Goal: Information Seeking & Learning: Learn about a topic

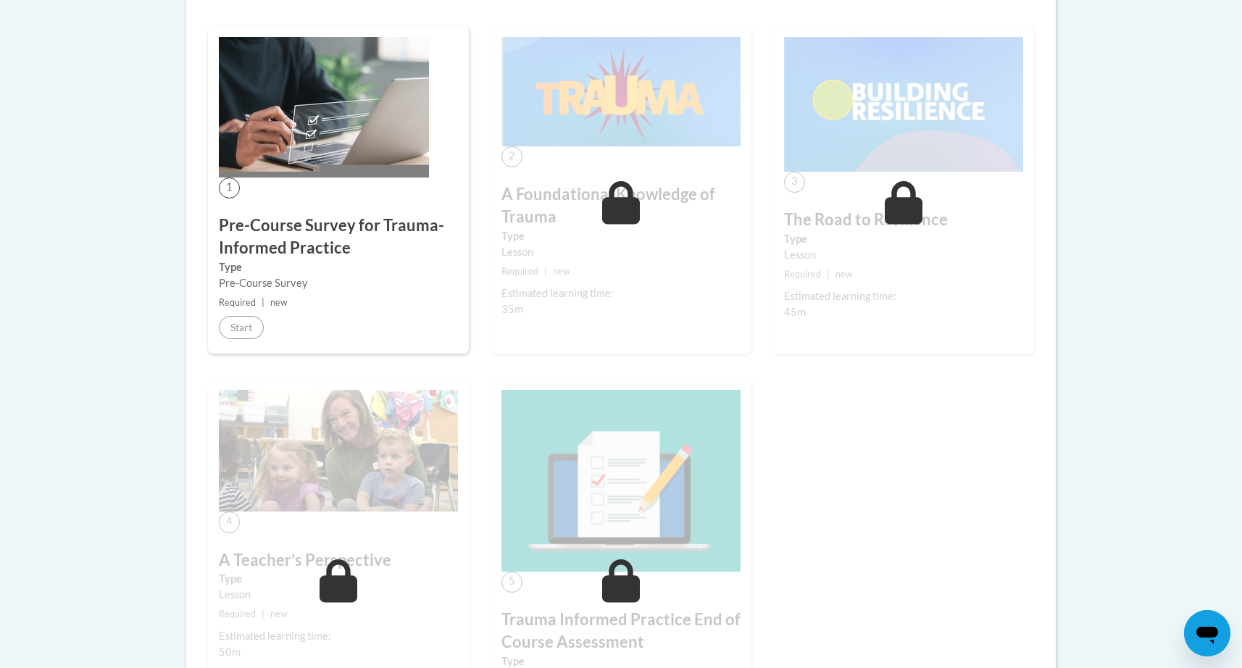
click at [613, 256] on div "Lesson" at bounding box center [620, 252] width 239 height 16
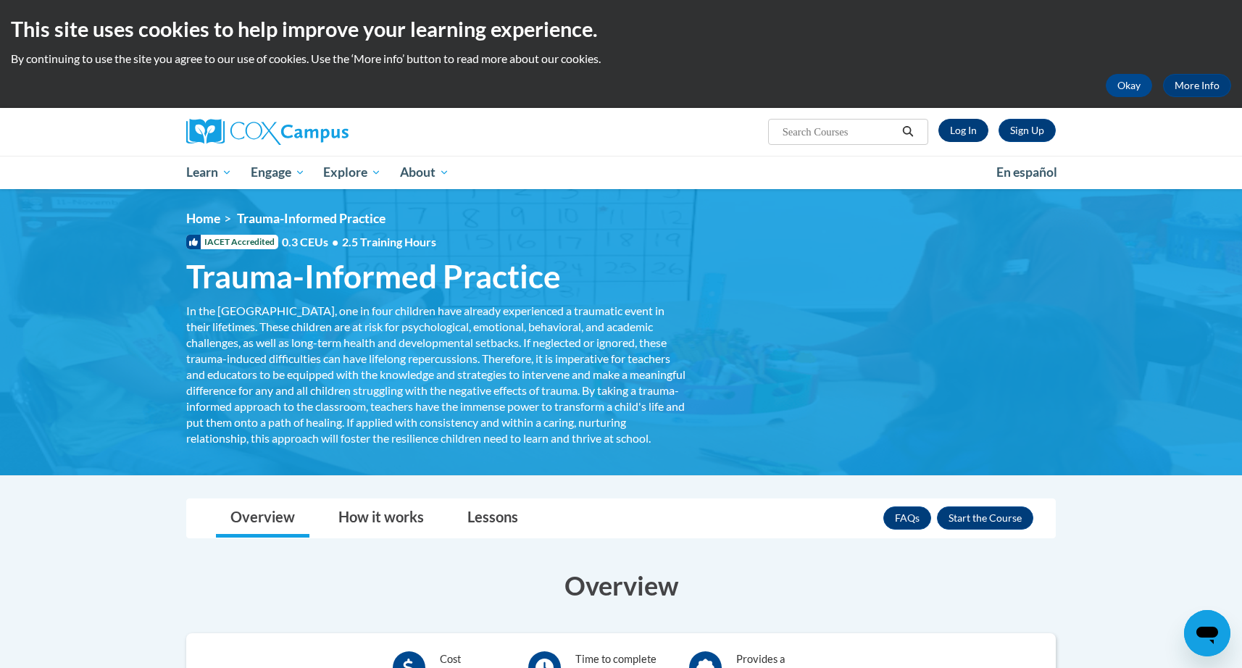
click at [975, 127] on link "Log In" at bounding box center [963, 130] width 50 height 23
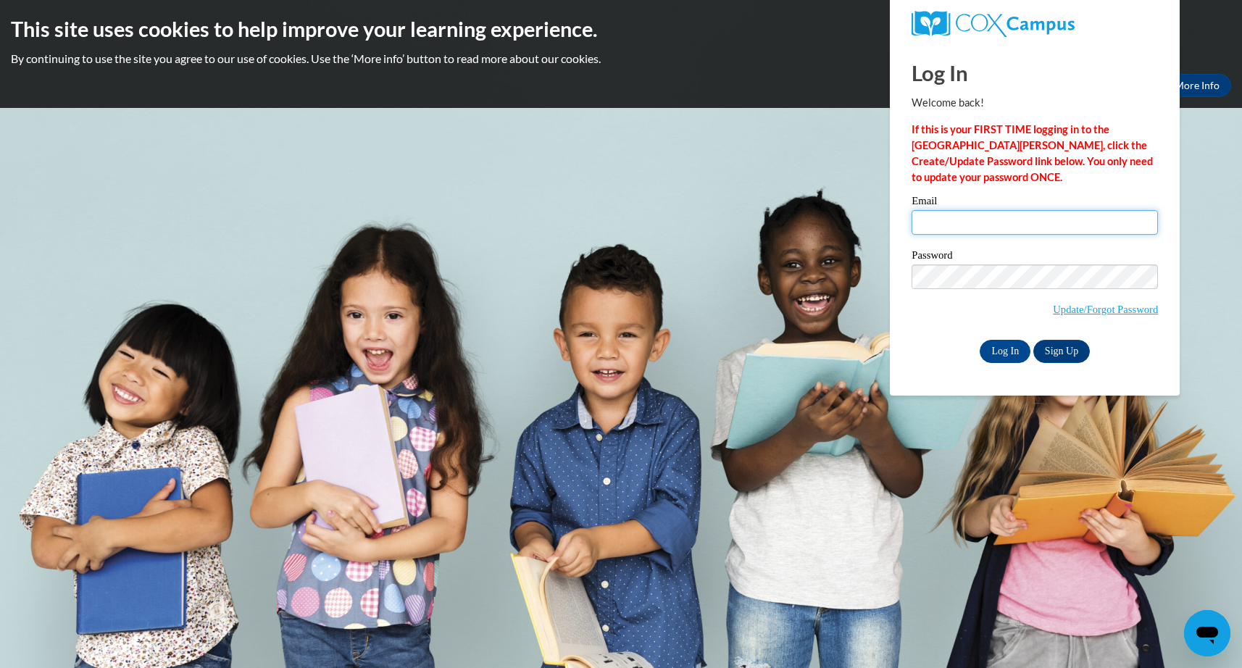
type input "janellerandall84@gmail.com"
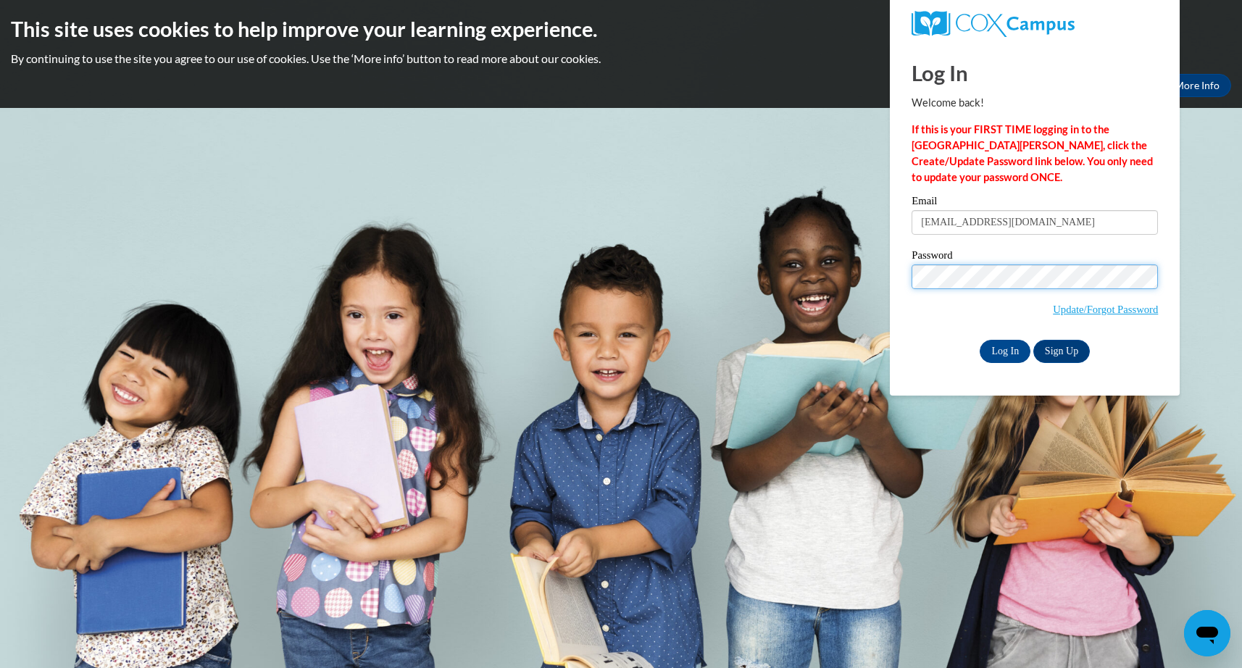
click at [1004, 349] on input "Log In" at bounding box center [1005, 351] width 51 height 23
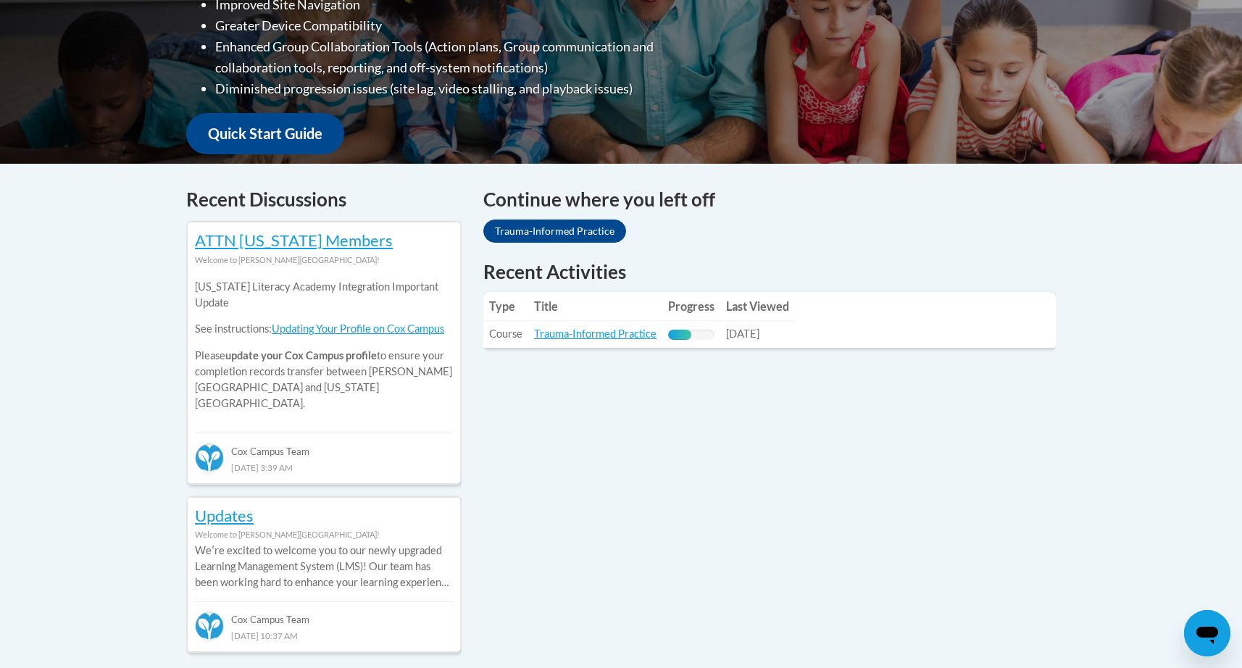
scroll to position [455, 0]
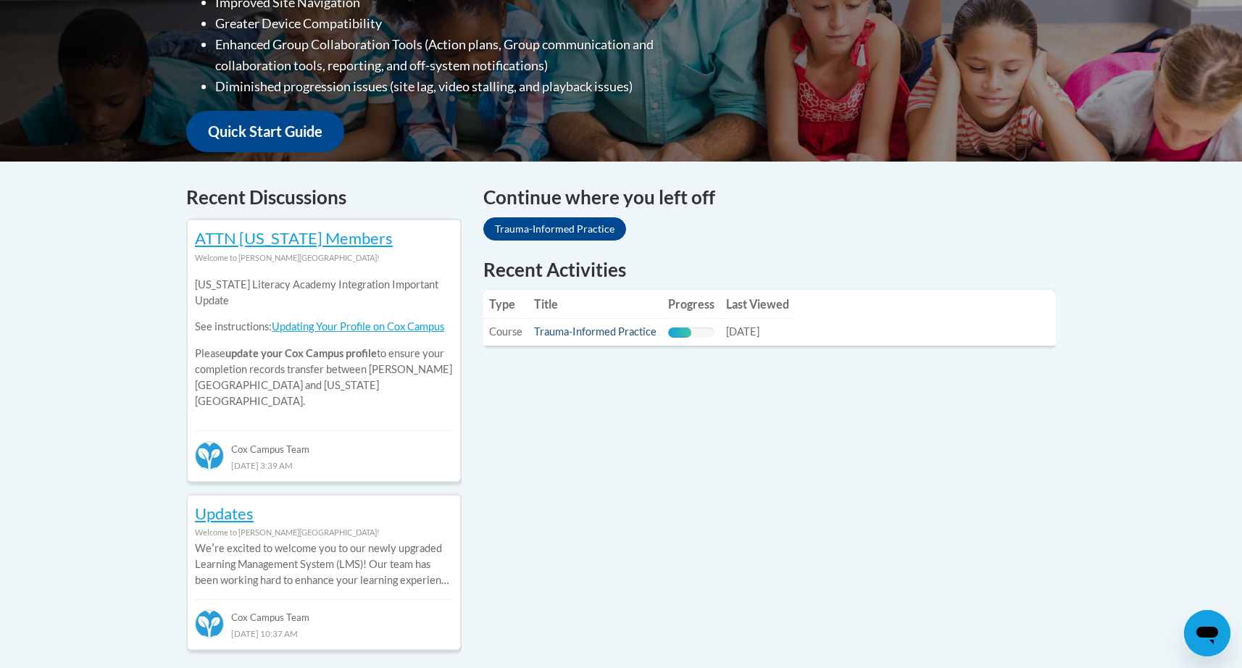
click at [622, 333] on link "Trauma-Informed Practice" at bounding box center [595, 331] width 122 height 12
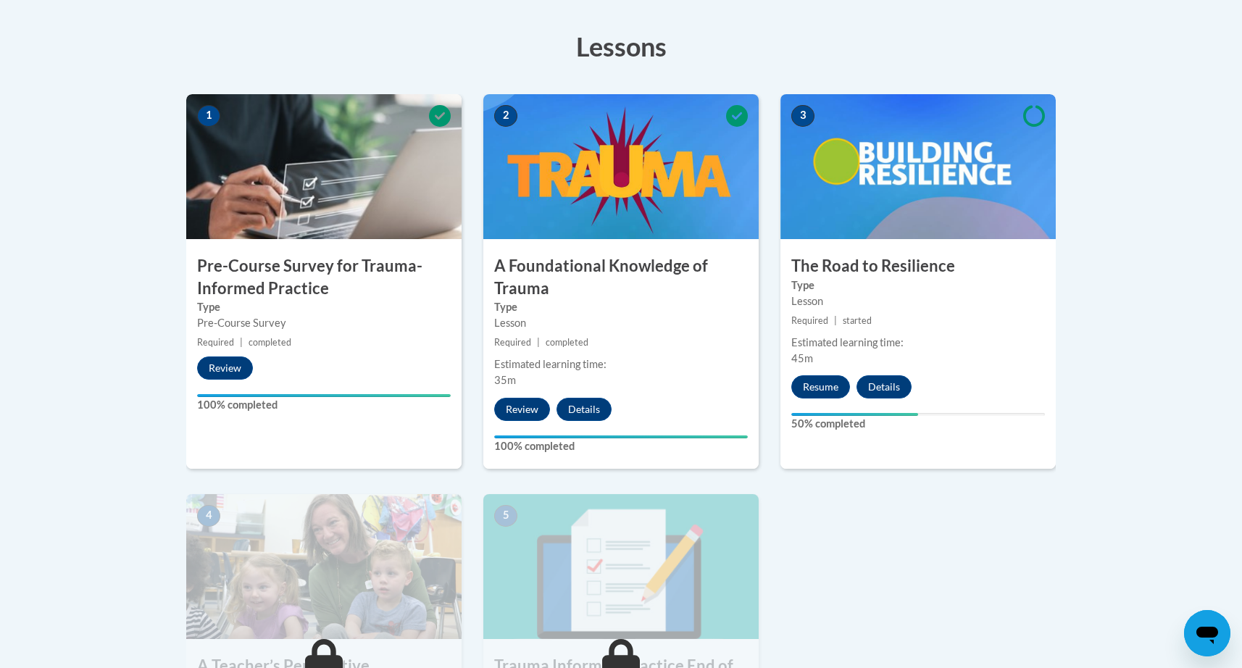
scroll to position [422, 0]
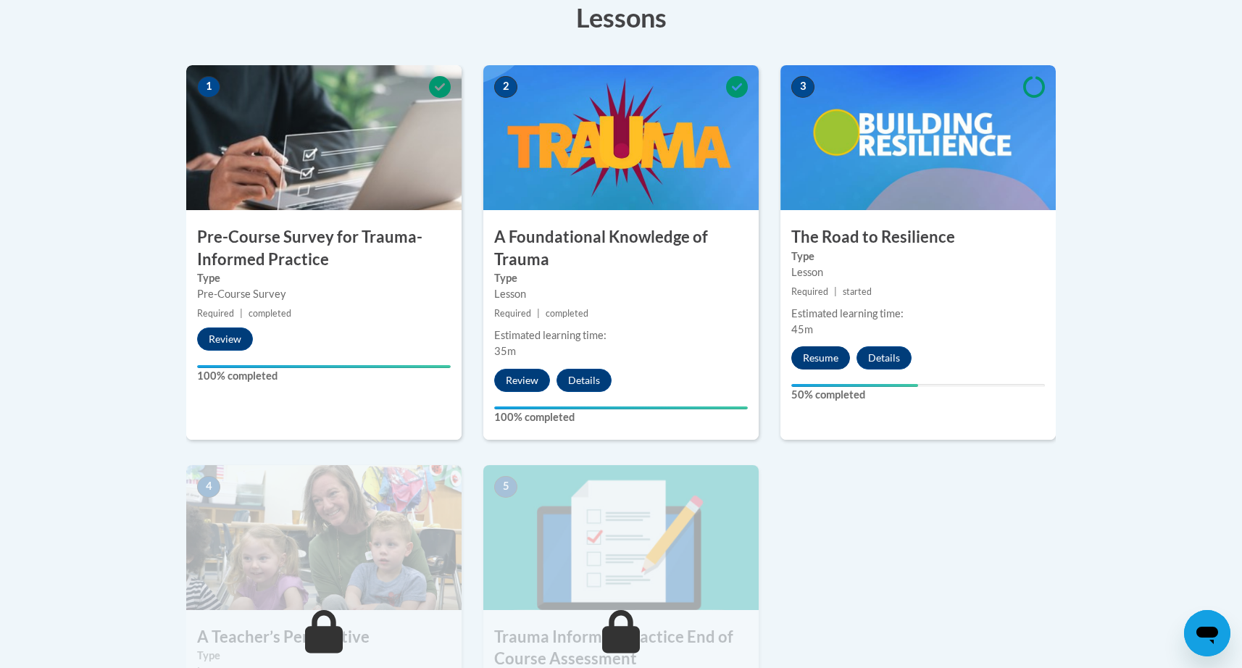
click at [820, 354] on button "Resume" at bounding box center [820, 357] width 59 height 23
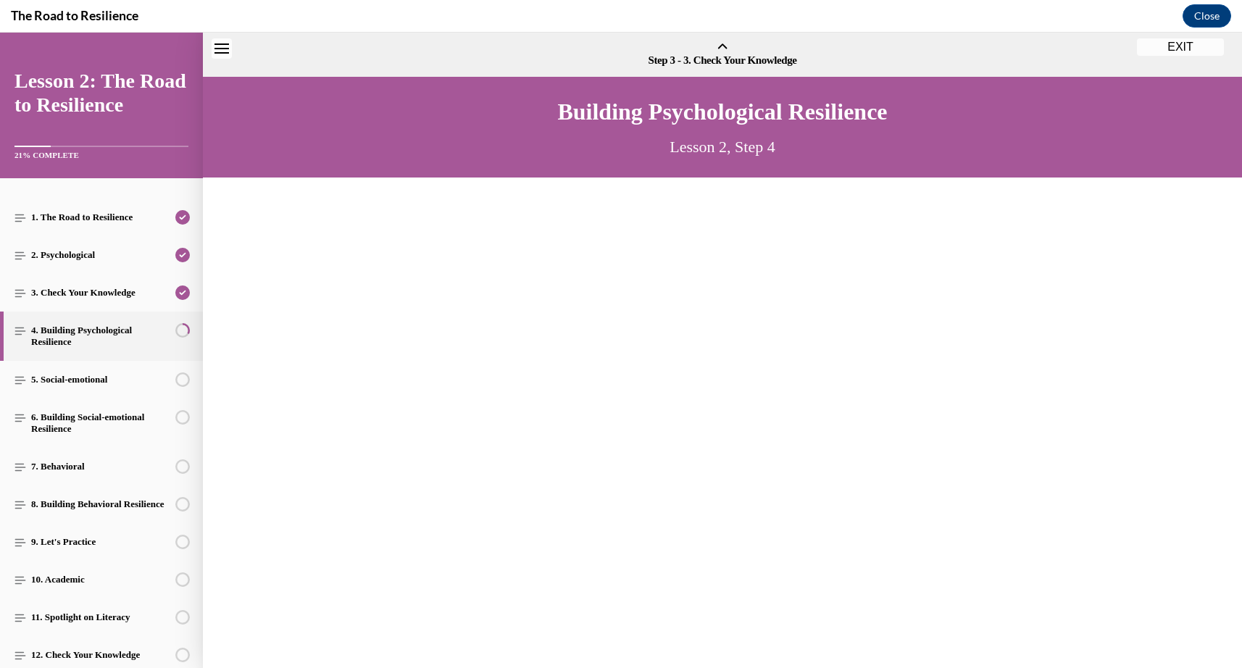
scroll to position [44, 0]
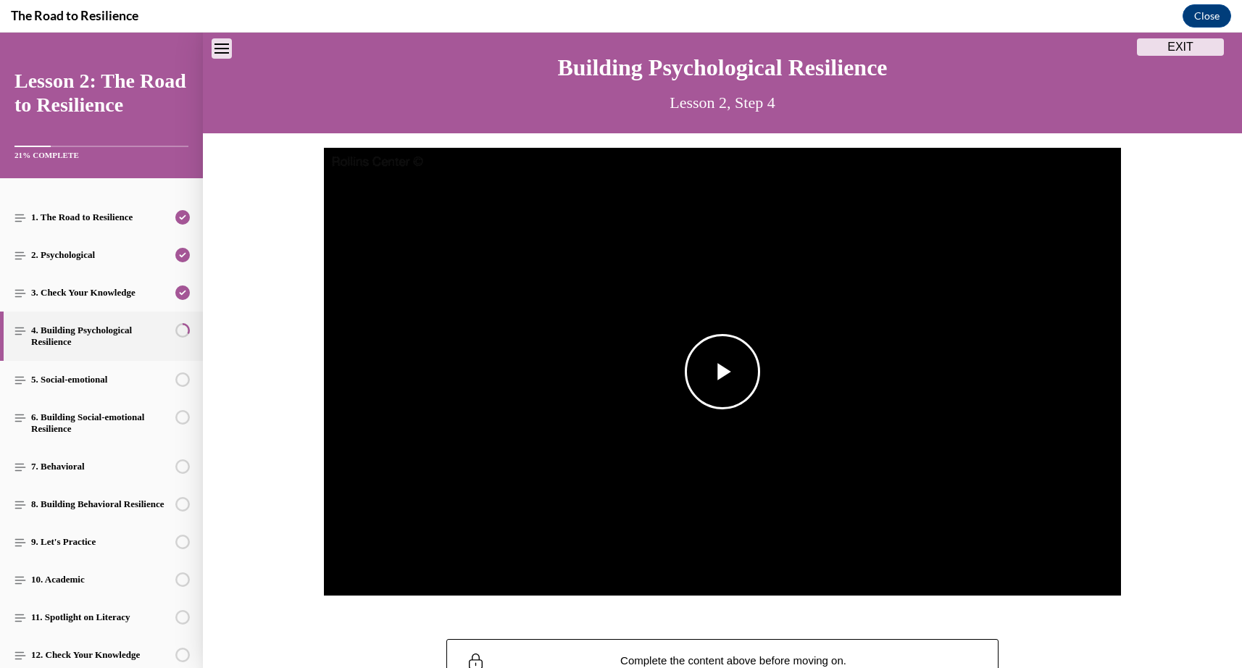
click at [722, 372] on span "Video player" at bounding box center [722, 372] width 0 height 0
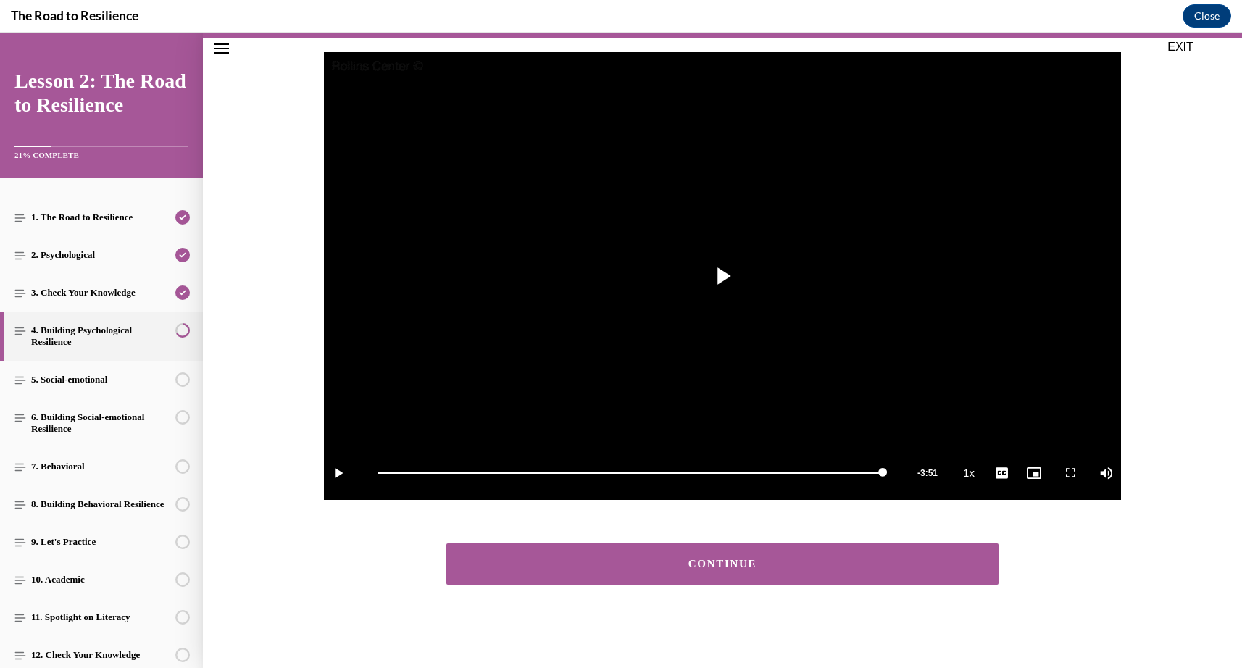
scroll to position [140, 0]
click at [749, 567] on div "CONTINUE" at bounding box center [722, 564] width 507 height 11
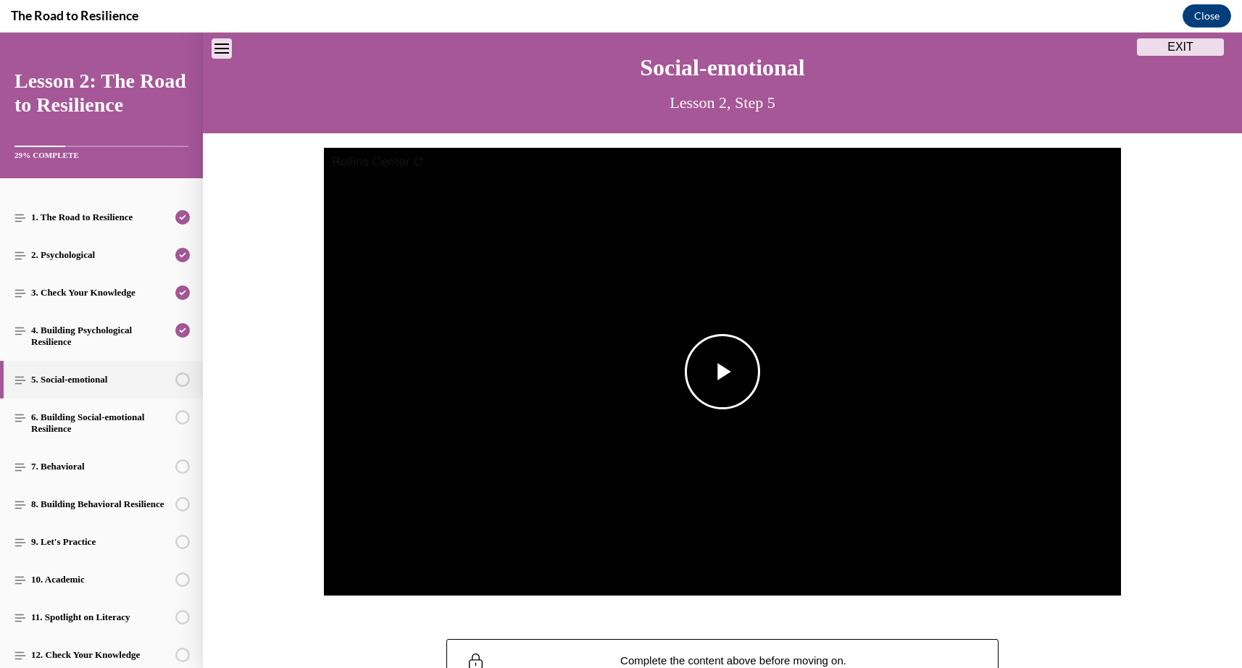
scroll to position [45, 0]
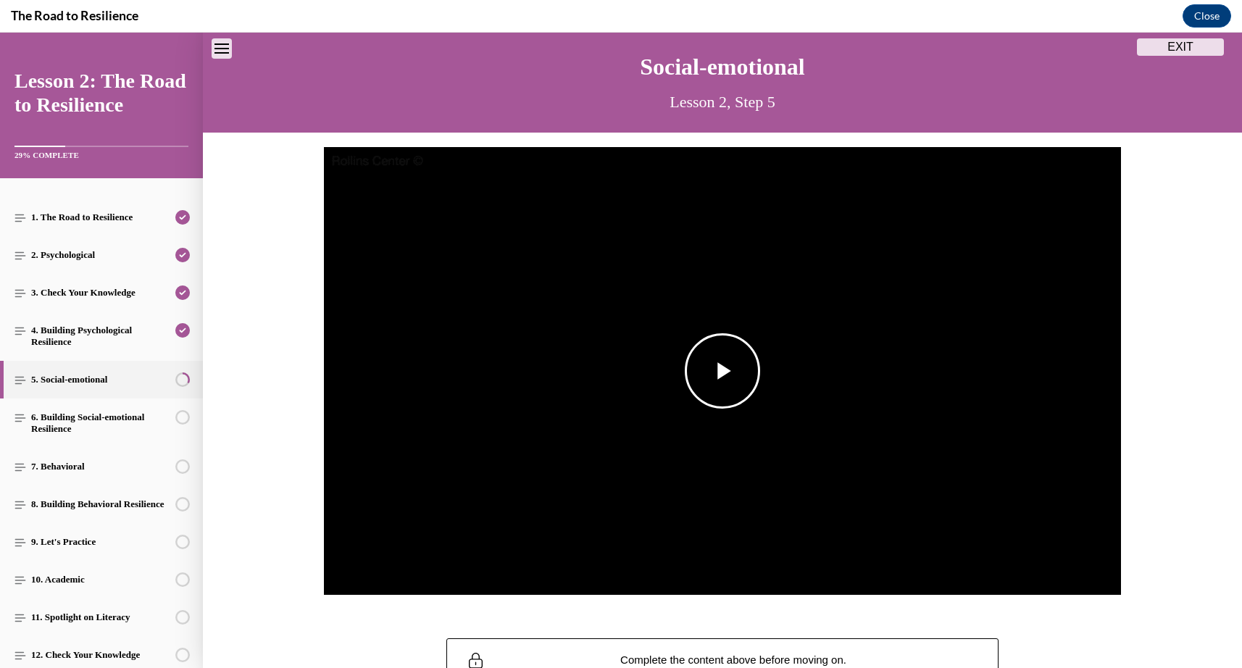
click at [722, 371] on span "Video player" at bounding box center [722, 371] width 0 height 0
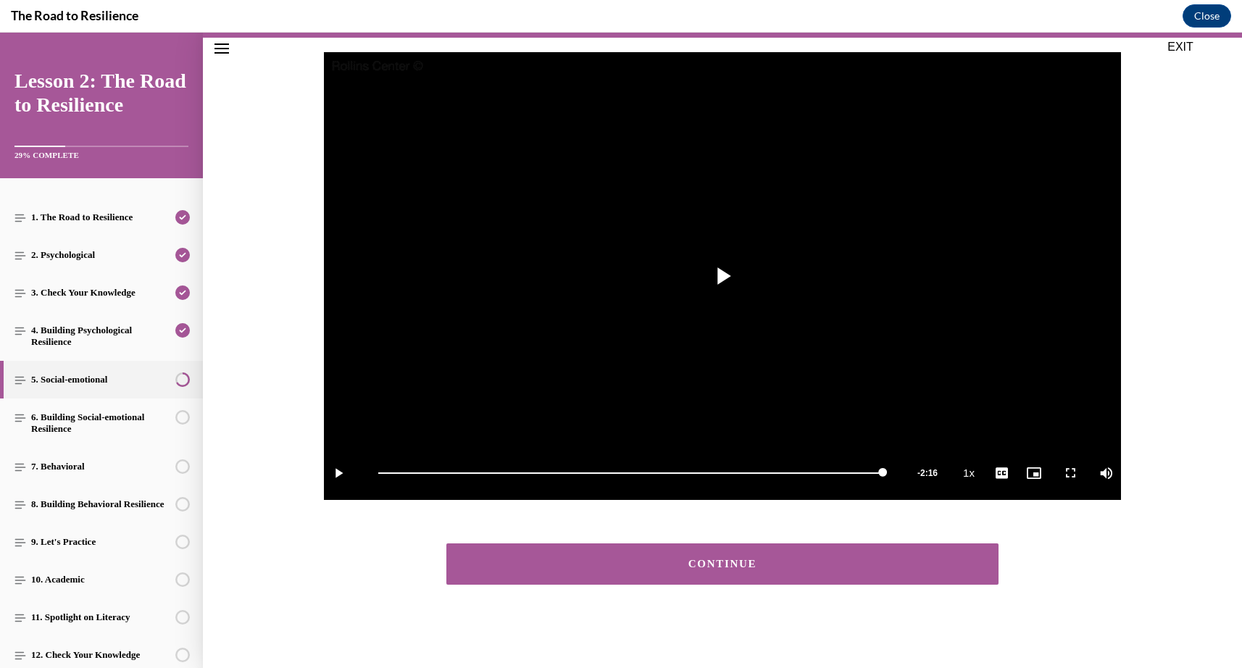
scroll to position [140, 0]
click at [674, 569] on div "CONTINUE" at bounding box center [722, 564] width 507 height 11
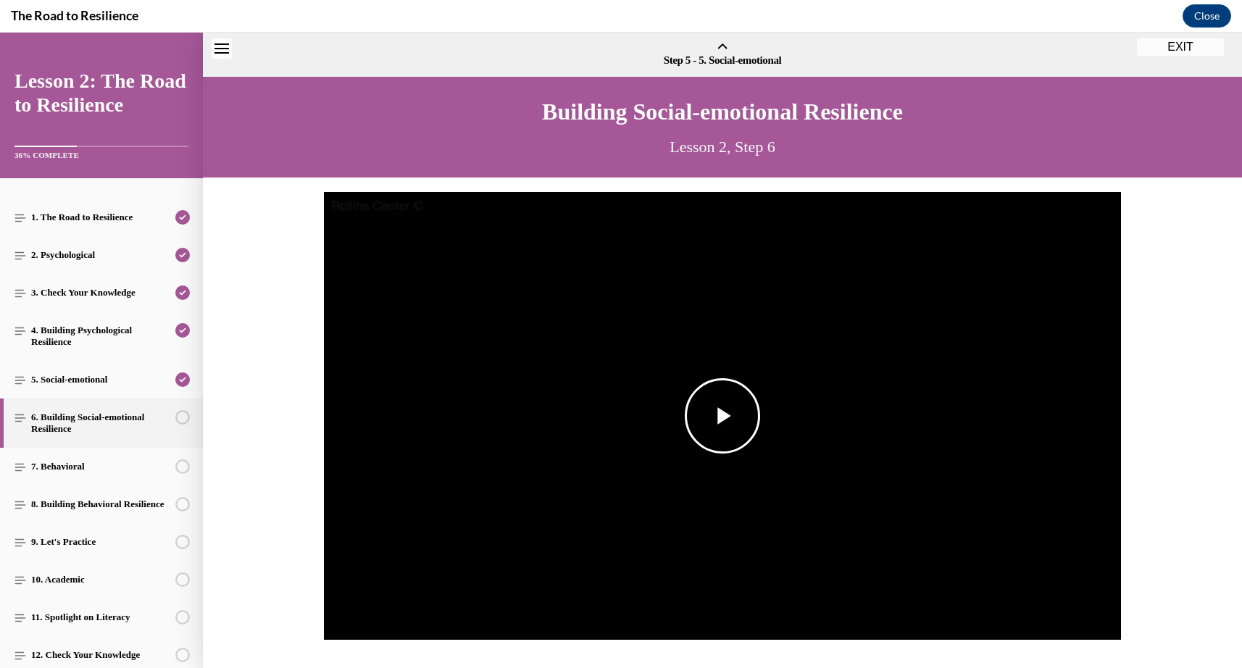
scroll to position [45, 0]
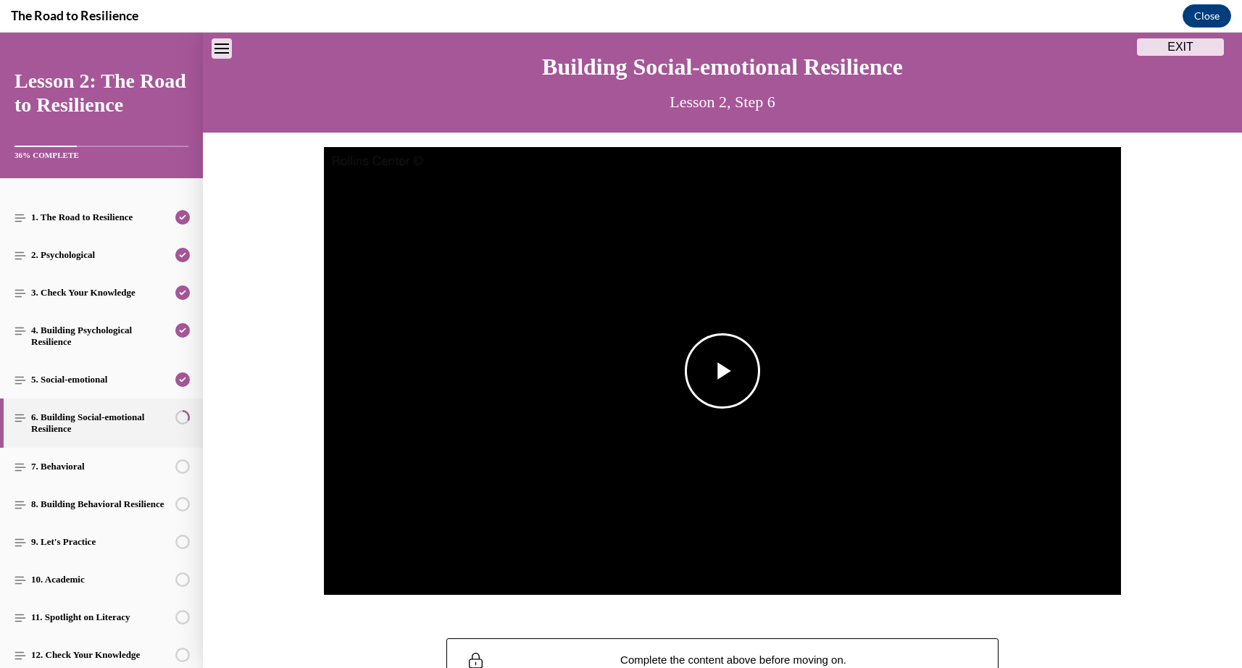
click at [722, 371] on span "Video player" at bounding box center [722, 371] width 0 height 0
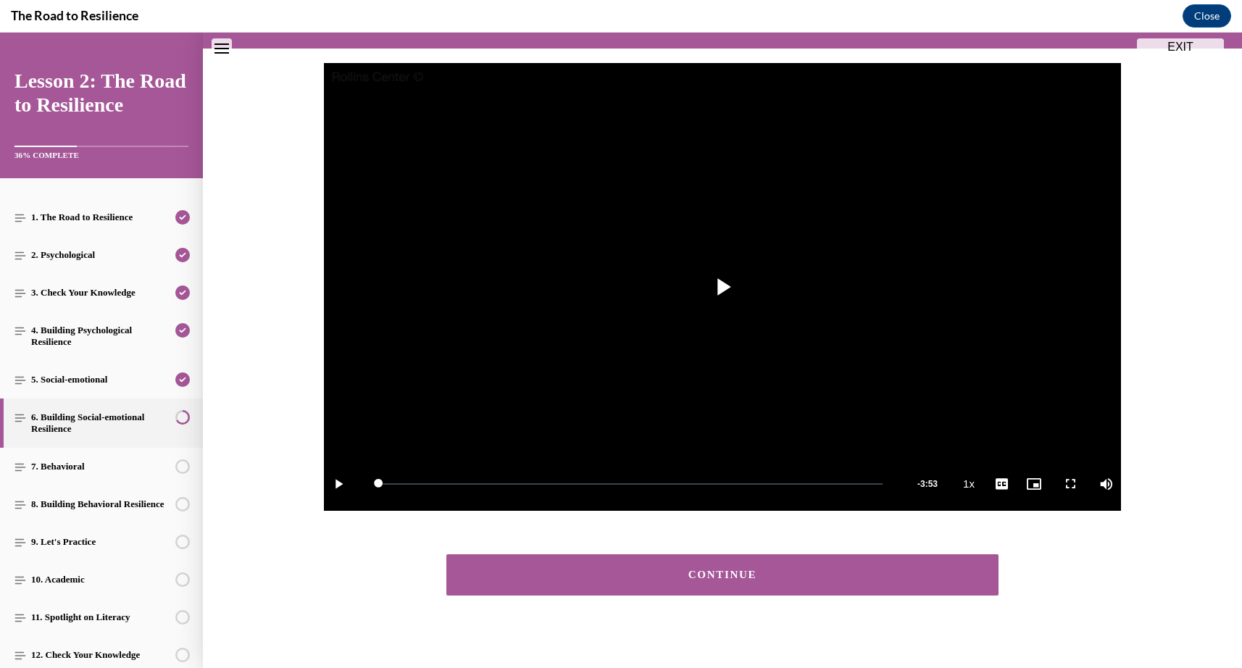
scroll to position [140, 0]
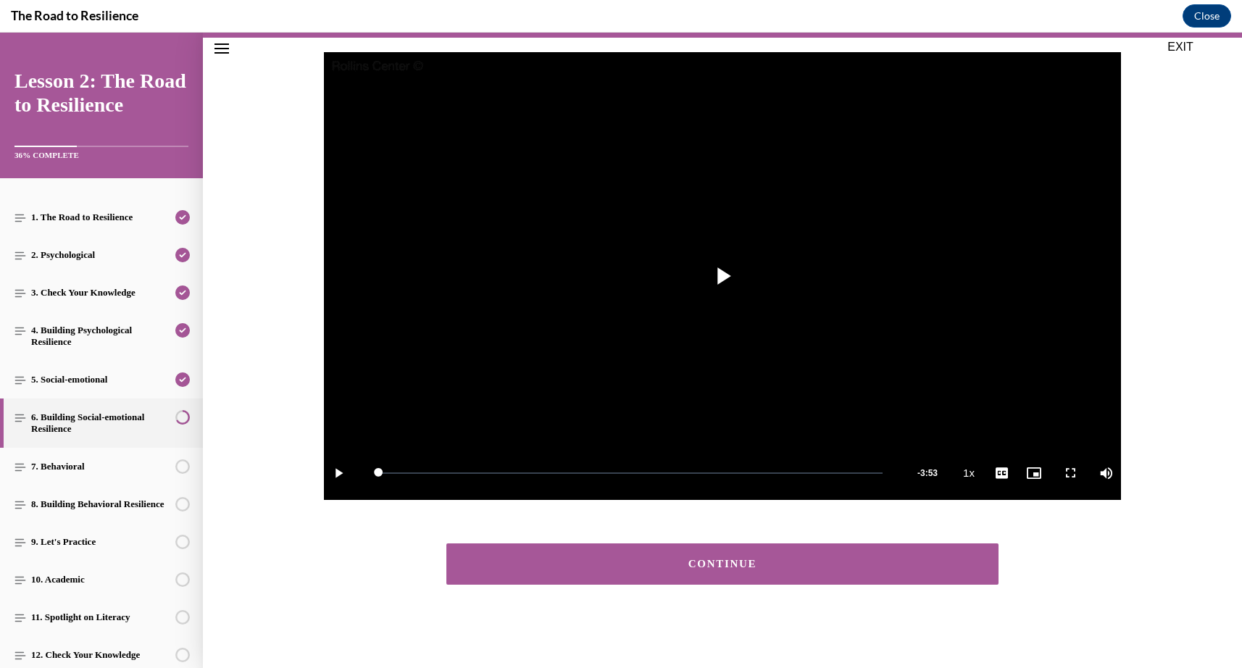
click at [784, 573] on button "CONTINUE" at bounding box center [722, 563] width 552 height 41
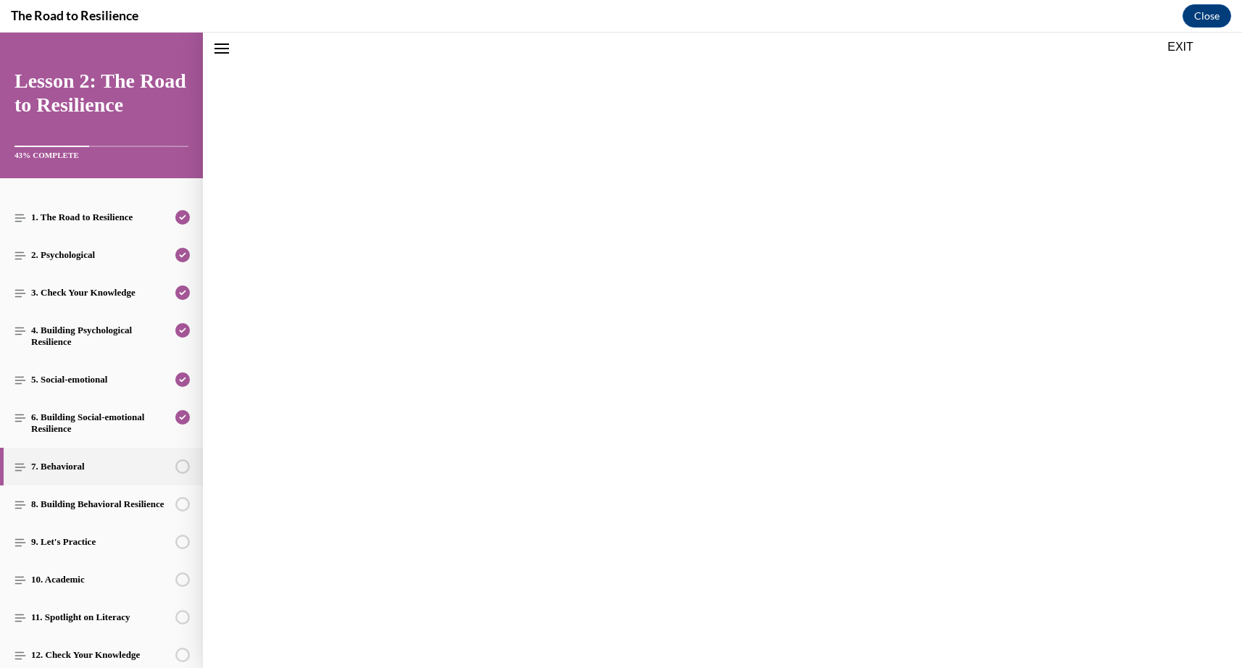
scroll to position [45, 0]
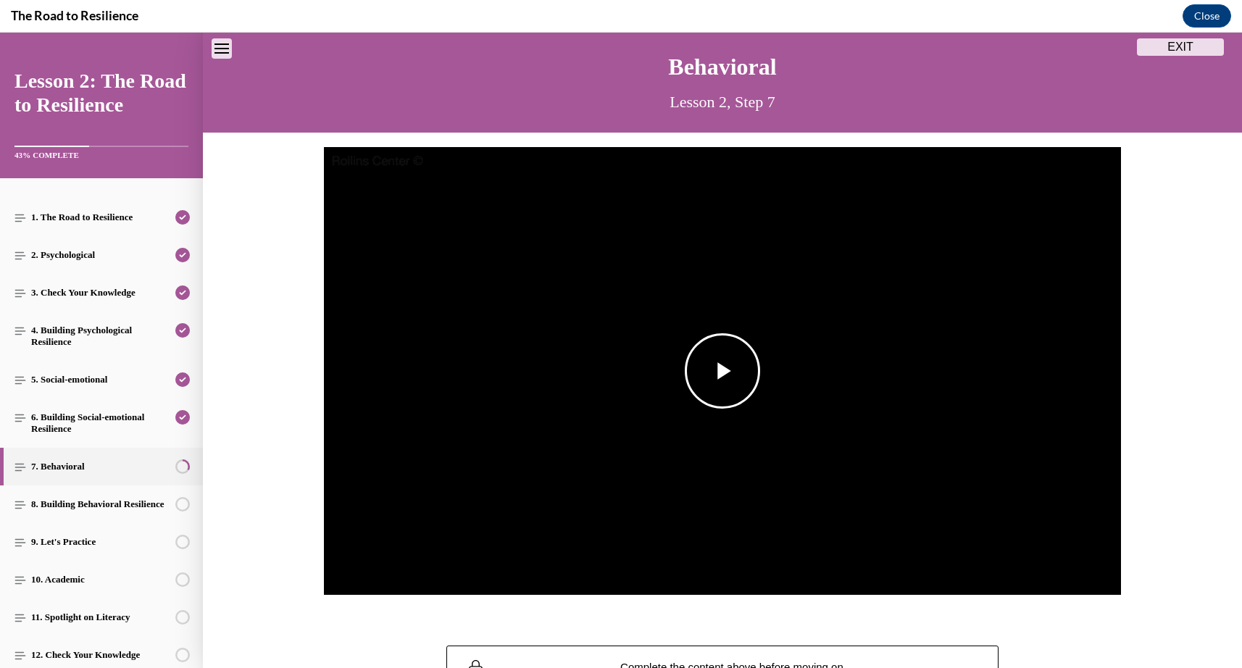
click at [722, 371] on span "Video player" at bounding box center [722, 371] width 0 height 0
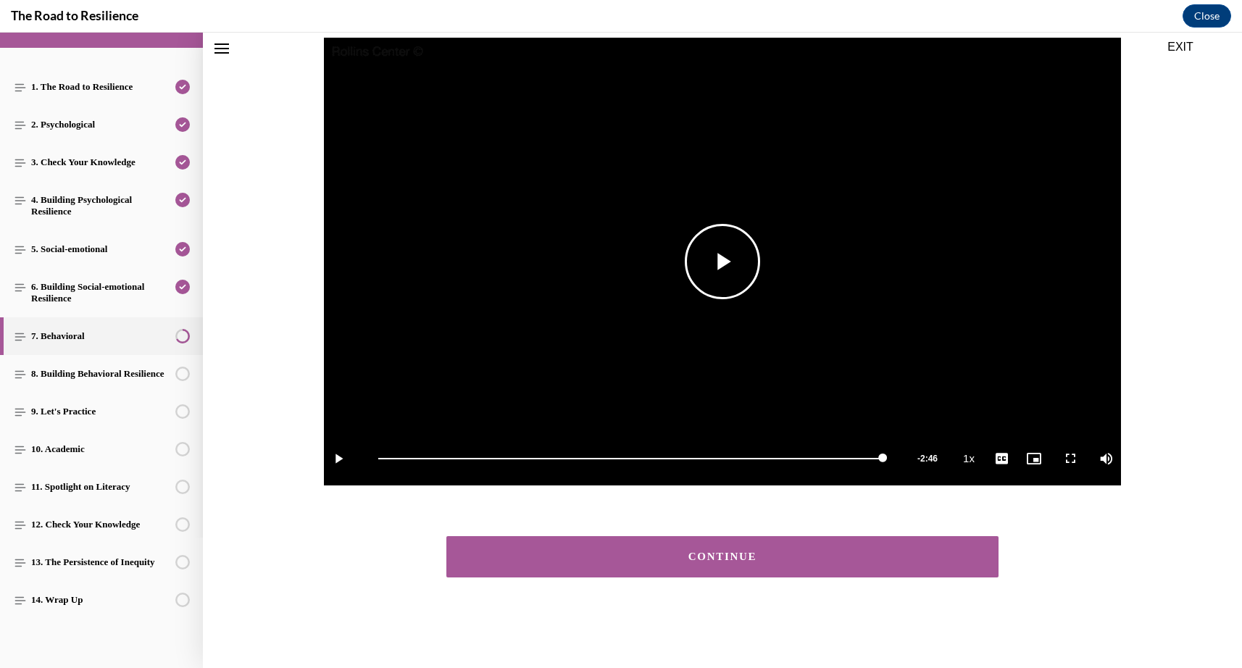
scroll to position [154, 0]
click at [720, 557] on div "CONTINUE" at bounding box center [722, 556] width 507 height 11
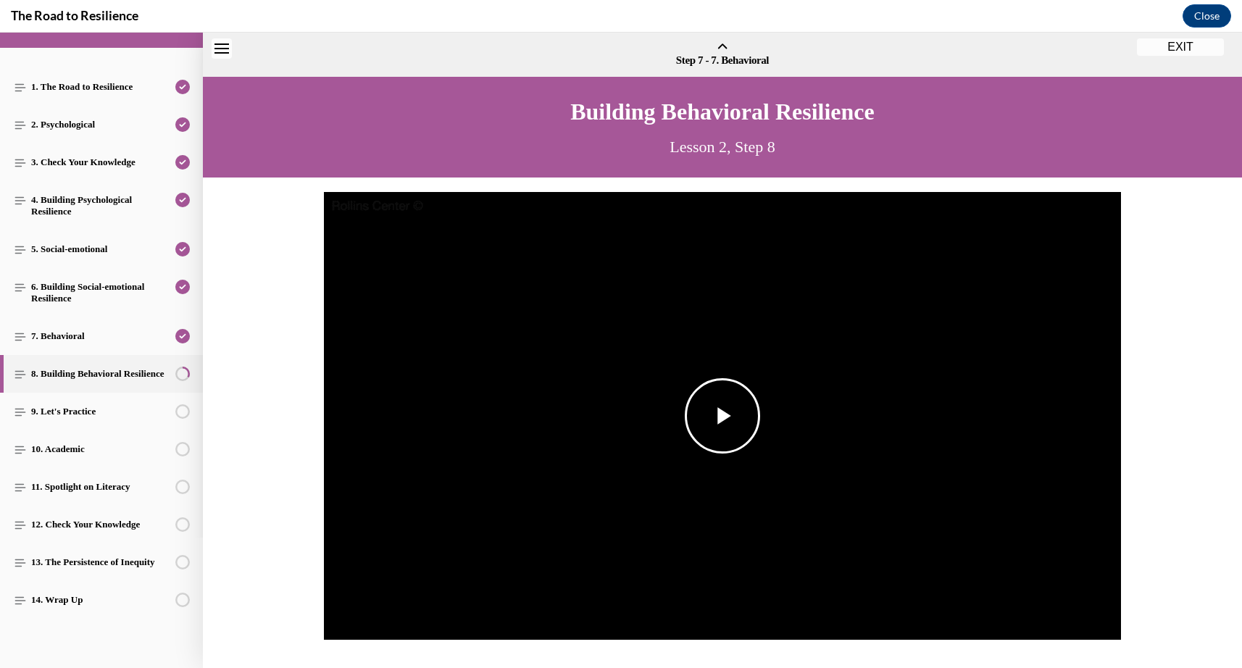
scroll to position [45, 0]
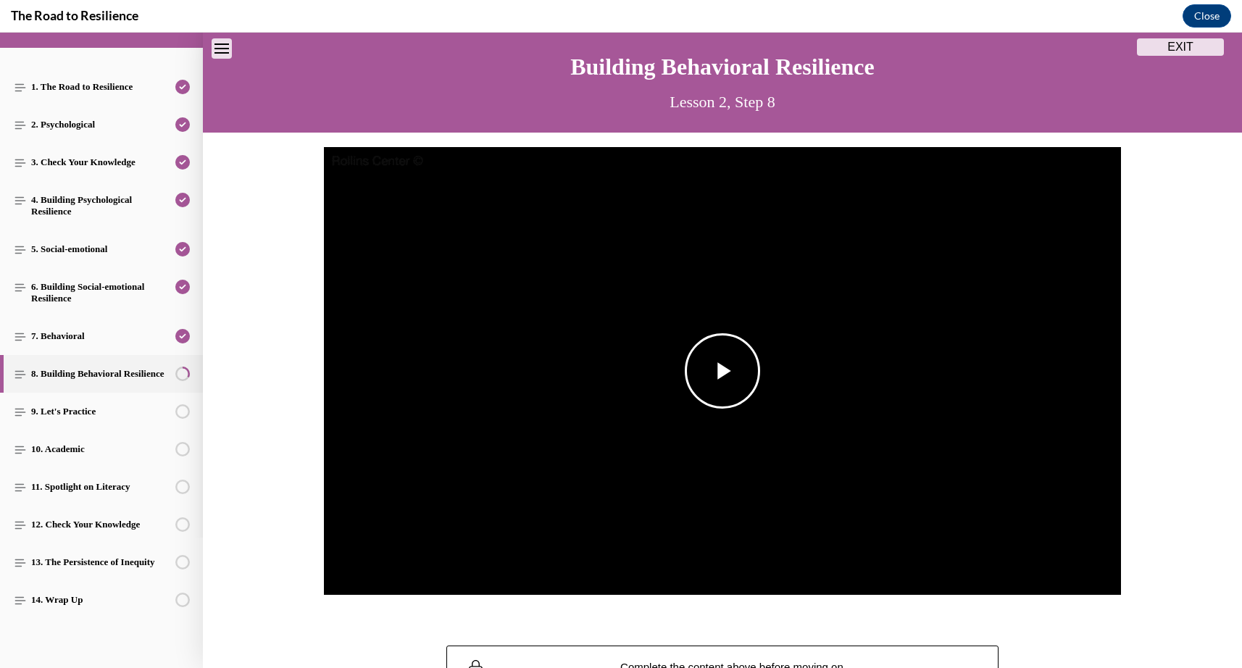
click at [722, 371] on span "Video player" at bounding box center [722, 371] width 0 height 0
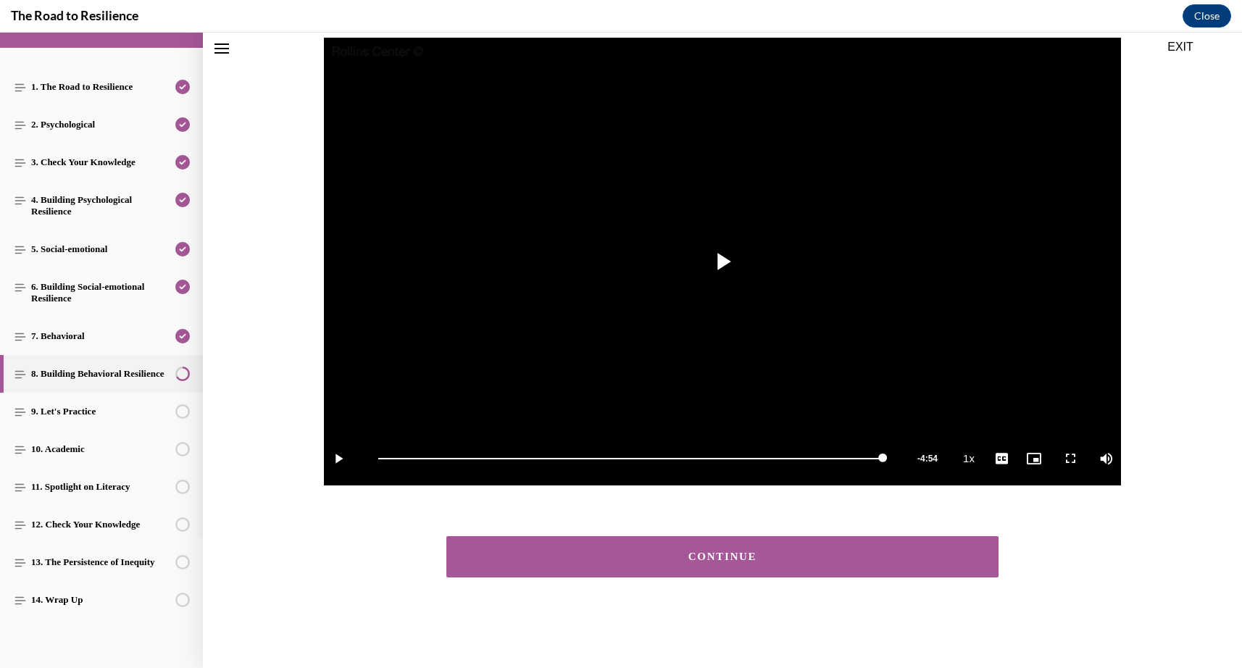
scroll to position [154, 0]
click at [743, 554] on div "CONTINUE" at bounding box center [722, 556] width 507 height 11
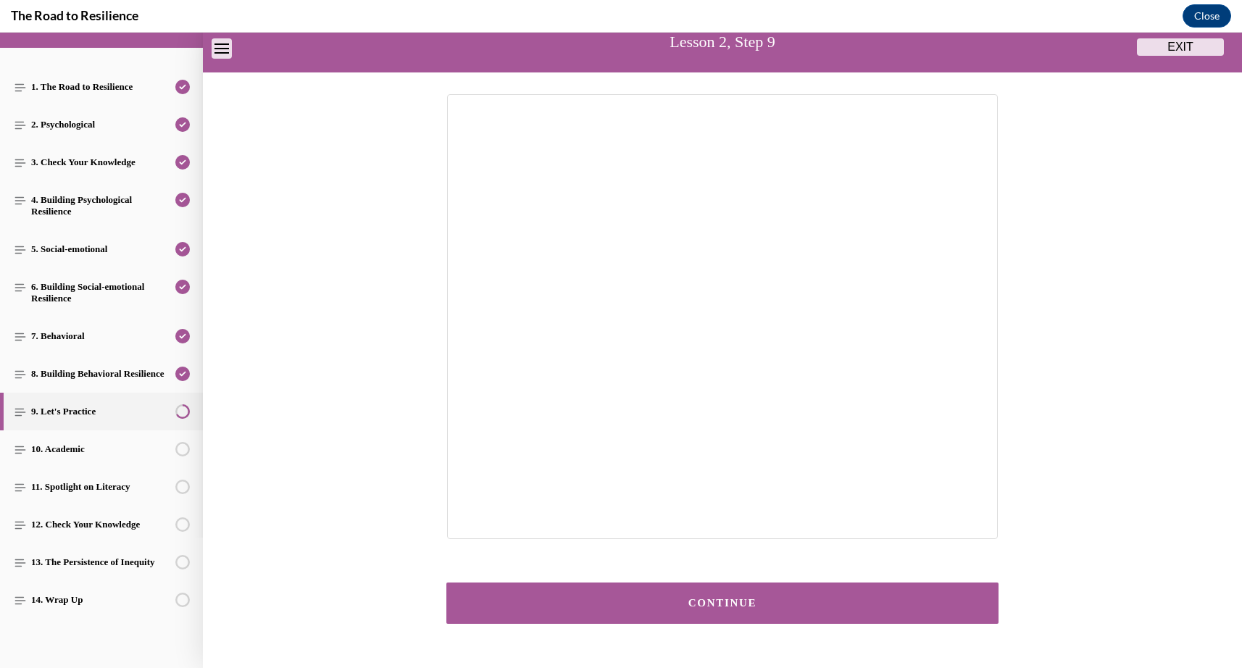
scroll to position [114, 0]
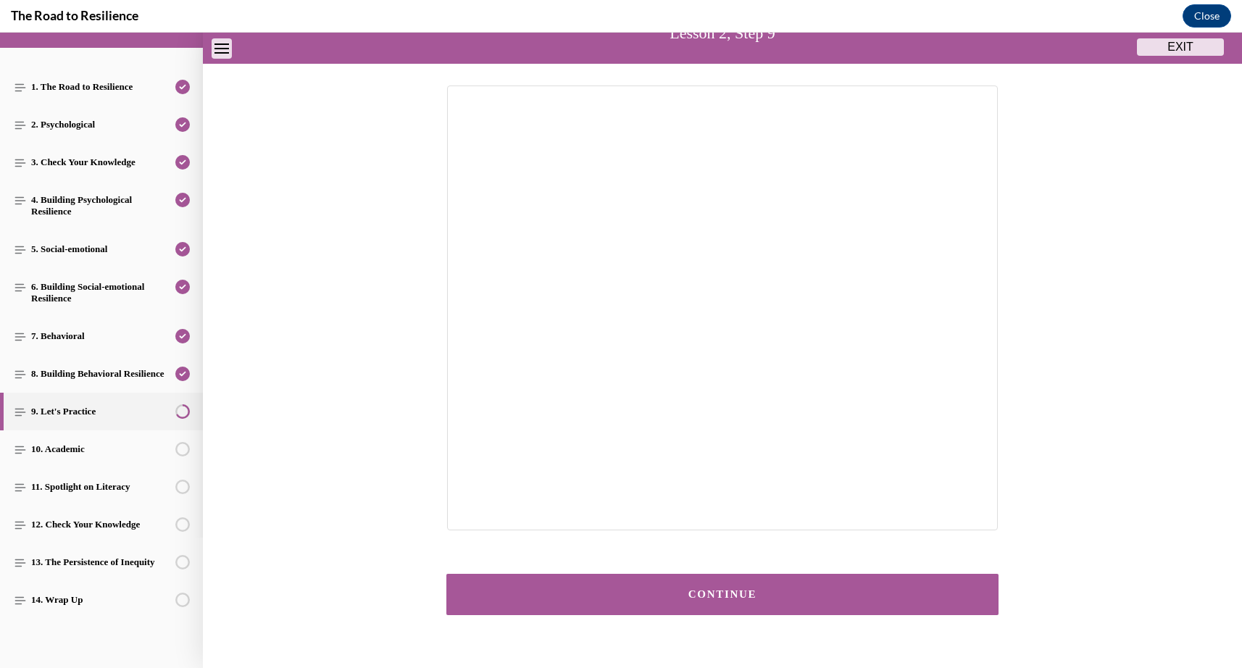
click at [760, 593] on div "CONTINUE" at bounding box center [722, 594] width 507 height 11
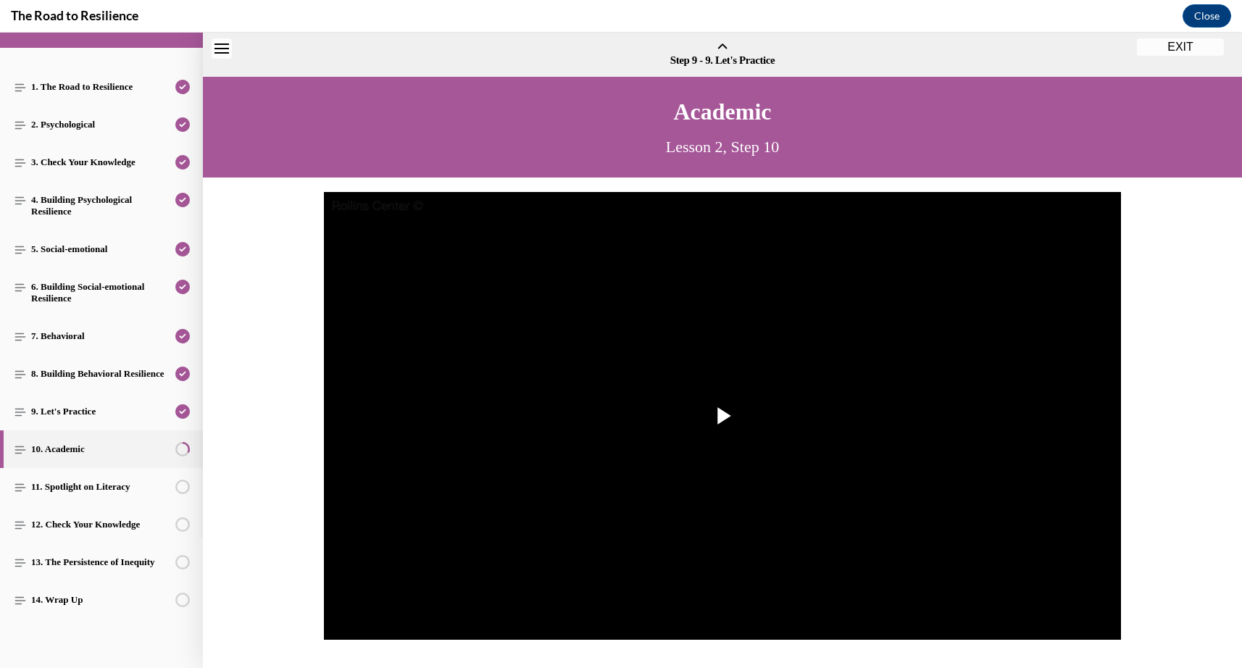
scroll to position [45, 0]
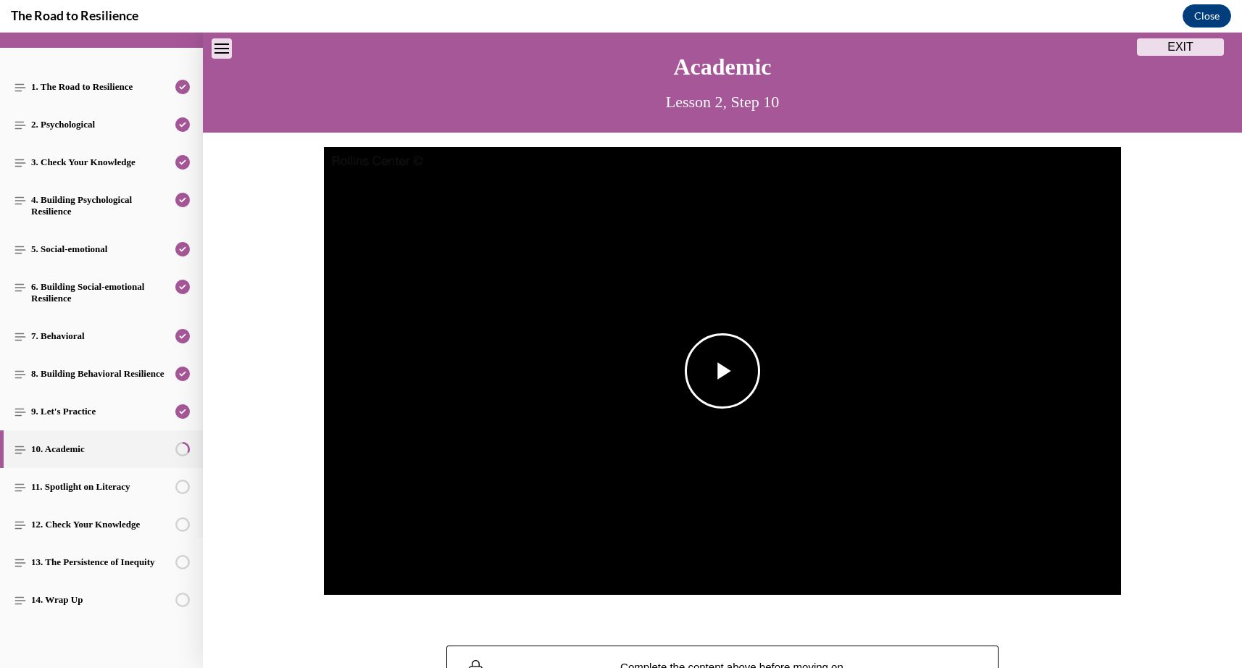
click at [722, 371] on span "Video player" at bounding box center [722, 371] width 0 height 0
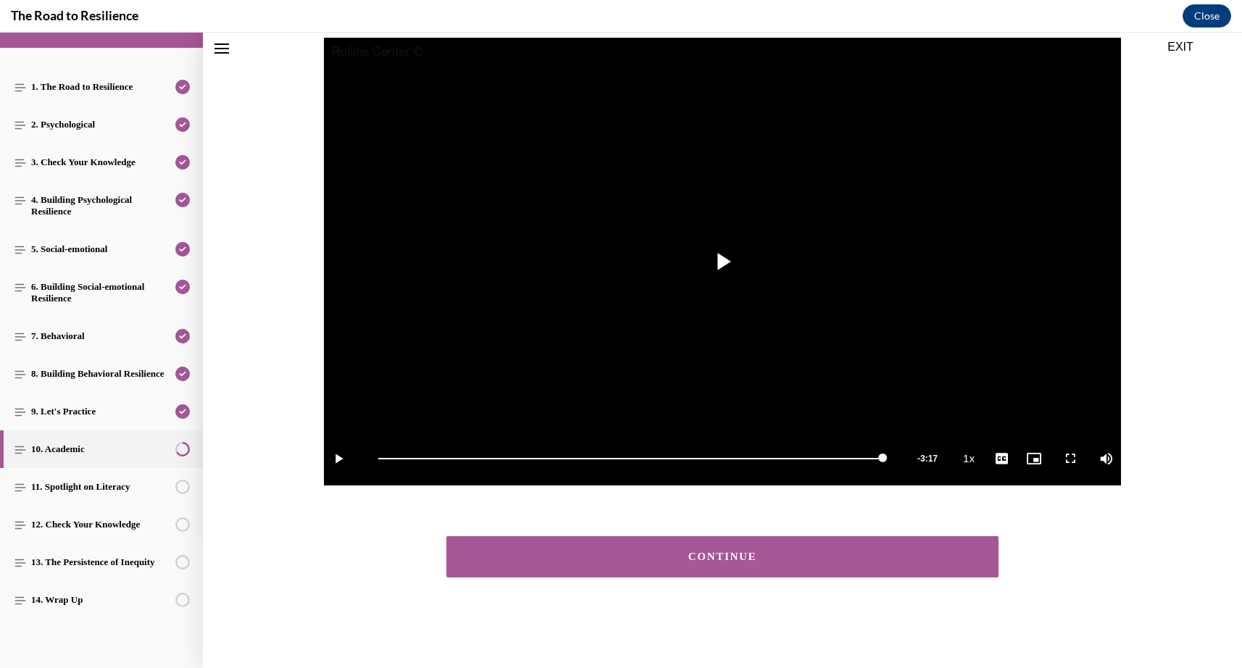
scroll to position [154, 0]
click at [713, 556] on div "CONTINUE" at bounding box center [722, 556] width 507 height 11
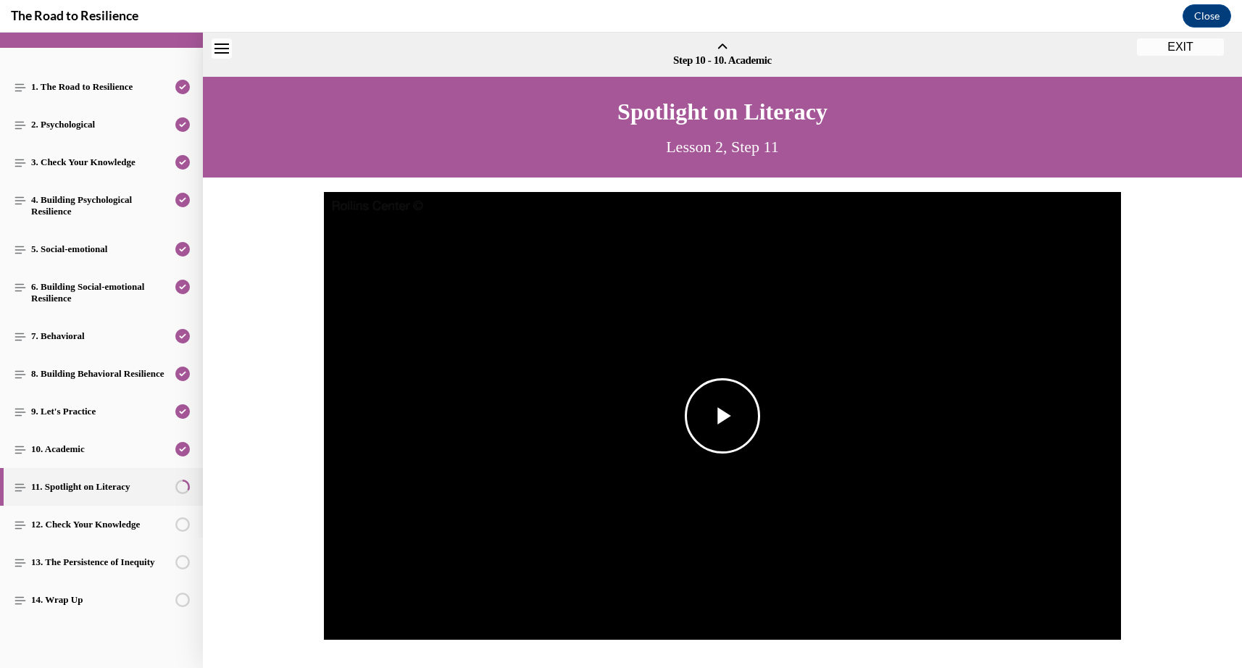
scroll to position [45, 0]
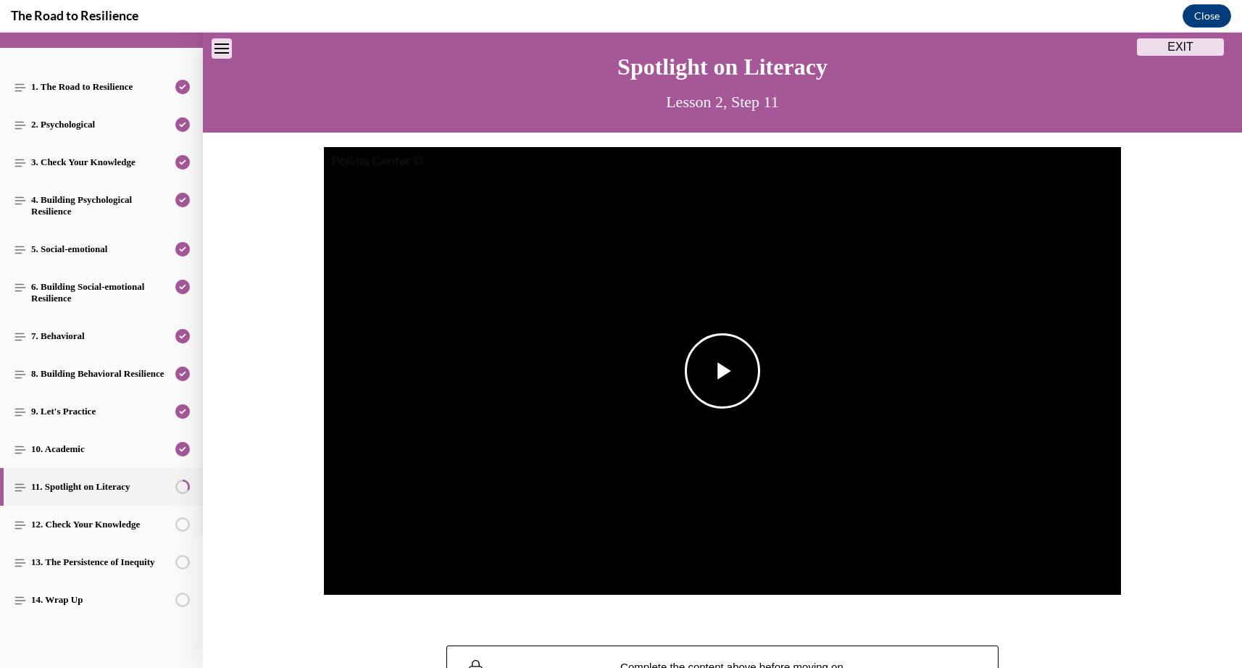
click at [722, 371] on span "Video player" at bounding box center [722, 371] width 0 height 0
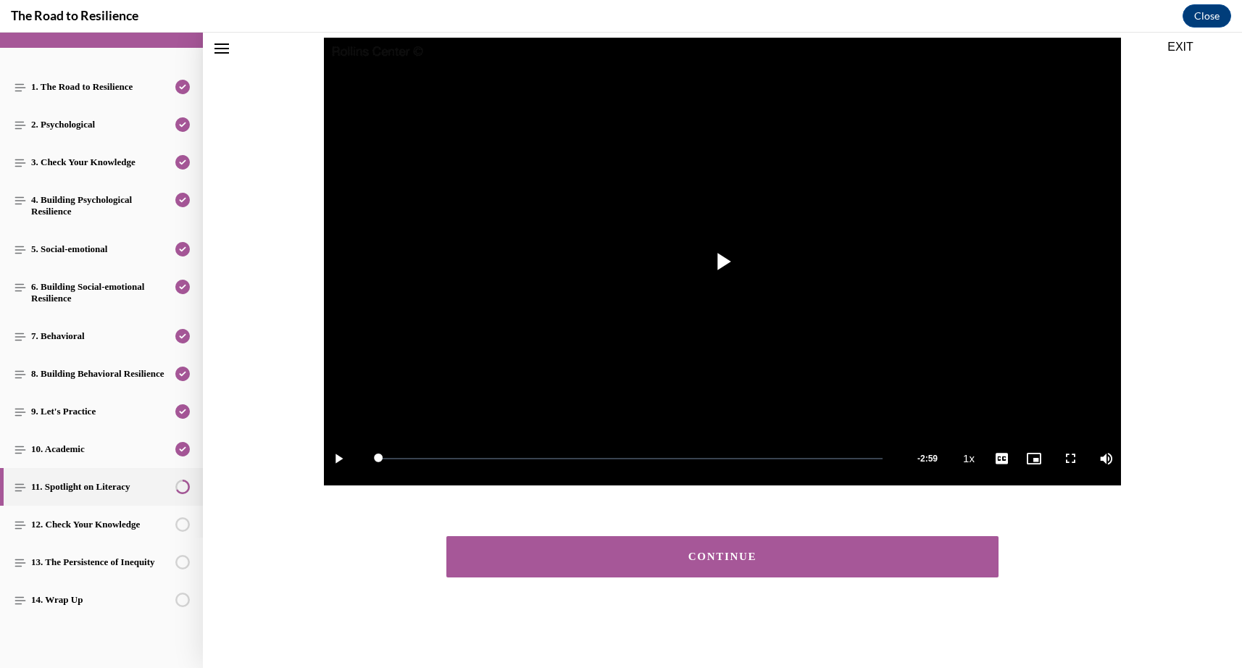
scroll to position [154, 0]
click at [774, 561] on div "CONTINUE" at bounding box center [722, 556] width 507 height 11
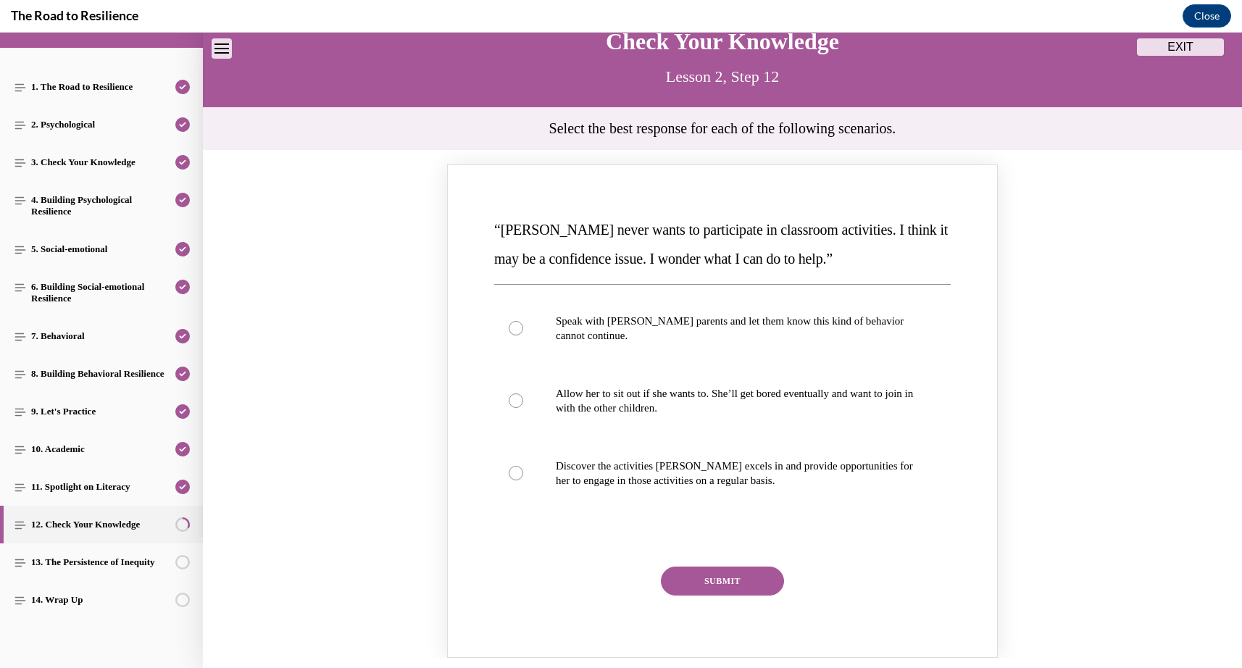
scroll to position [76, 0]
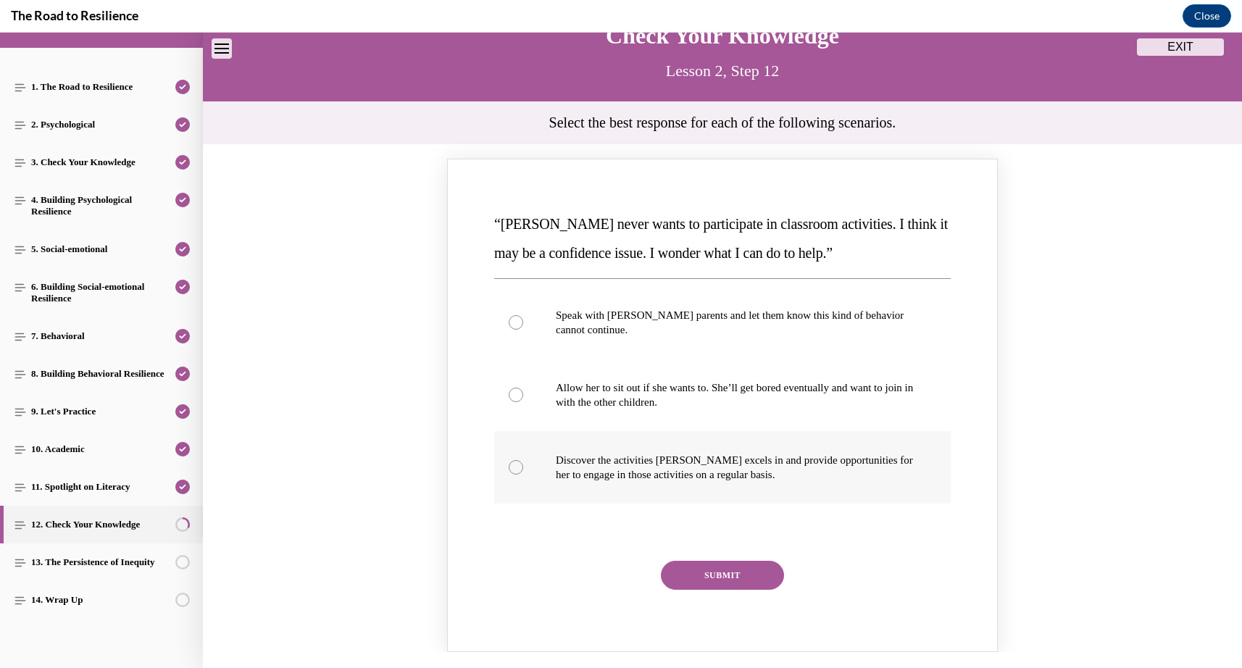
click at [517, 463] on div "Knowledge check: Multiple choice" at bounding box center [516, 467] width 14 height 14
click at [517, 463] on input "Discover the activities [PERSON_NAME] excels in and provide opportunities for h…" at bounding box center [516, 467] width 14 height 14
radio input "true"
click at [709, 576] on button "SUBMIT" at bounding box center [722, 575] width 123 height 29
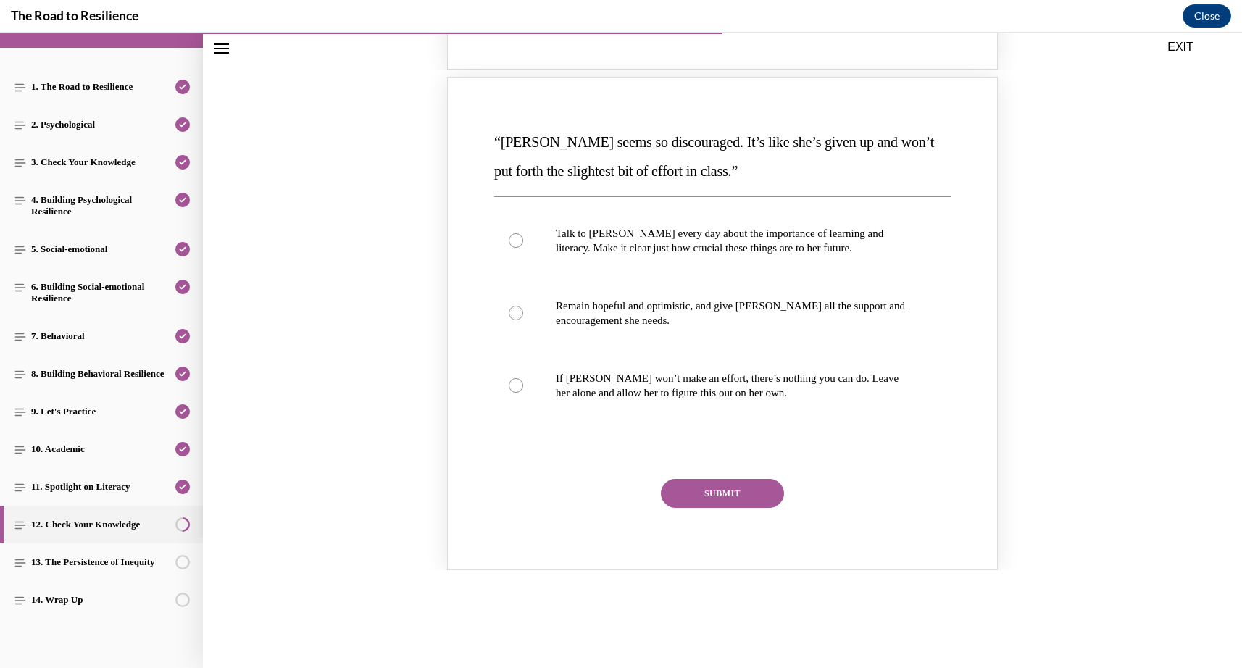
scroll to position [793, 0]
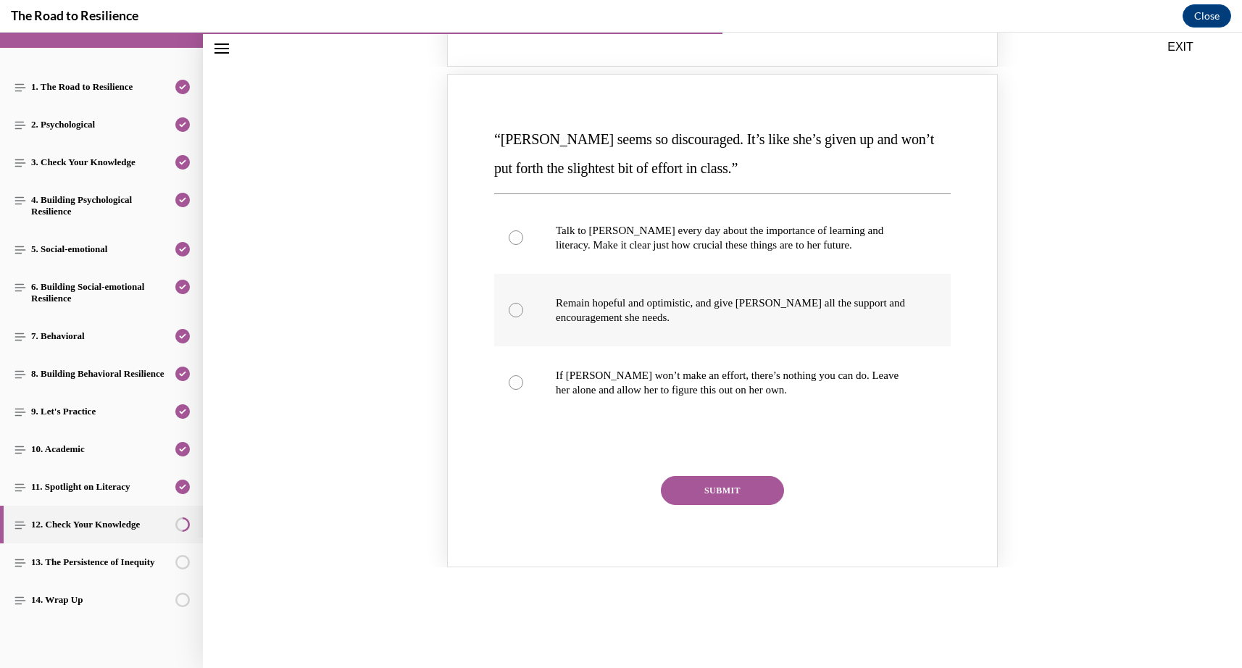
click at [515, 303] on div "Knowledge check: Multiple choice" at bounding box center [516, 310] width 14 height 14
click at [515, 303] on input "Remain hopeful and optimistic, and give [PERSON_NAME] all the support and encou…" at bounding box center [516, 310] width 14 height 14
radio input "true"
click at [701, 476] on button "SUBMIT" at bounding box center [722, 490] width 123 height 29
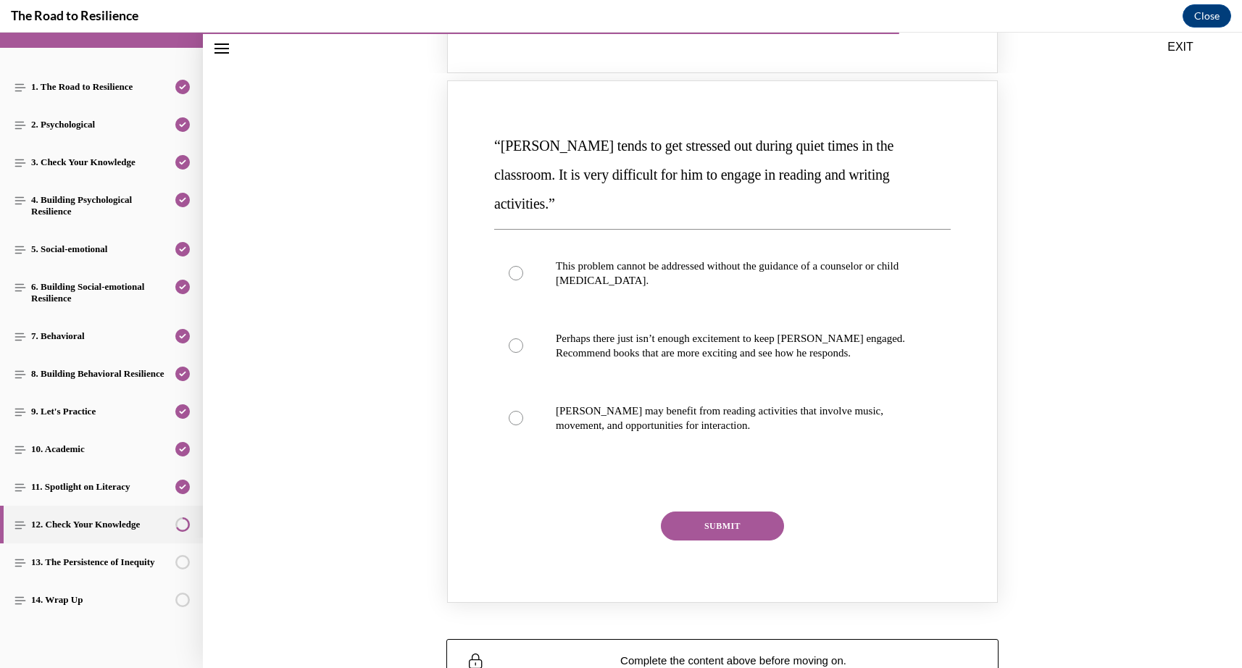
scroll to position [1420, 0]
click at [515, 409] on div "Knowledge check: Multiple choice" at bounding box center [516, 416] width 14 height 14
click at [515, 409] on input "[PERSON_NAME] may benefit from reading activities that involve music, movement,…" at bounding box center [516, 416] width 14 height 14
radio input "true"
click at [717, 510] on button "SUBMIT" at bounding box center [722, 524] width 123 height 29
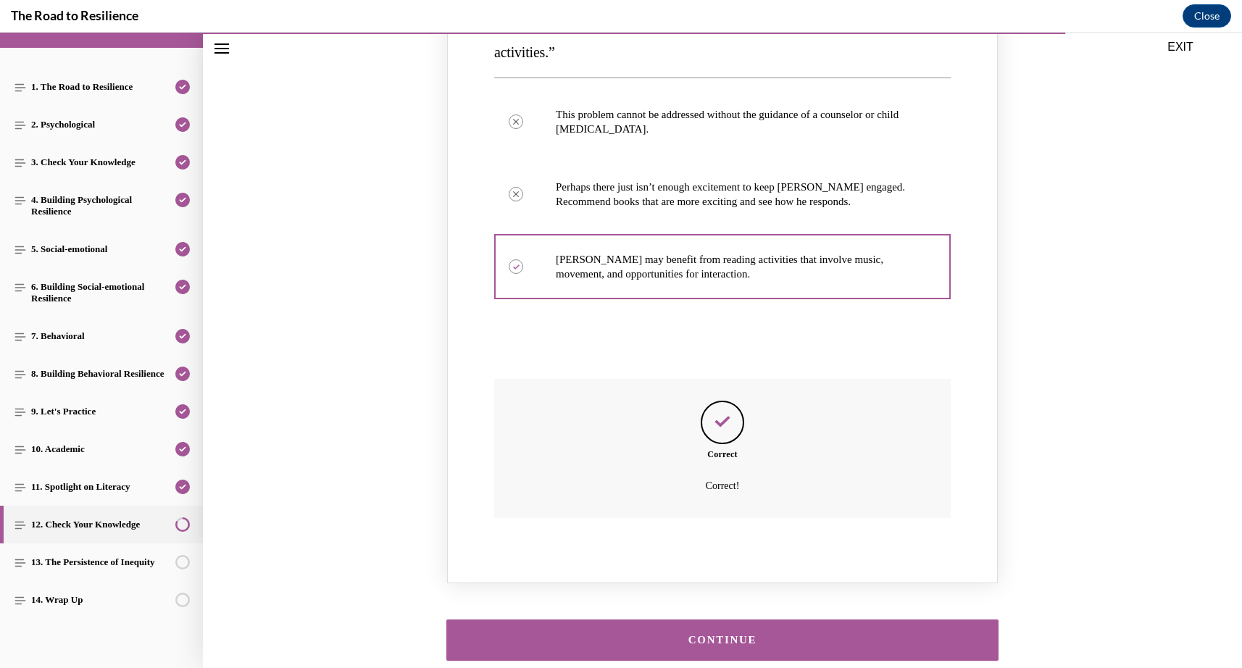
scroll to position [1570, 0]
click at [712, 636] on div "CONTINUE" at bounding box center [722, 641] width 507 height 11
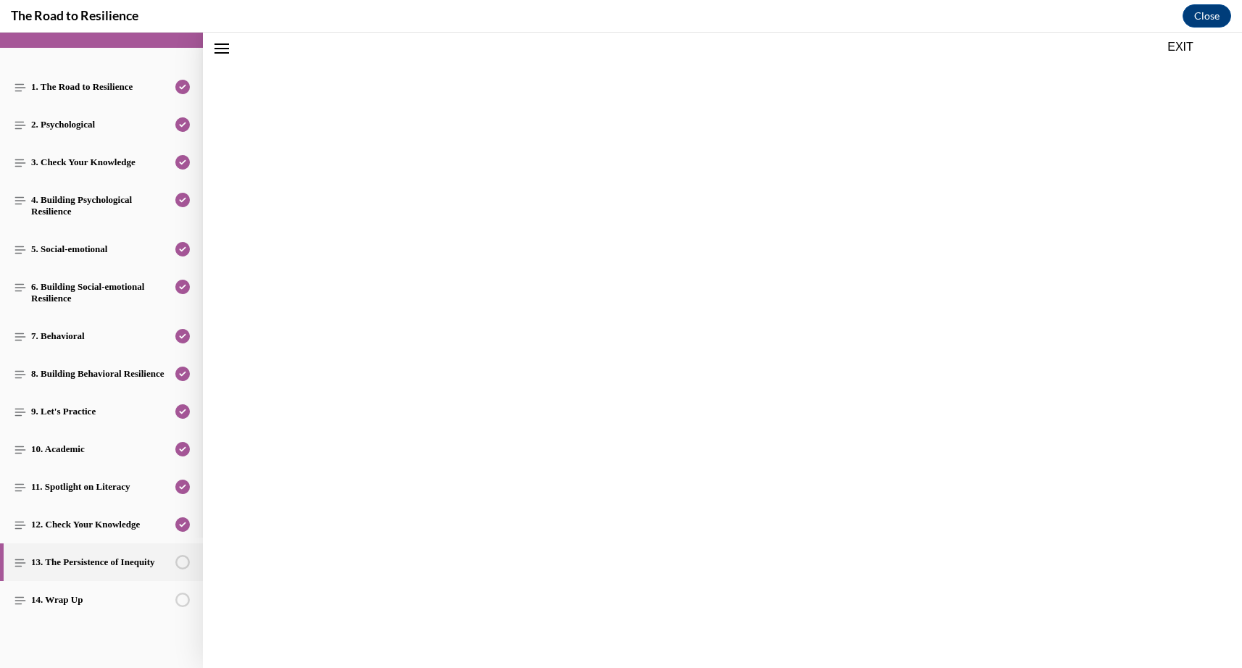
scroll to position [45, 0]
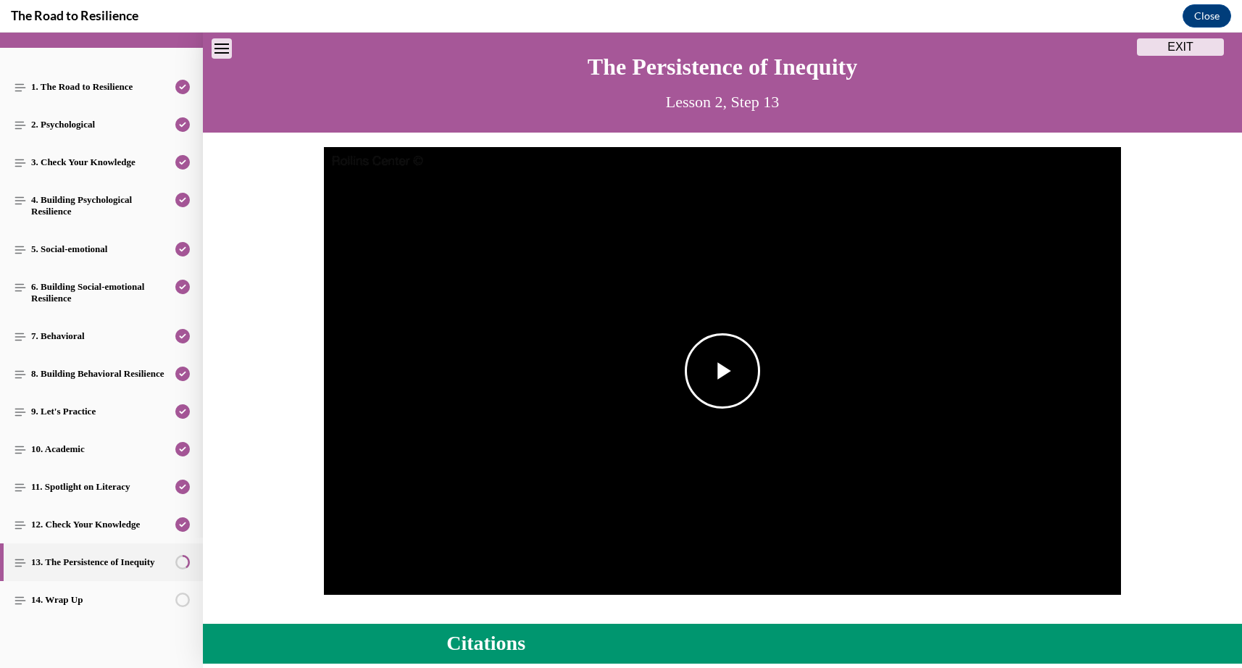
click at [722, 371] on span "Video player" at bounding box center [722, 371] width 0 height 0
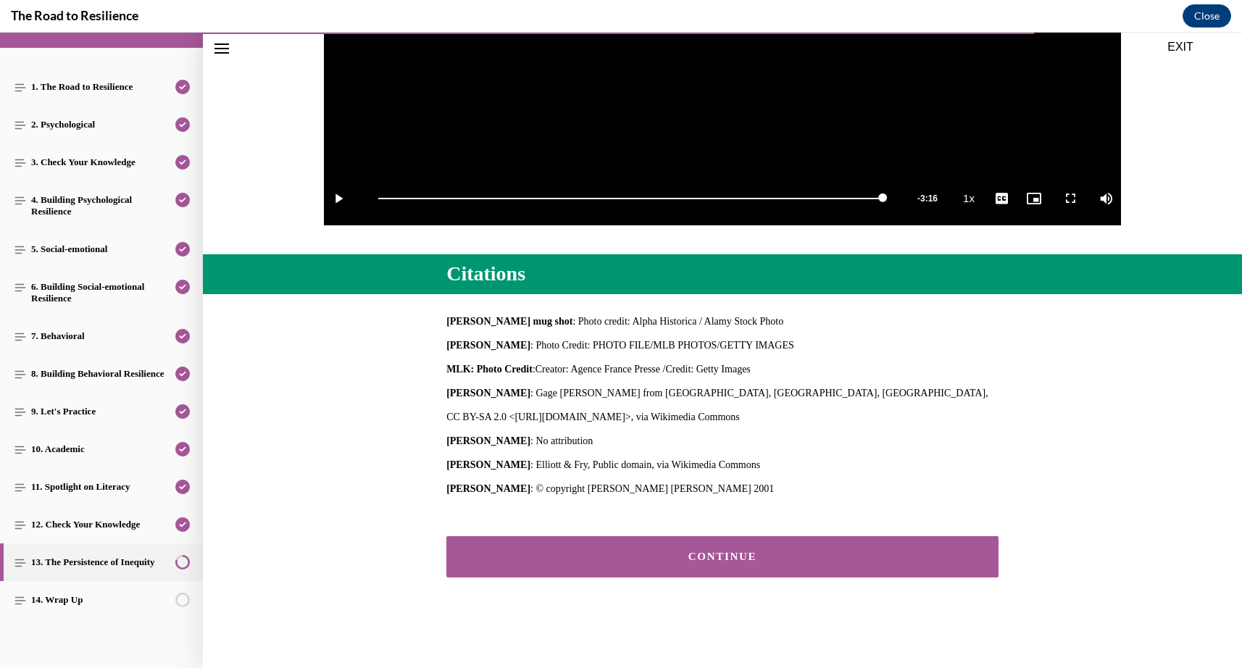
scroll to position [414, 0]
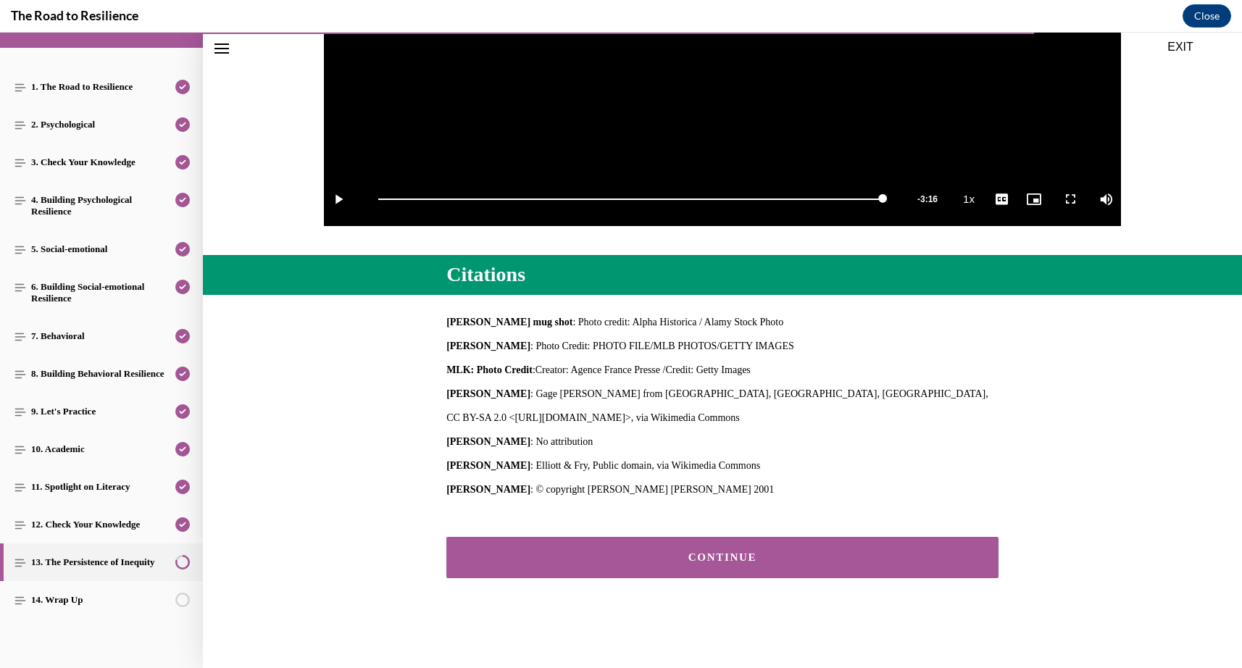
click at [688, 556] on div "CONTINUE" at bounding box center [722, 557] width 507 height 11
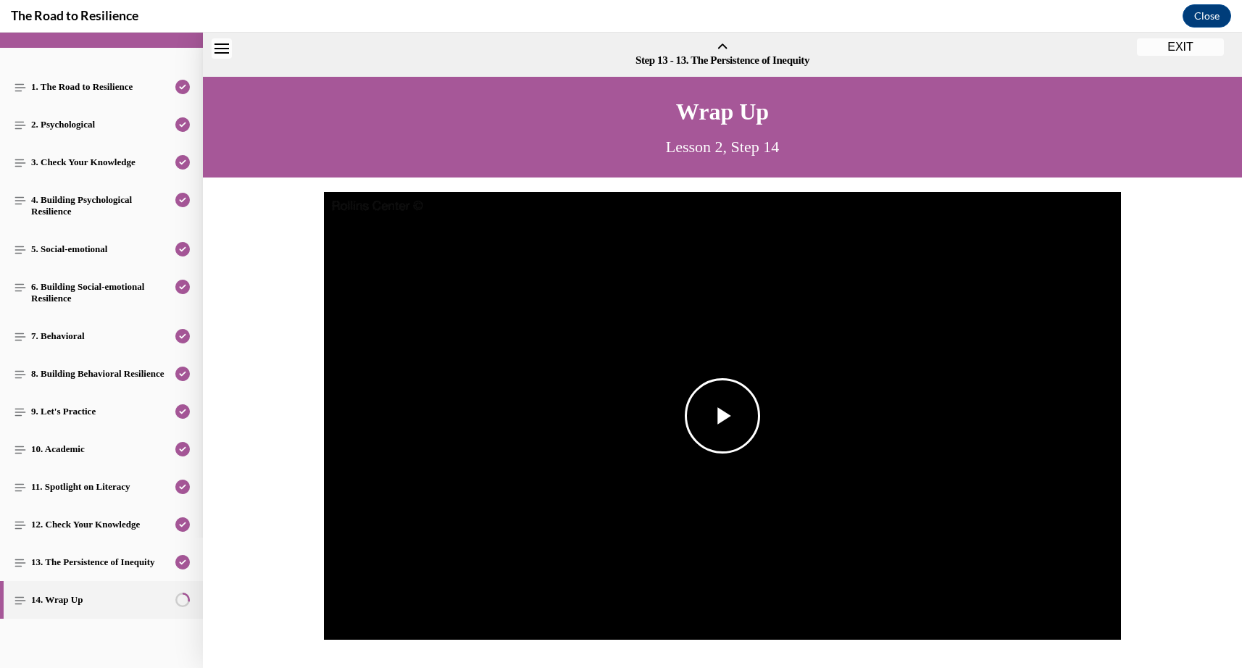
scroll to position [45, 0]
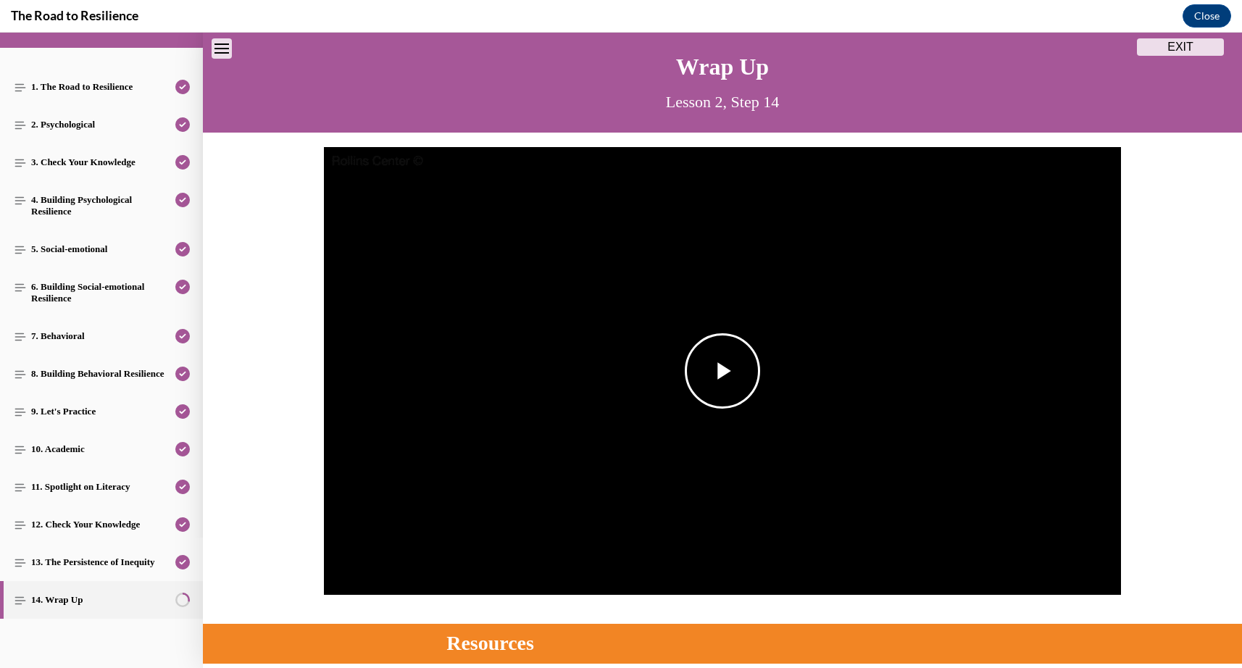
click at [722, 371] on span "Video player" at bounding box center [722, 371] width 0 height 0
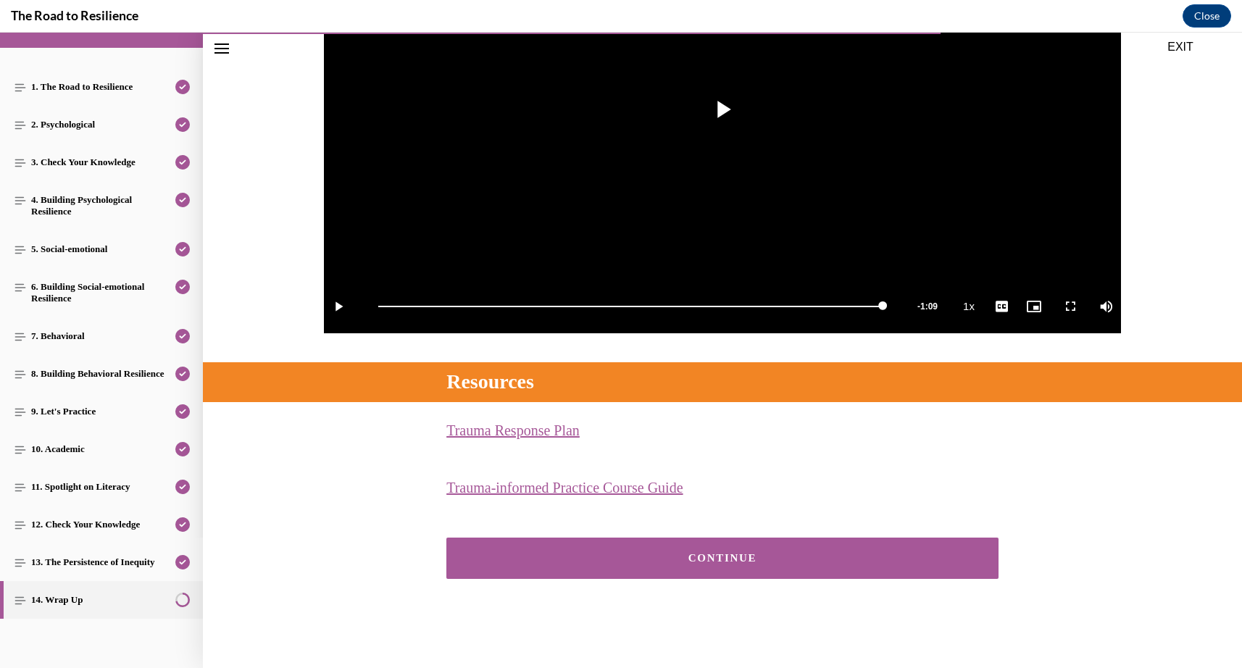
click at [648, 553] on div "CONTINUE" at bounding box center [722, 558] width 507 height 11
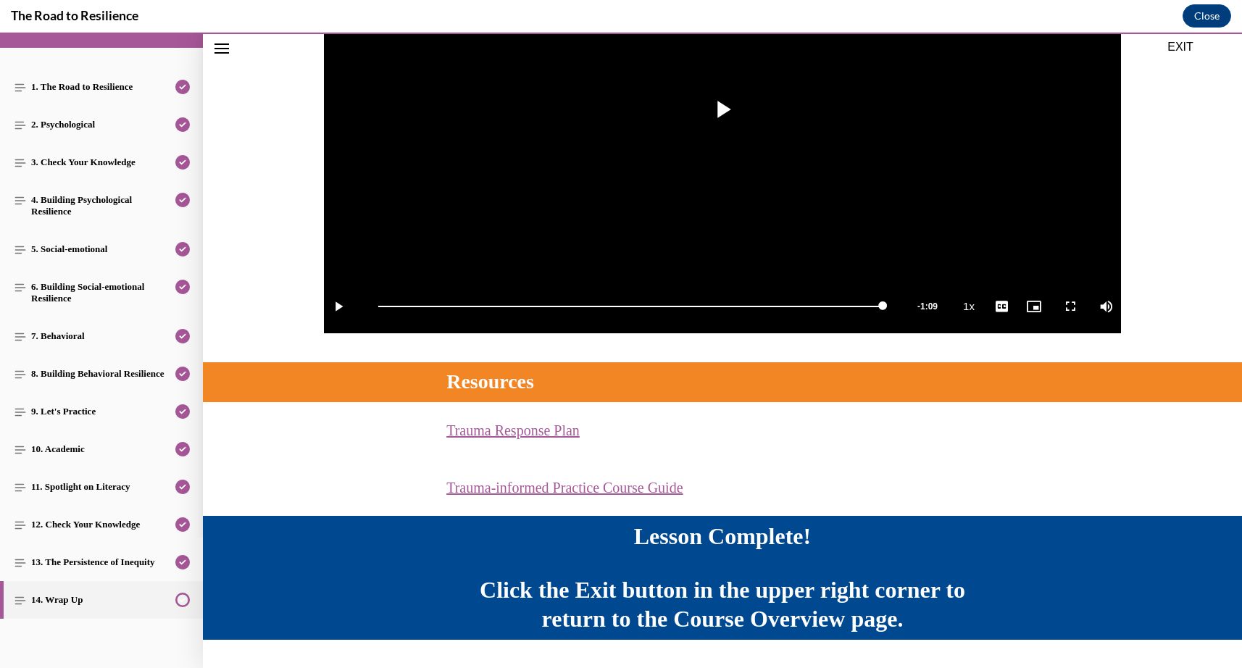
scroll to position [345, 0]
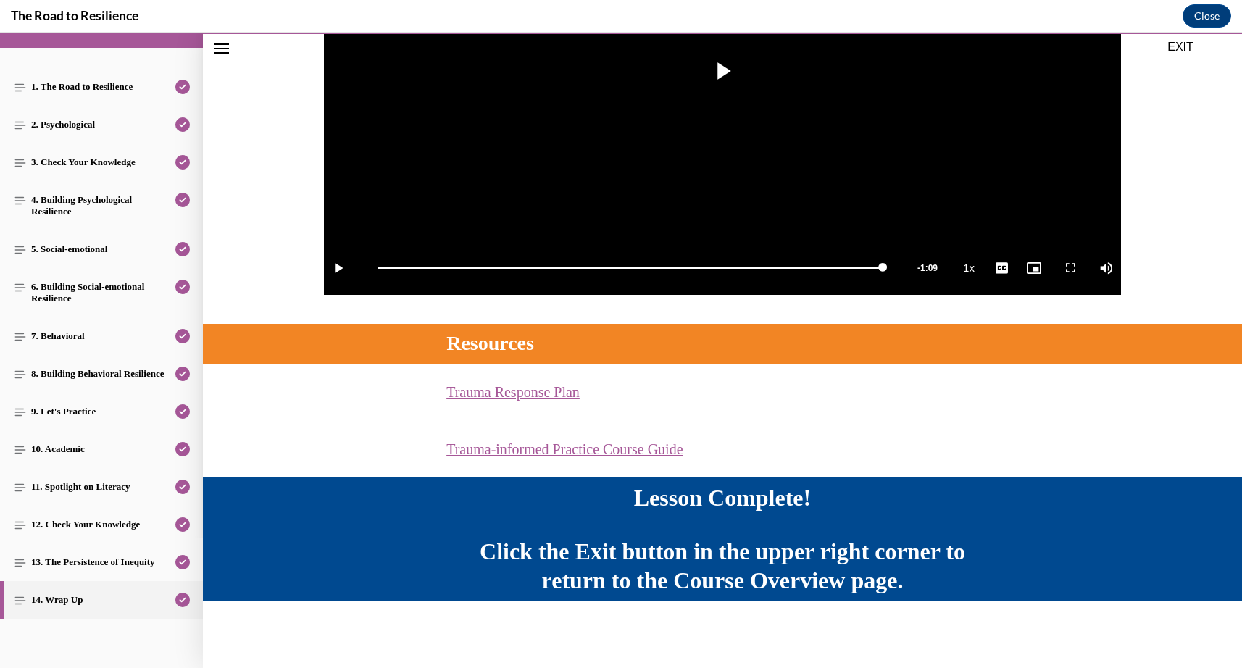
click at [1180, 46] on button "EXIT" at bounding box center [1180, 46] width 87 height 17
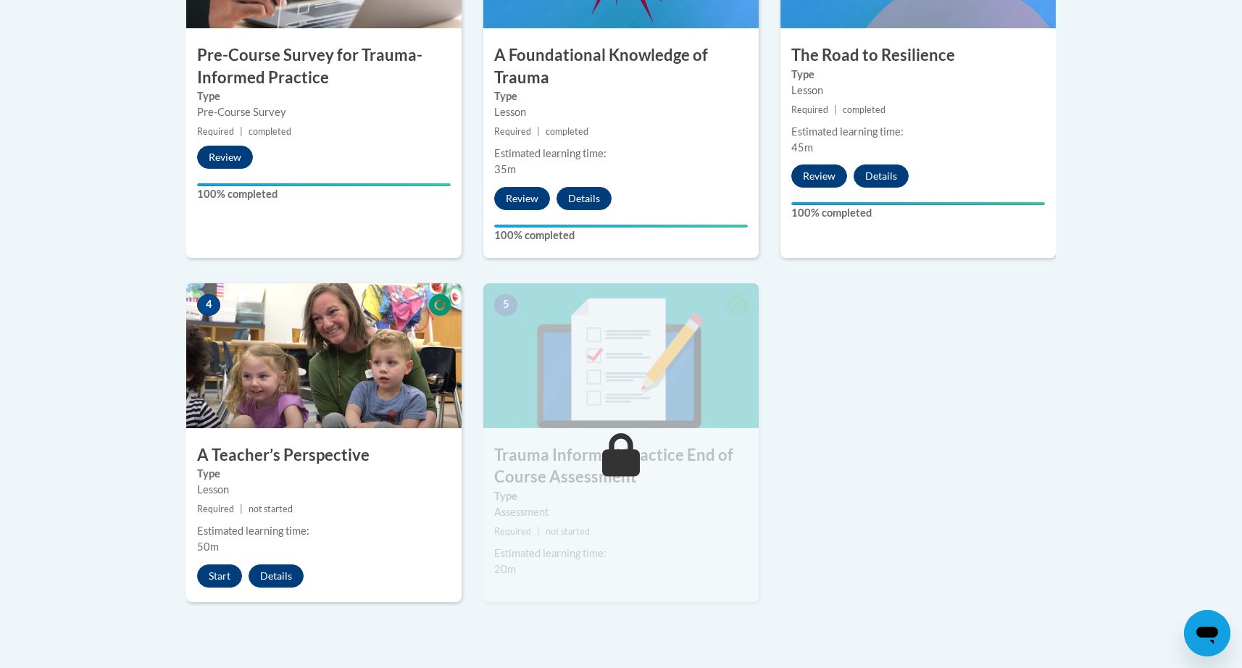
scroll to position [615, 0]
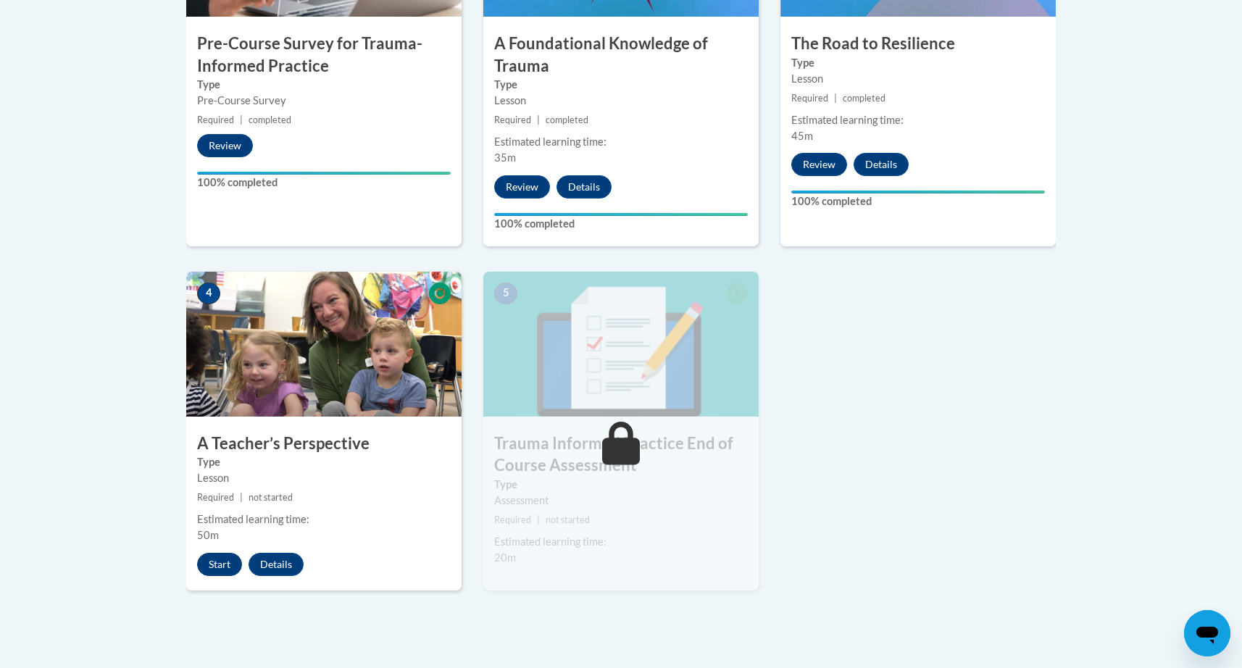
click at [220, 561] on button "Start" at bounding box center [219, 564] width 45 height 23
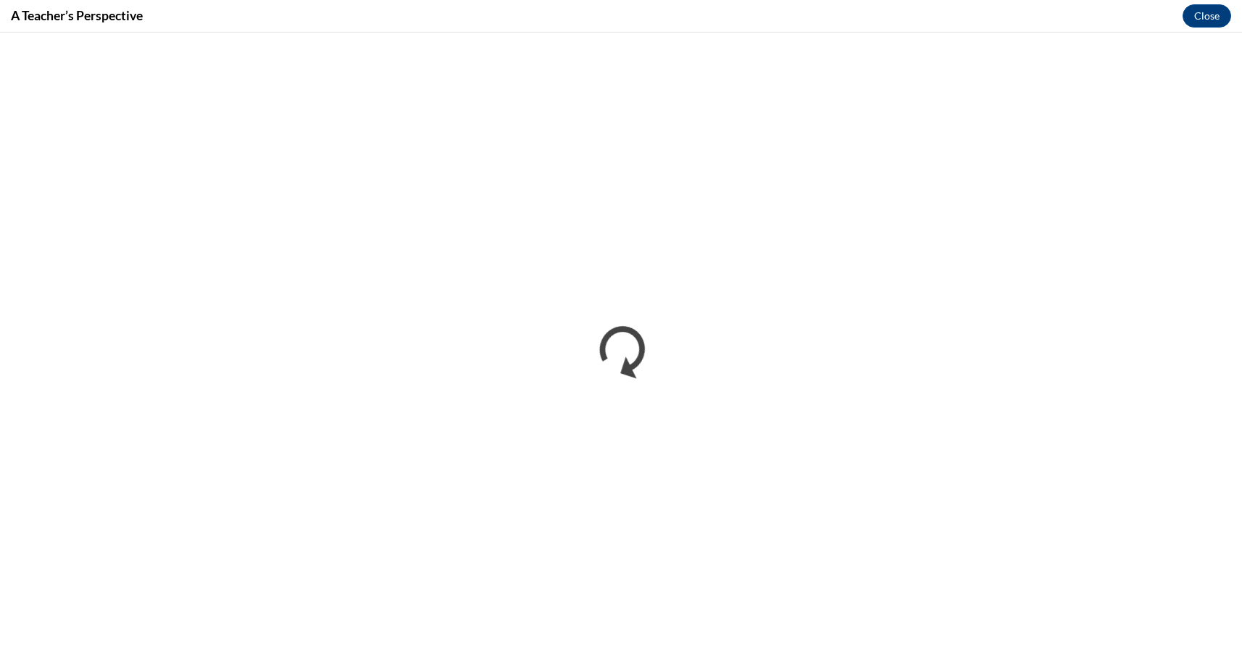
scroll to position [0, 0]
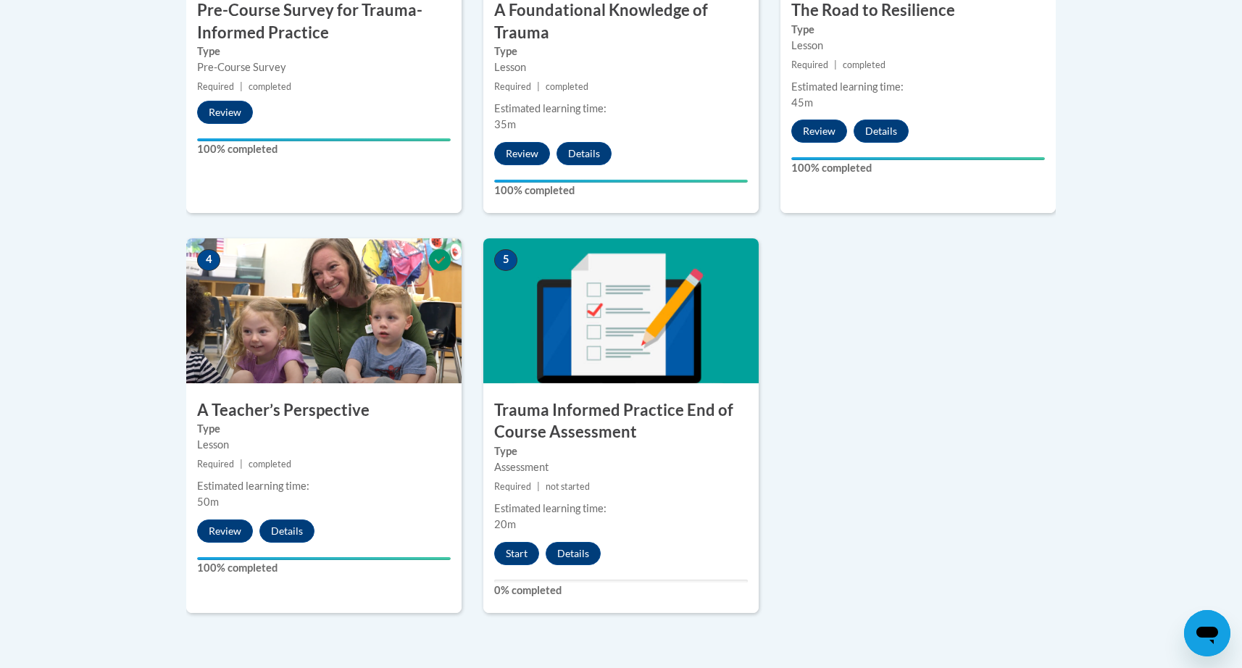
scroll to position [655, 0]
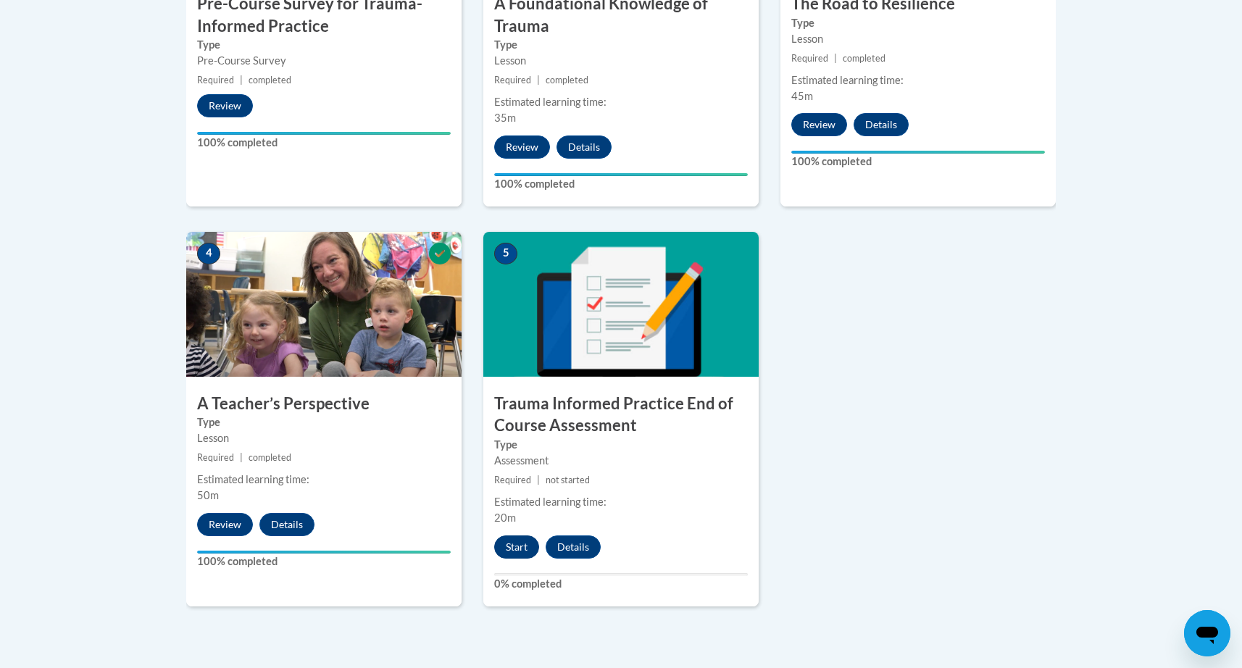
click at [522, 538] on button "Start" at bounding box center [516, 547] width 45 height 23
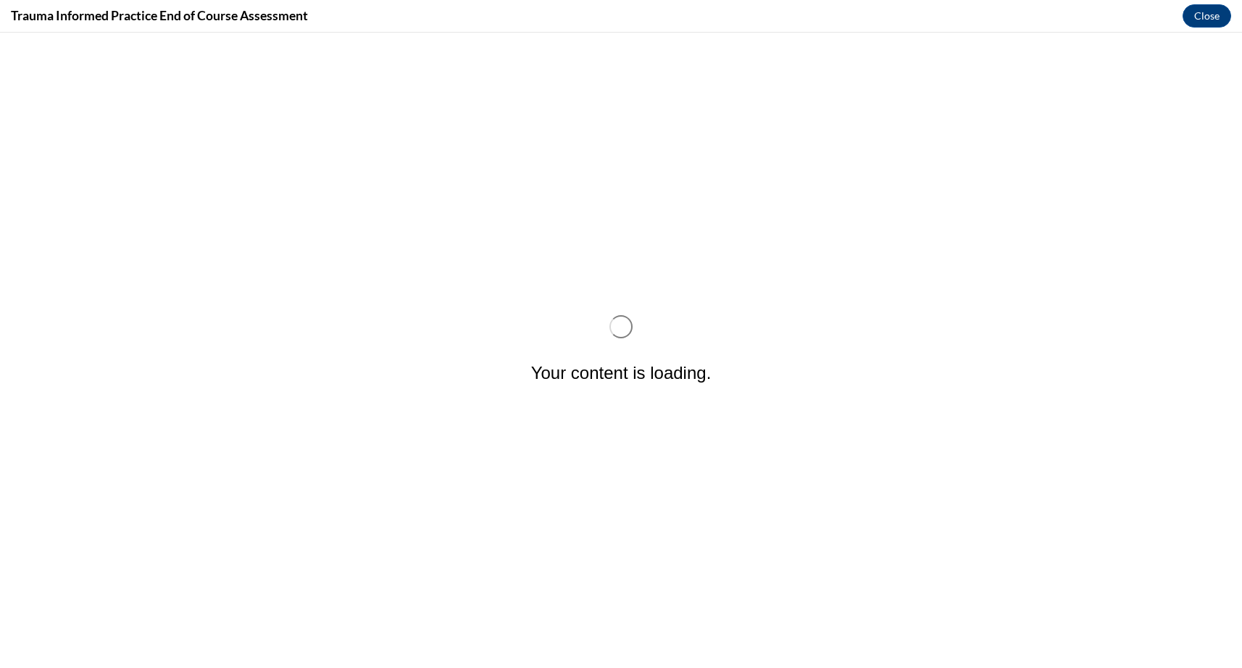
scroll to position [0, 0]
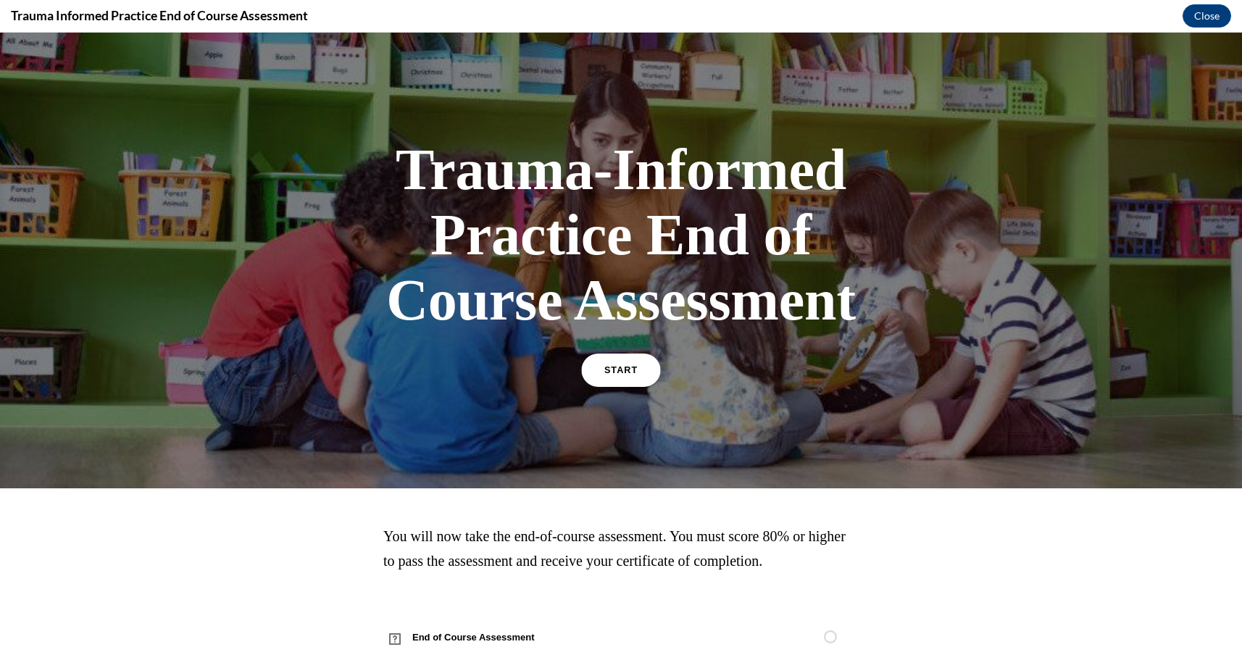
click at [627, 371] on span "START" at bounding box center [620, 370] width 33 height 11
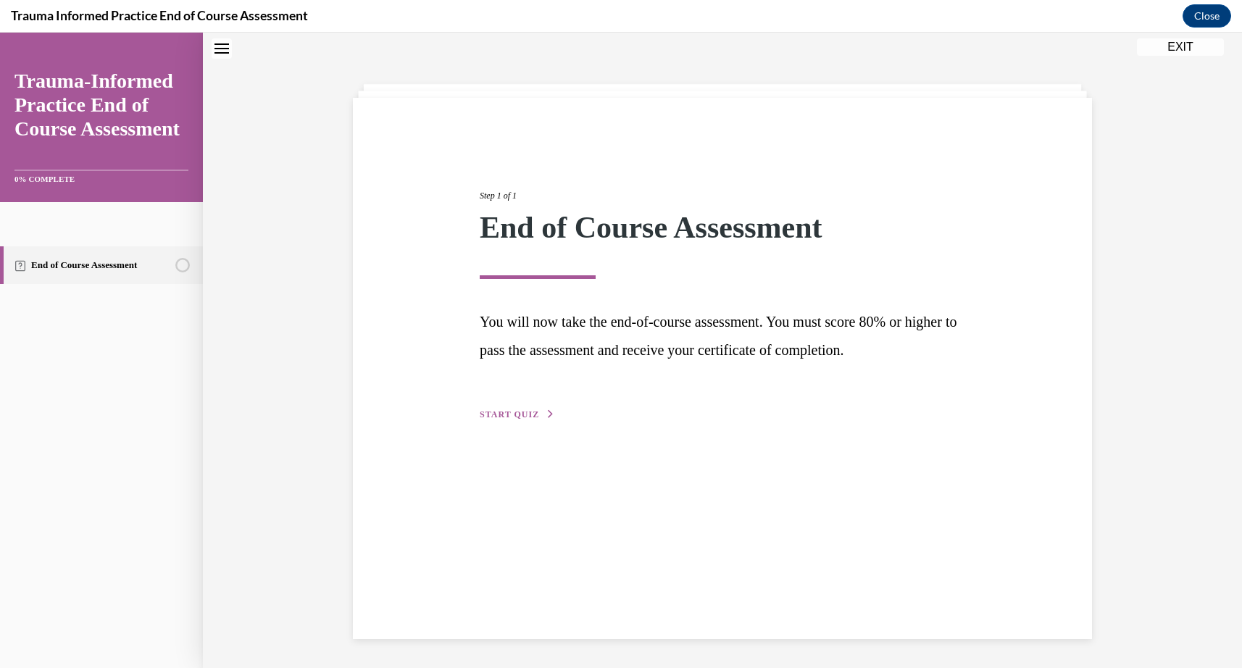
scroll to position [46, 0]
click at [522, 412] on span "START QUIZ" at bounding box center [509, 414] width 59 height 10
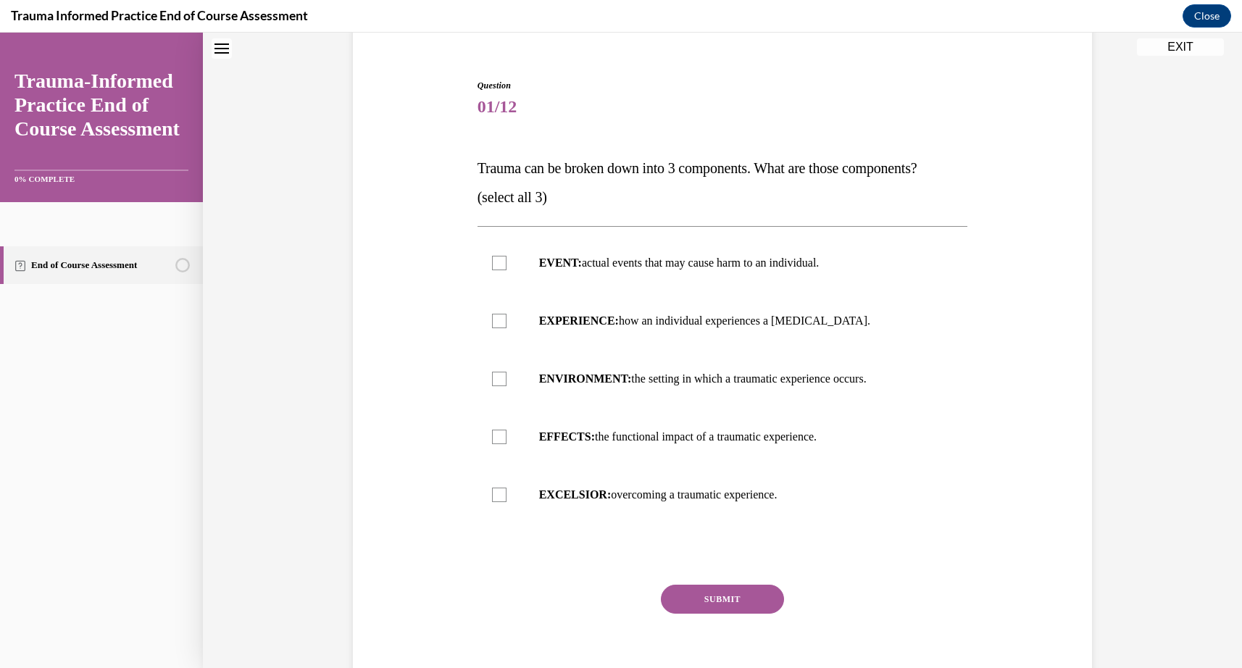
scroll to position [124, 0]
click at [499, 321] on div at bounding box center [499, 319] width 14 height 14
click at [499, 321] on input "EXPERIENCE: how an individual experiences a stressor." at bounding box center [499, 319] width 14 height 14
checkbox input "true"
click at [496, 434] on div at bounding box center [499, 435] width 14 height 14
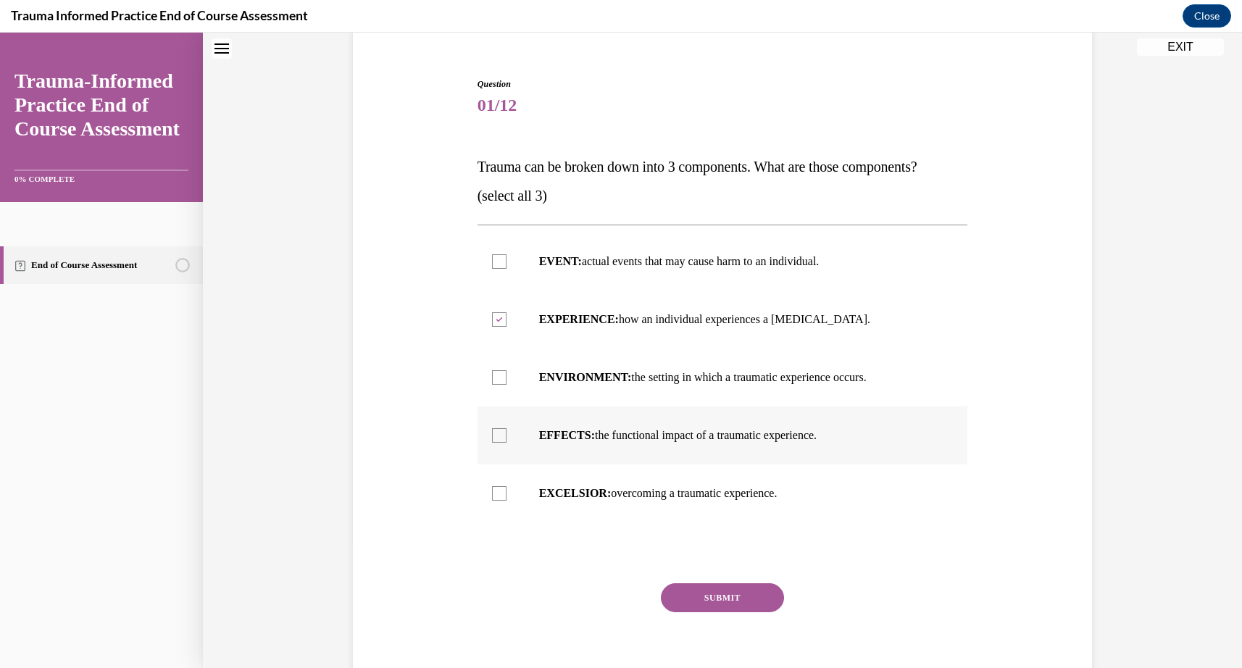
click at [496, 434] on input "EFFECTS: the functional impact of a traumatic experience." at bounding box center [499, 435] width 14 height 14
checkbox input "true"
click at [496, 260] on div at bounding box center [499, 261] width 14 height 14
click at [496, 260] on input "EVENT: actual events that may cause harm to an individual." at bounding box center [499, 261] width 14 height 14
checkbox input "true"
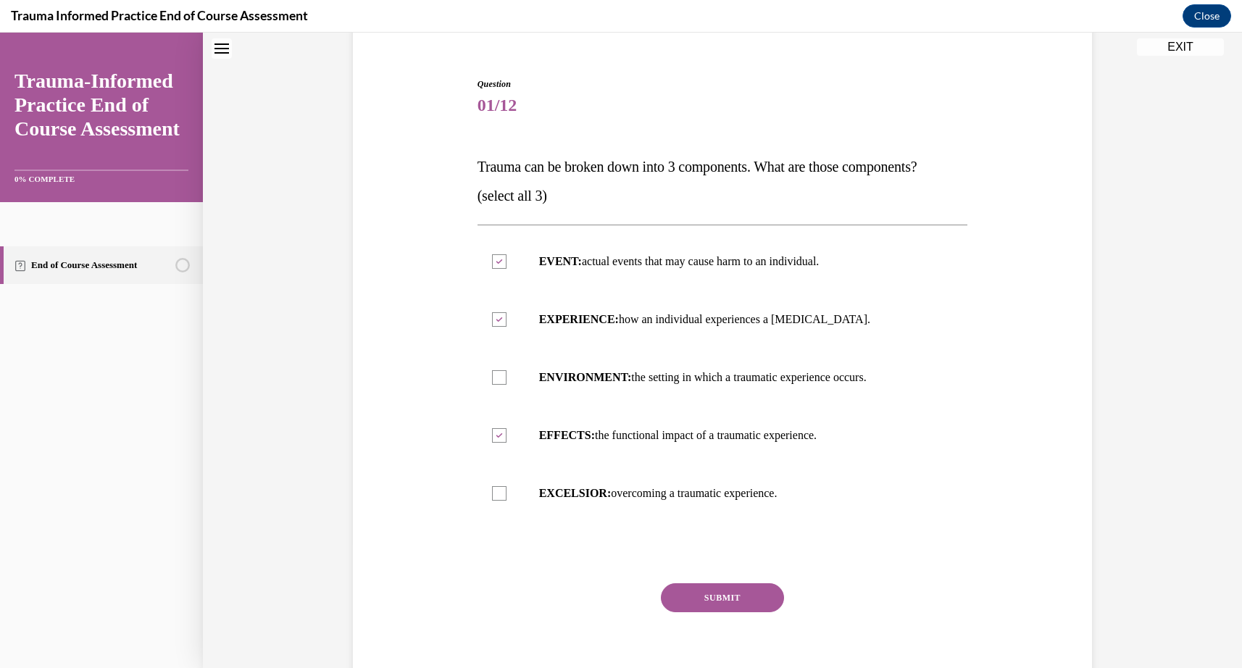
click at [721, 596] on button "SUBMIT" at bounding box center [722, 597] width 123 height 29
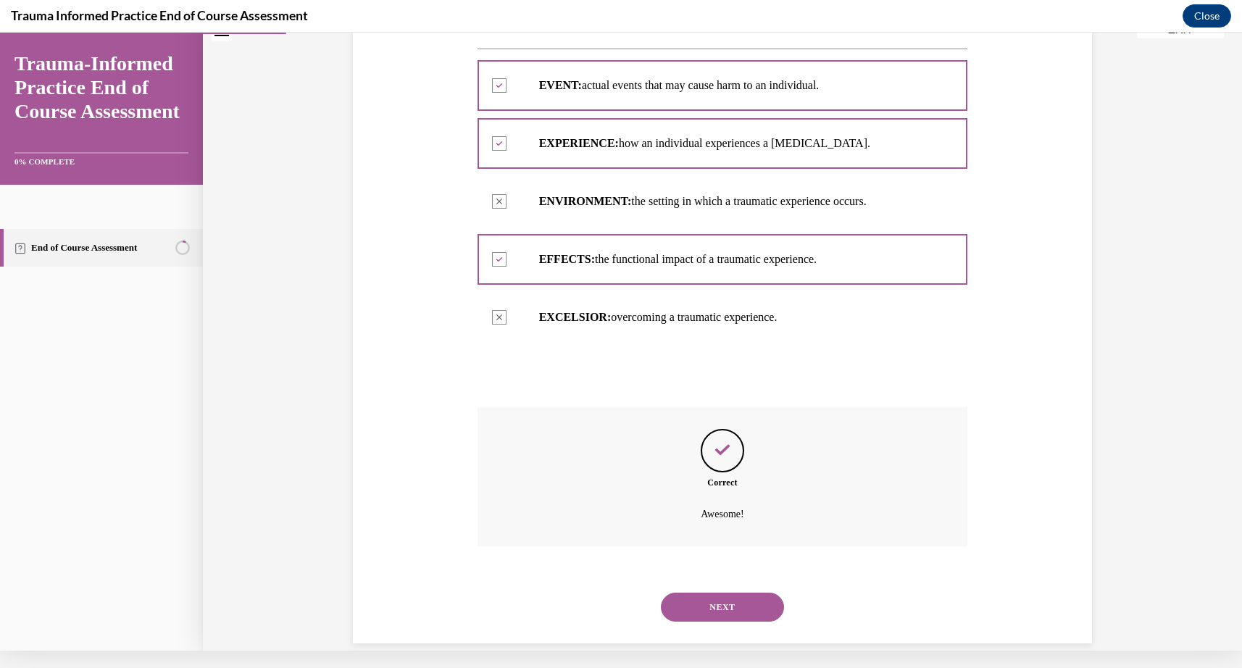
scroll to position [286, 0]
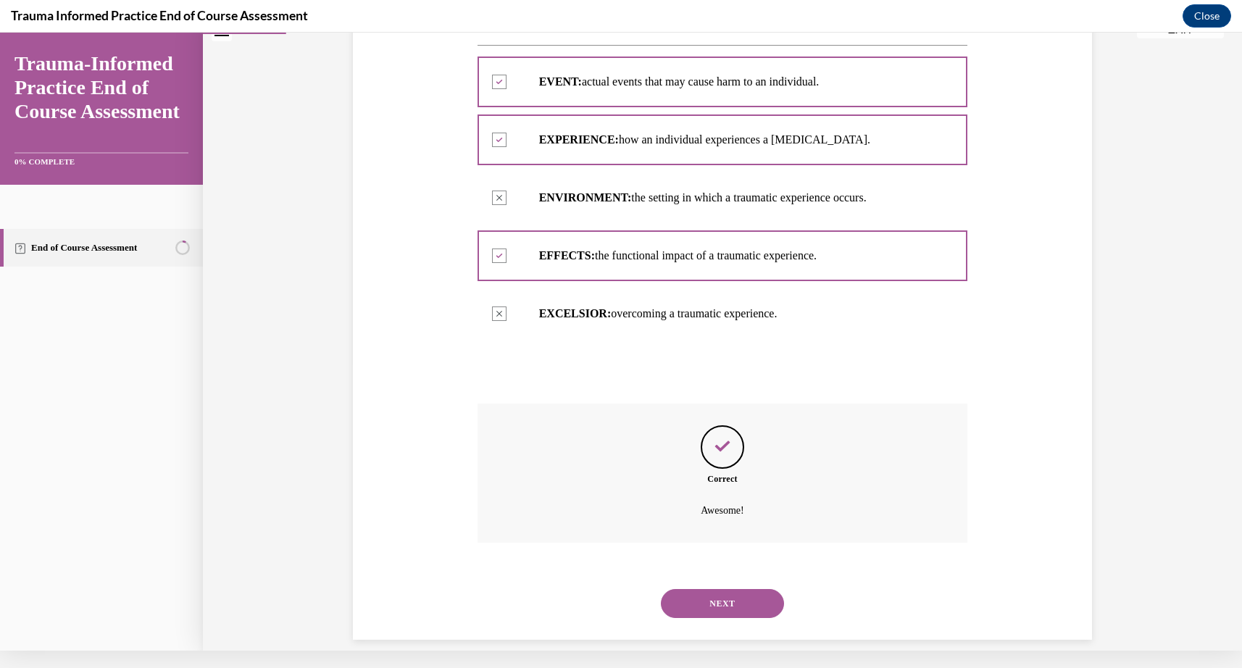
click at [723, 589] on button "NEXT" at bounding box center [722, 603] width 123 height 29
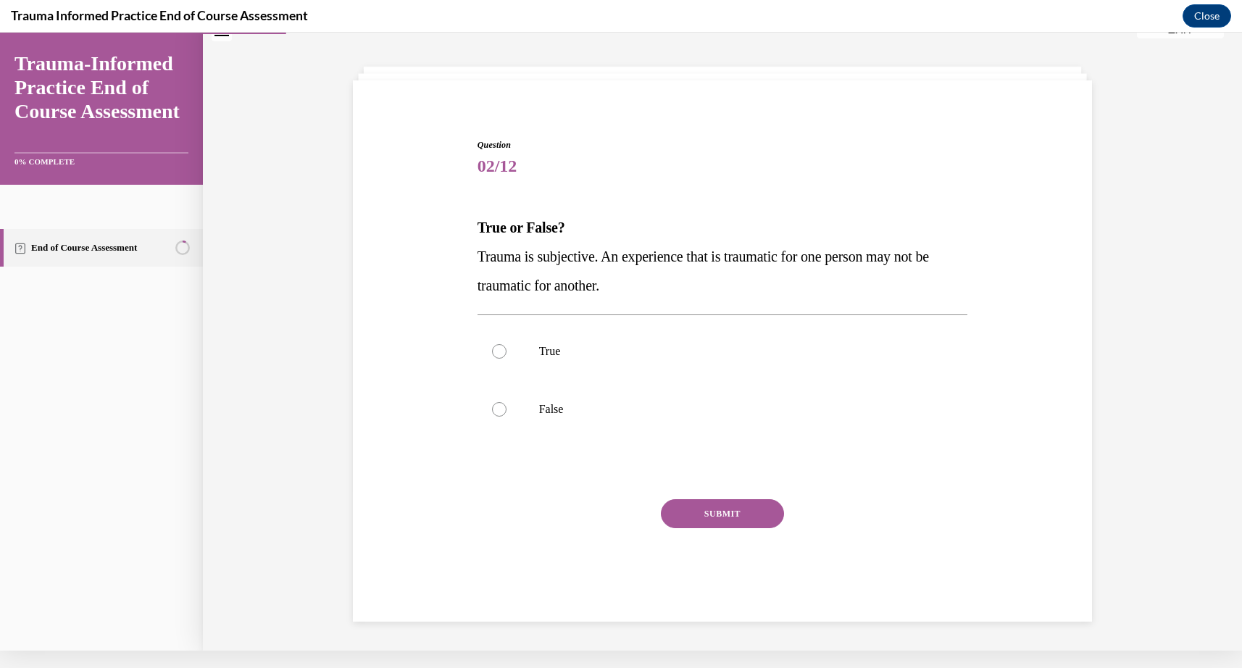
scroll to position [44, 0]
click at [500, 355] on div at bounding box center [499, 353] width 14 height 14
click at [500, 355] on input "True" at bounding box center [499, 353] width 14 height 14
radio input "true"
click at [722, 508] on button "SUBMIT" at bounding box center [722, 515] width 123 height 29
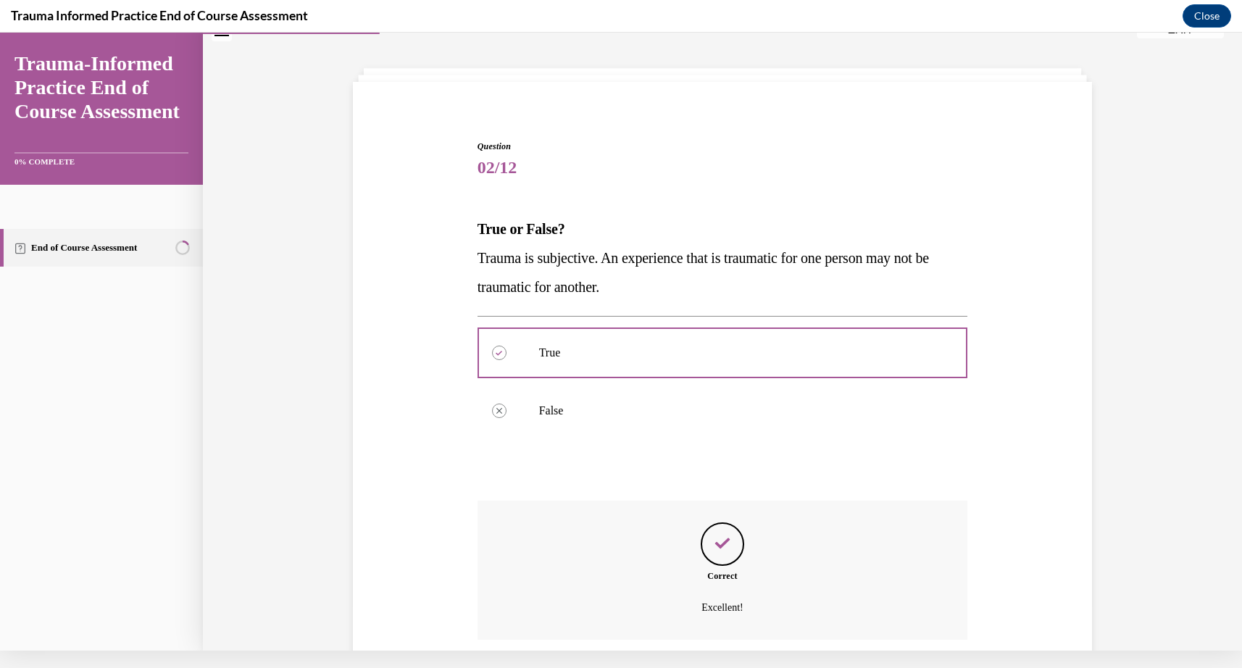
scroll to position [141, 0]
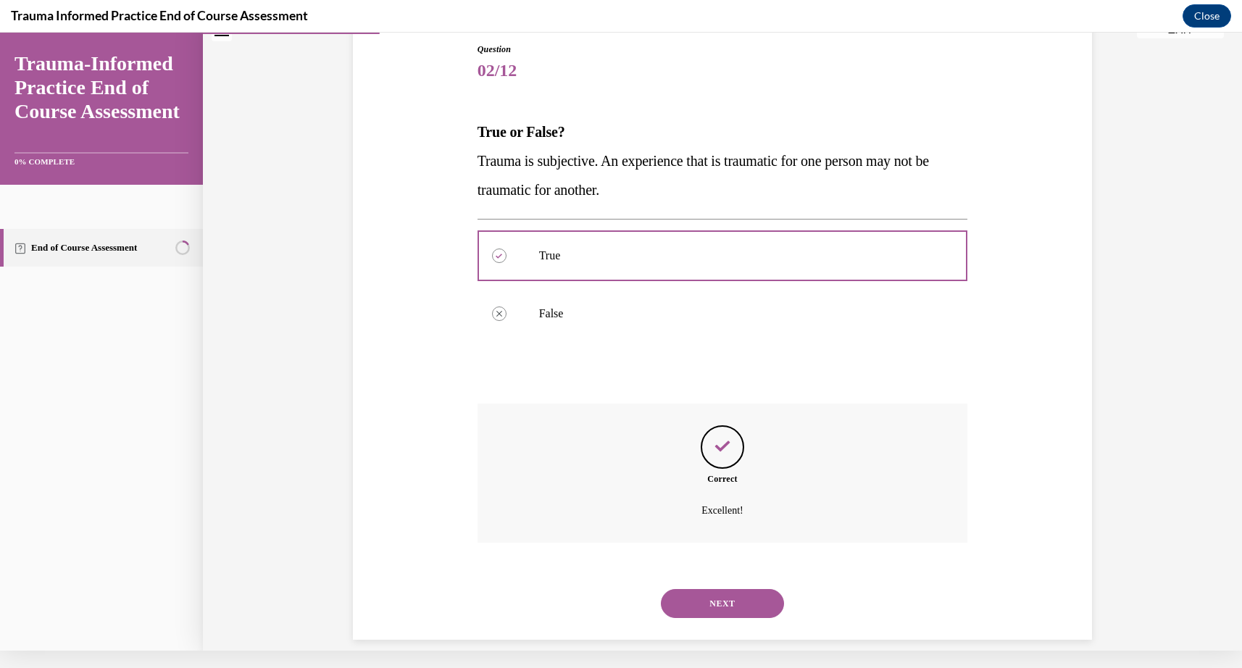
click at [718, 589] on button "NEXT" at bounding box center [722, 603] width 123 height 29
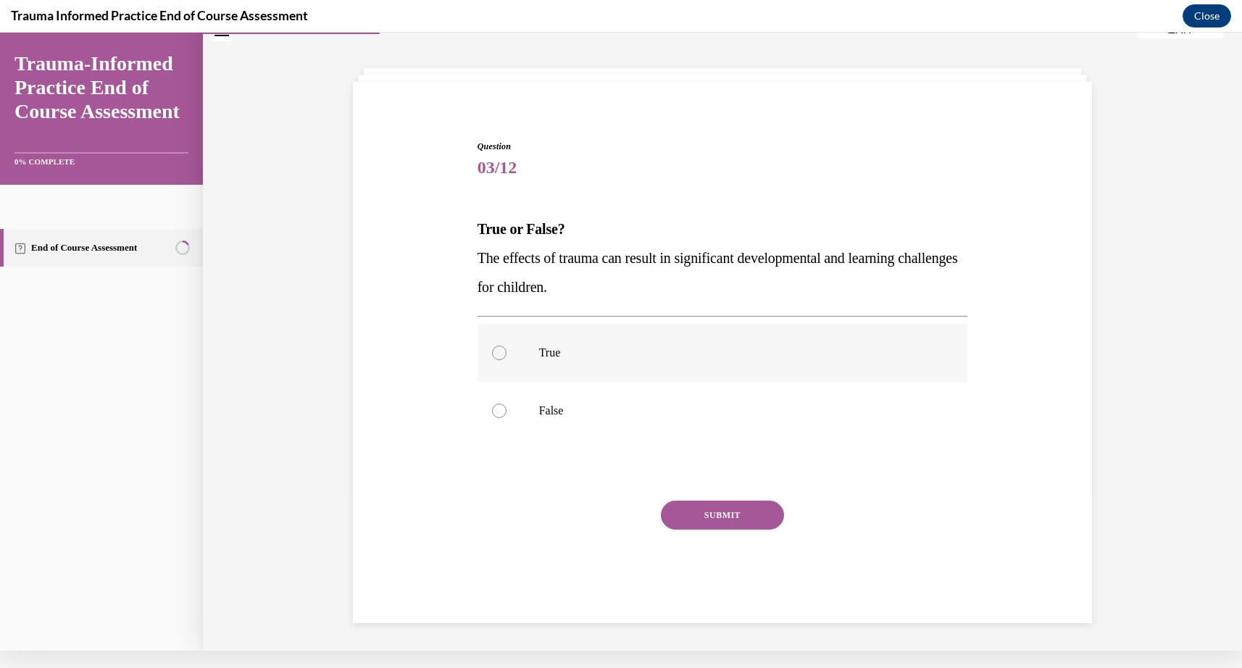
click at [504, 357] on div at bounding box center [499, 353] width 14 height 14
click at [504, 357] on input "True" at bounding box center [499, 353] width 14 height 14
radio input "true"
click at [703, 519] on button "SUBMIT" at bounding box center [722, 515] width 123 height 29
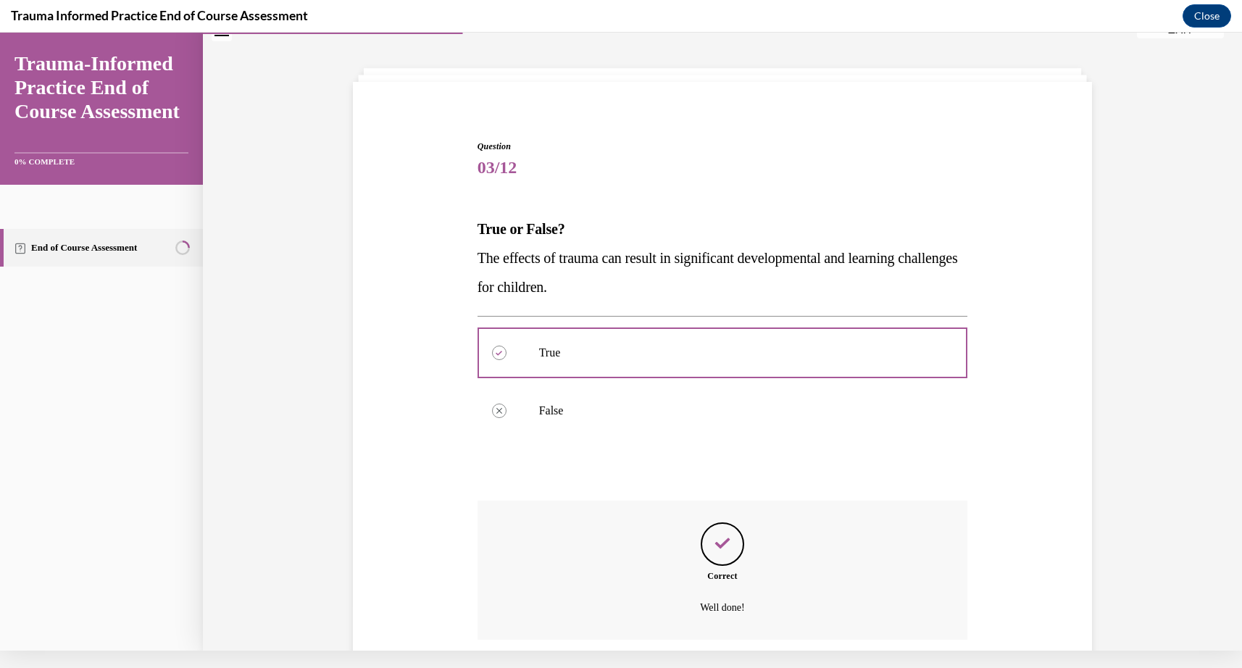
scroll to position [141, 0]
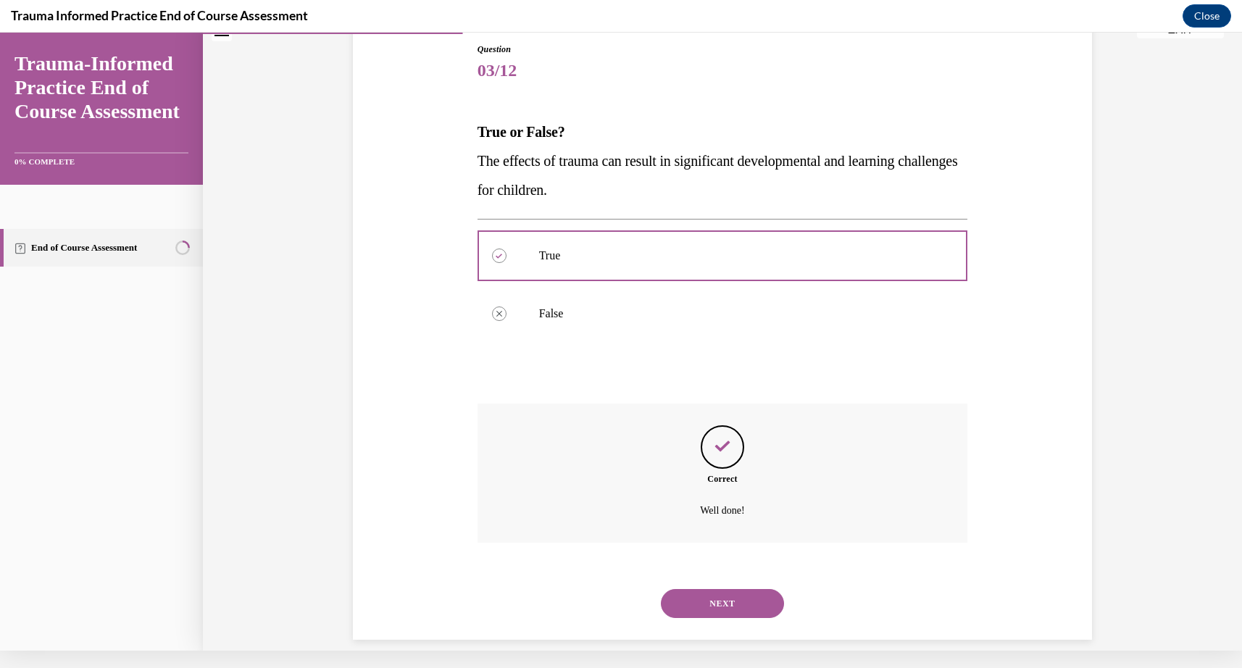
click at [722, 589] on button "NEXT" at bounding box center [722, 603] width 123 height 29
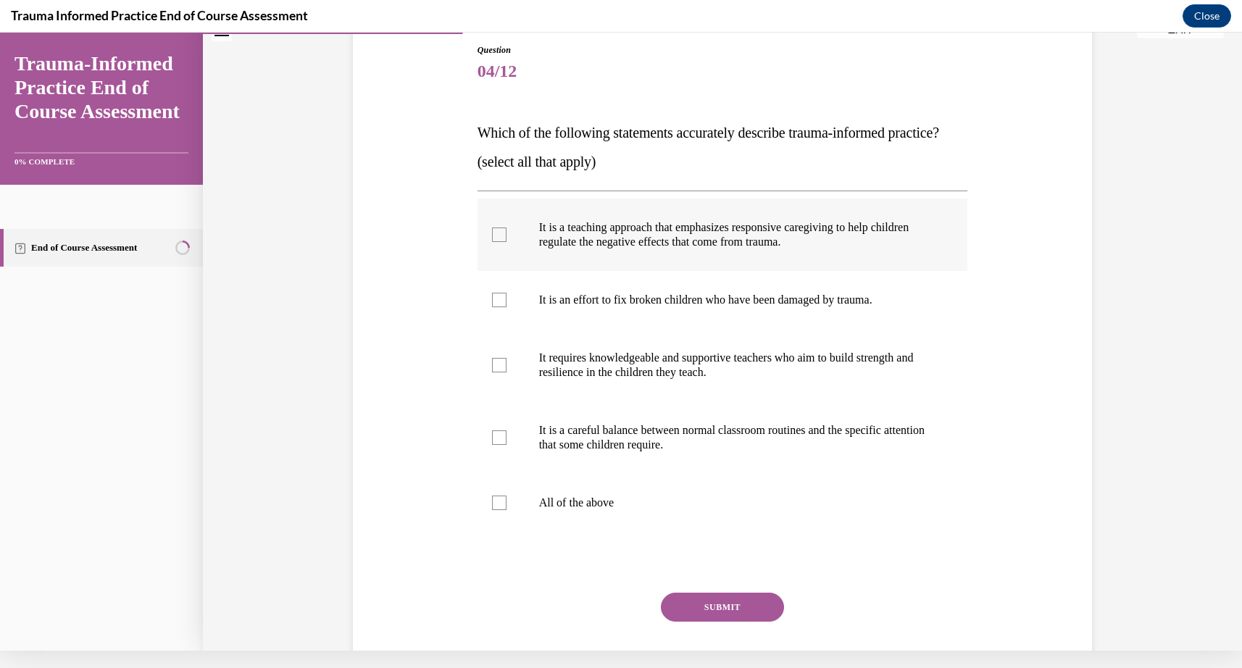
click at [502, 242] on div at bounding box center [499, 235] width 14 height 14
click at [502, 242] on input "It is a teaching approach that emphasizes responsive caregiving to help childre…" at bounding box center [499, 235] width 14 height 14
checkbox input "true"
click at [504, 372] on div at bounding box center [499, 365] width 14 height 14
click at [504, 372] on input "It requires knowledgeable and supportive teachers who aim to build strength and…" at bounding box center [499, 365] width 14 height 14
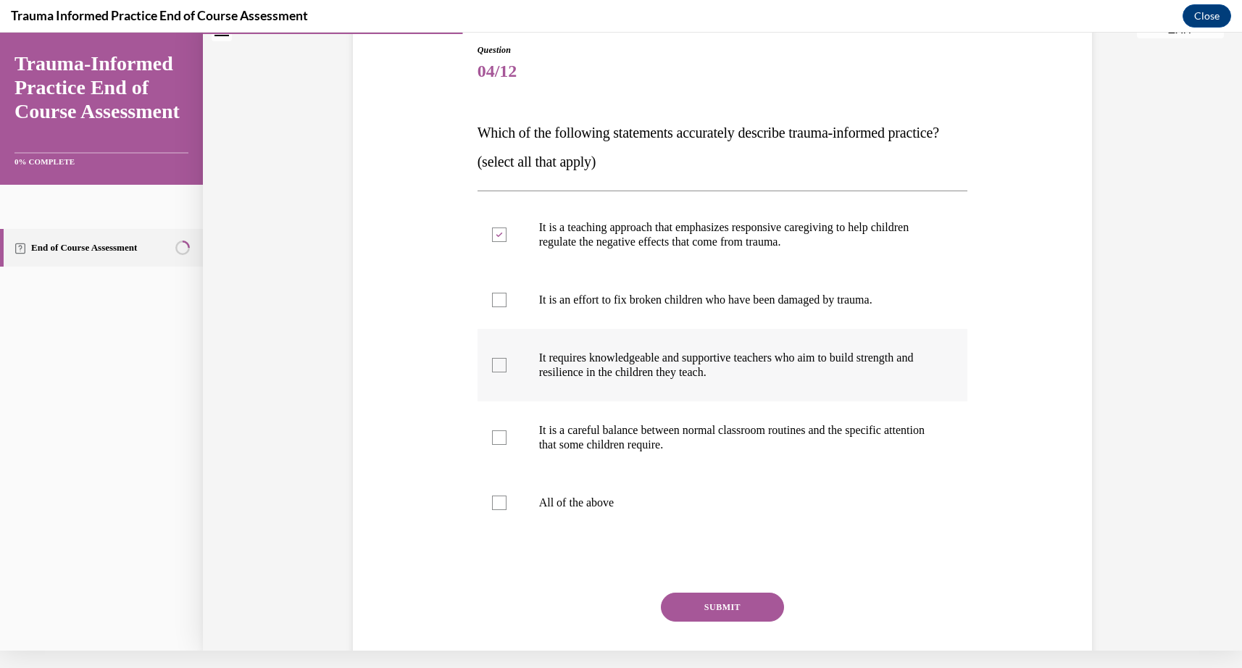
checkbox input "true"
click at [500, 445] on div at bounding box center [499, 437] width 14 height 14
click at [500, 445] on input "It is a careful balance between normal classroom routines and the specific atte…" at bounding box center [499, 437] width 14 height 14
checkbox input "true"
click at [699, 622] on button "SUBMIT" at bounding box center [722, 607] width 123 height 29
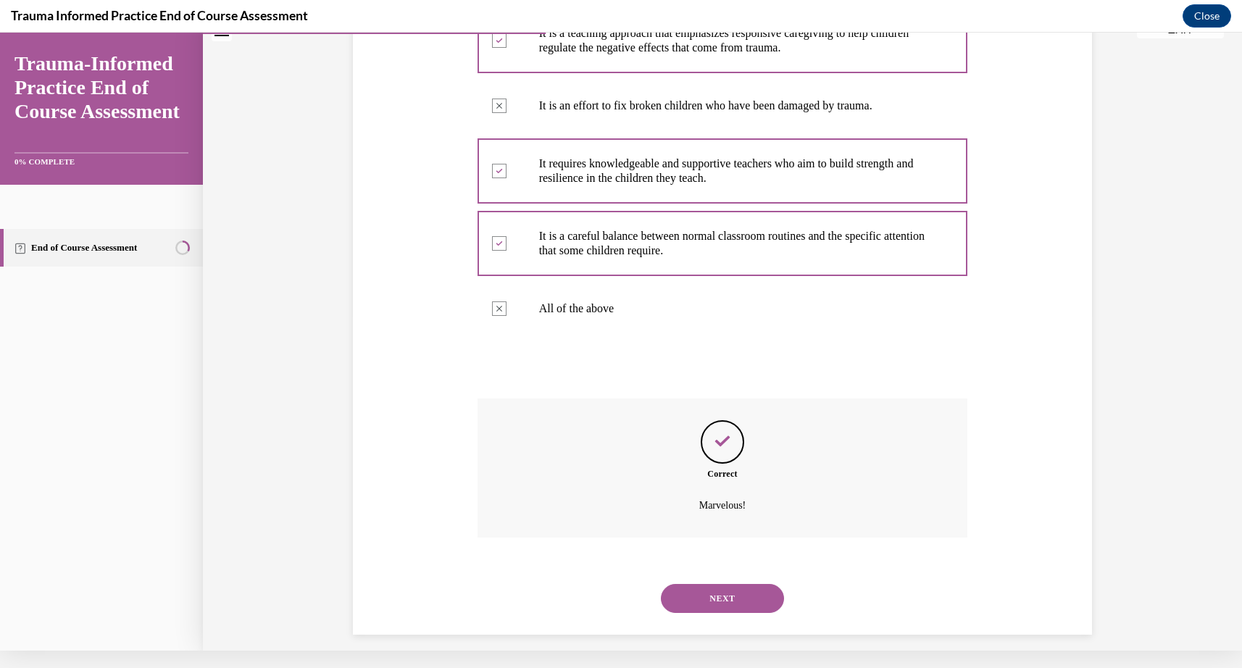
scroll to position [359, 0]
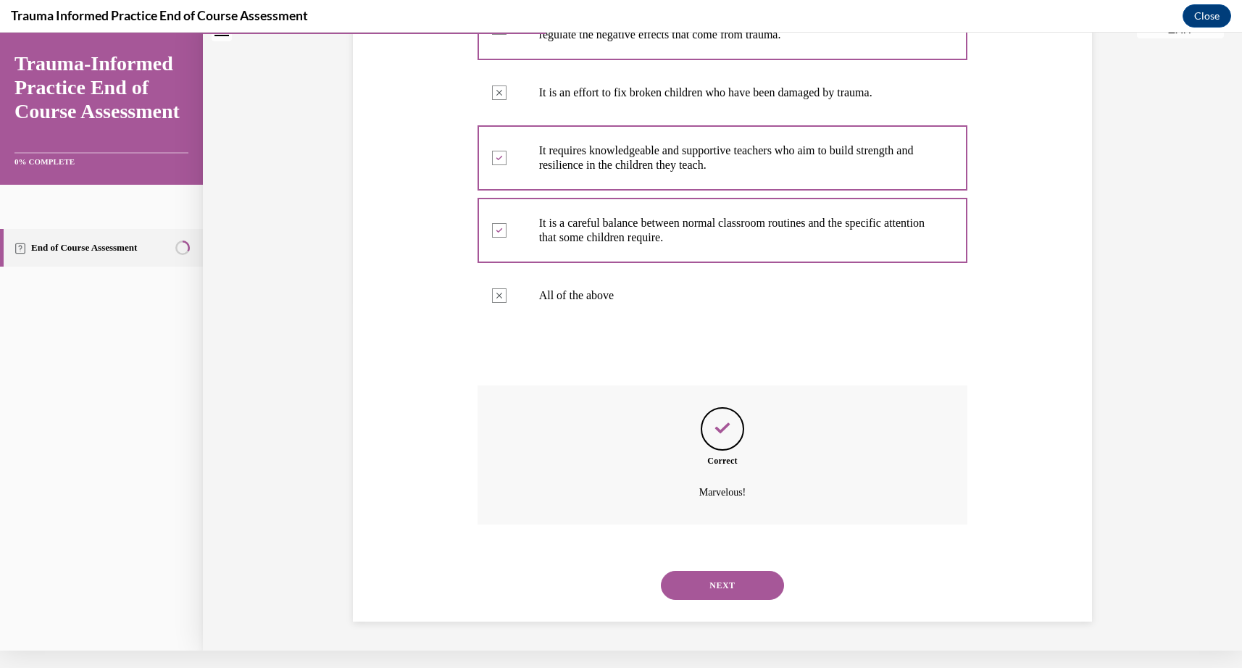
click at [706, 584] on button "NEXT" at bounding box center [722, 585] width 123 height 29
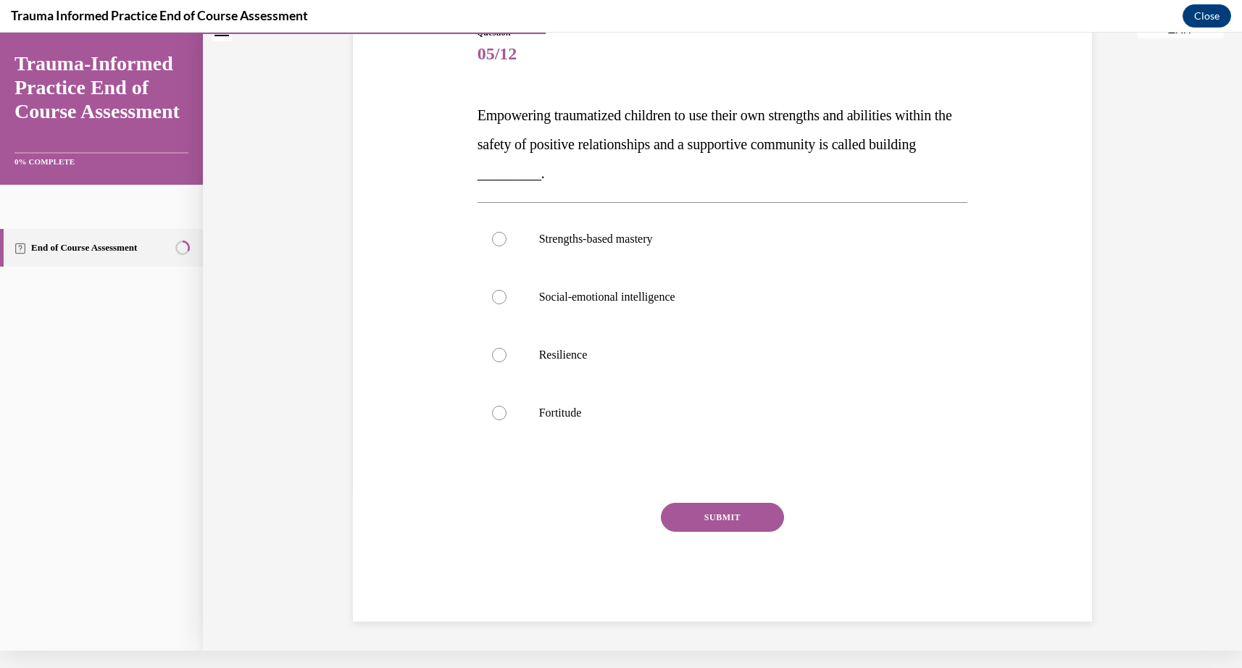
scroll to position [136, 0]
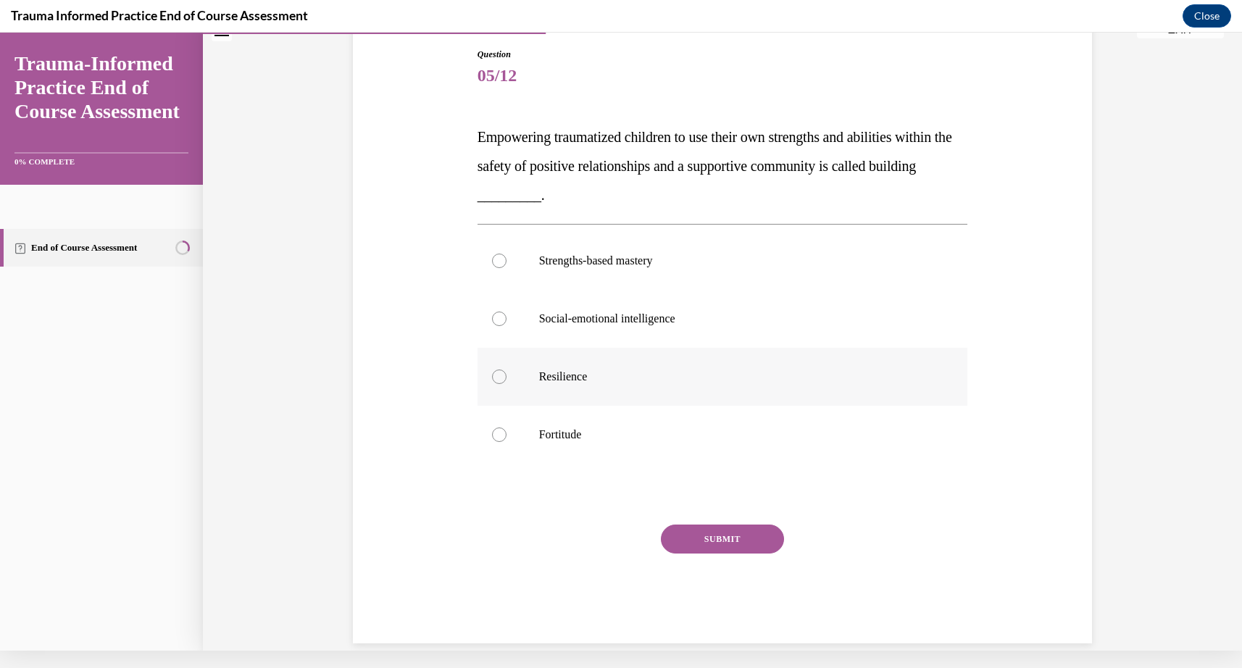
click at [502, 375] on div at bounding box center [499, 377] width 14 height 14
click at [502, 375] on input "Resilience" at bounding box center [499, 377] width 14 height 14
radio input "true"
click at [707, 546] on button "SUBMIT" at bounding box center [722, 539] width 123 height 29
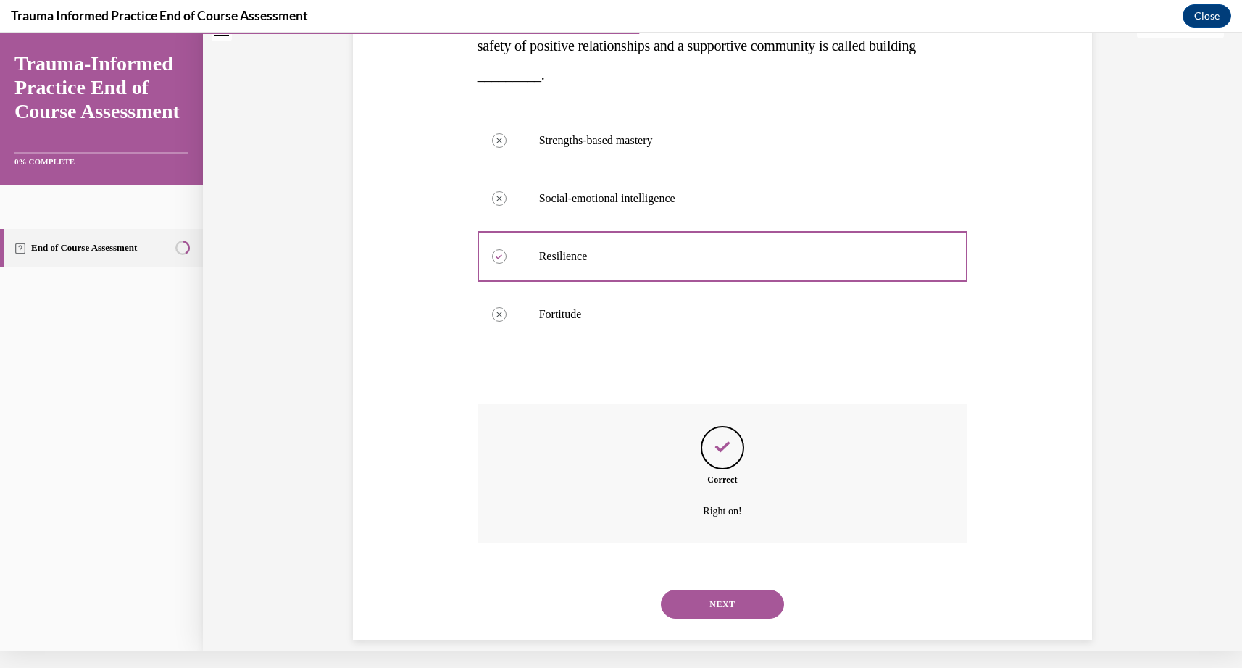
scroll to position [257, 0]
click at [708, 589] on button "NEXT" at bounding box center [722, 603] width 123 height 29
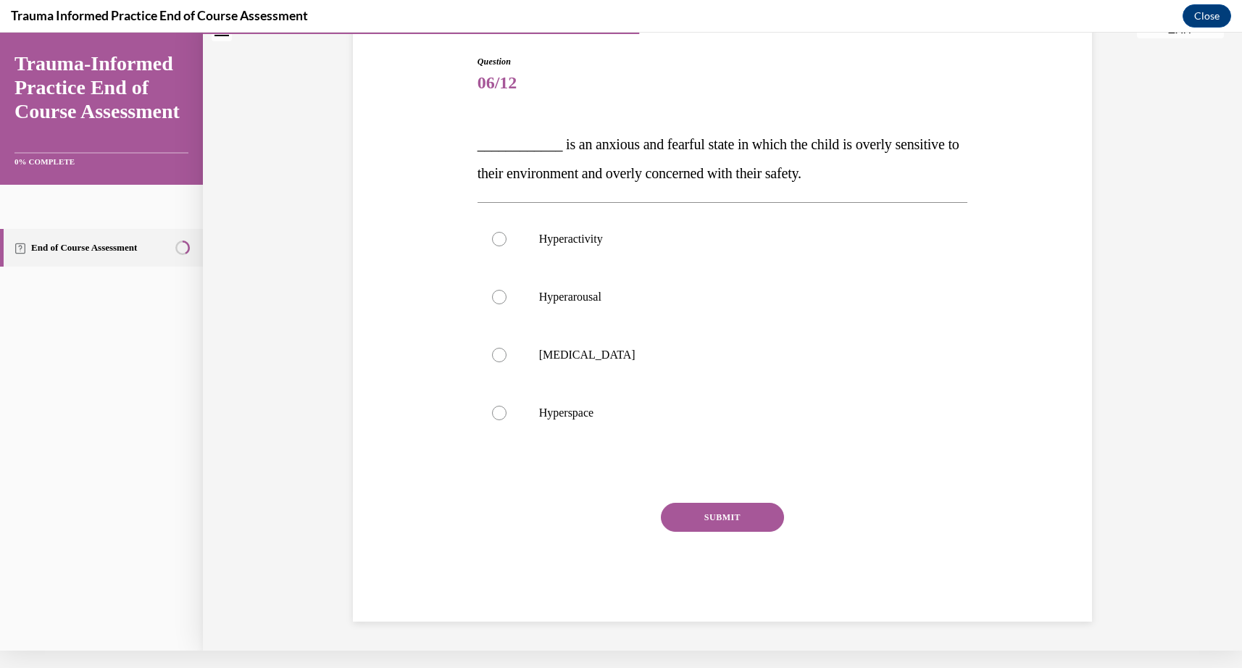
scroll to position [112, 0]
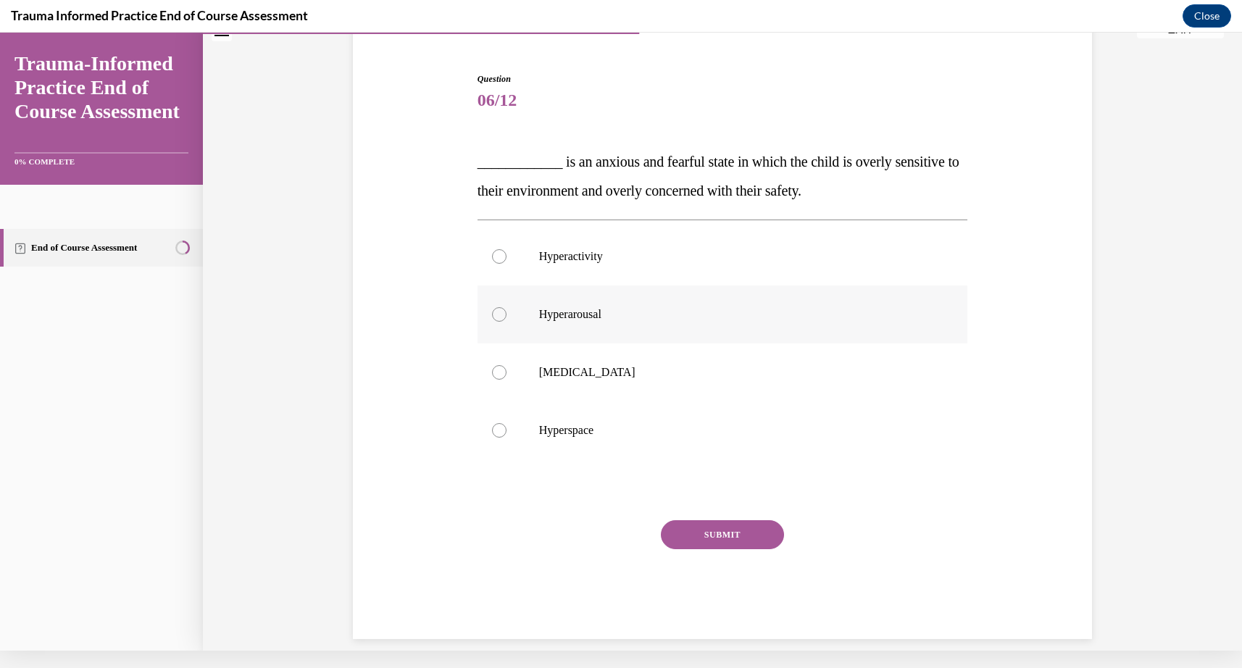
click at [500, 313] on div at bounding box center [499, 314] width 14 height 14
click at [500, 313] on input "Hyperarousal" at bounding box center [499, 314] width 14 height 14
radio input "true"
click at [723, 531] on button "SUBMIT" at bounding box center [722, 534] width 123 height 29
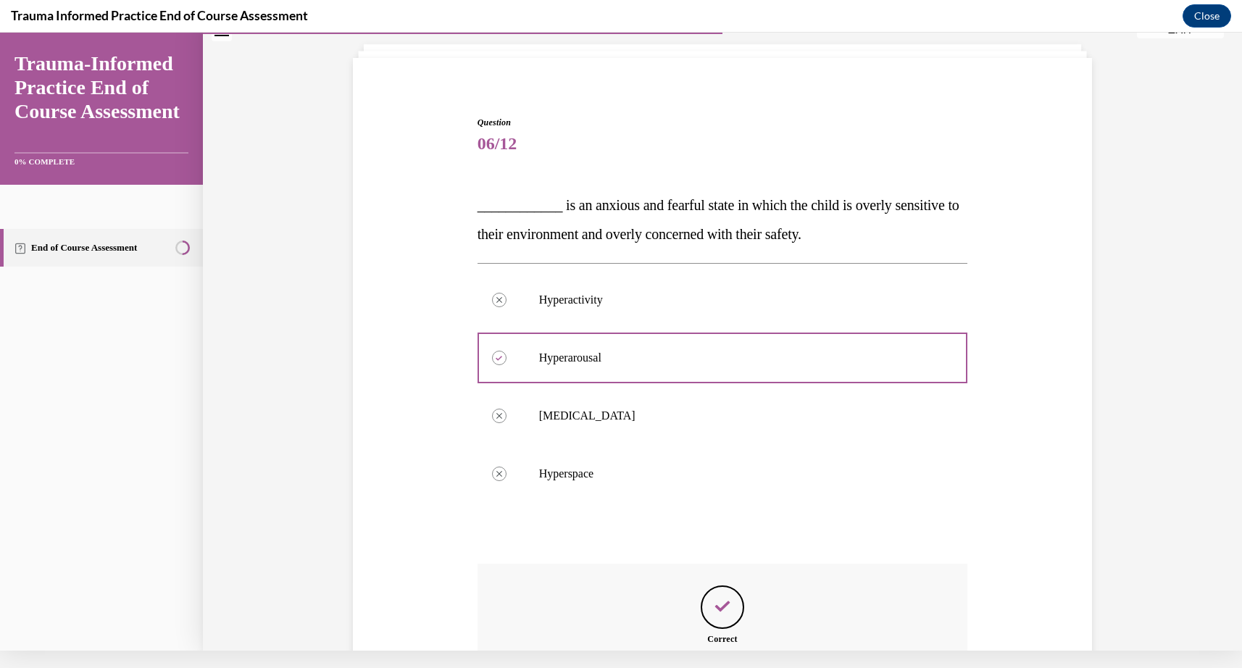
scroll to position [228, 0]
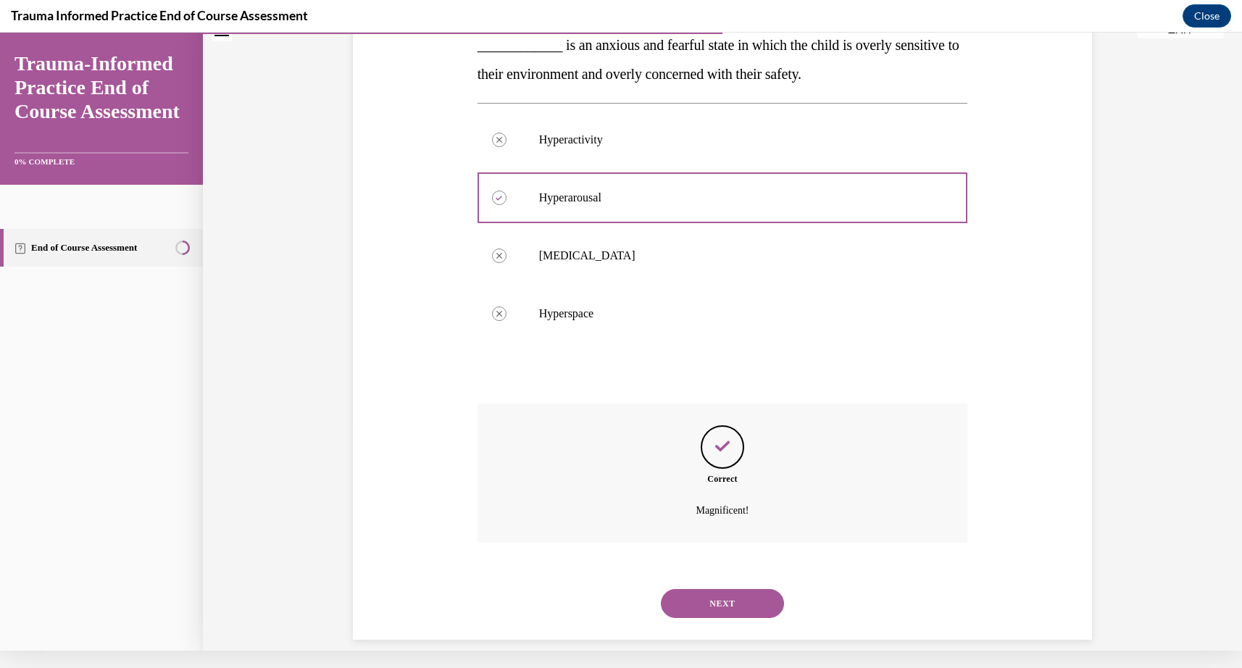
click at [737, 589] on button "NEXT" at bounding box center [722, 603] width 123 height 29
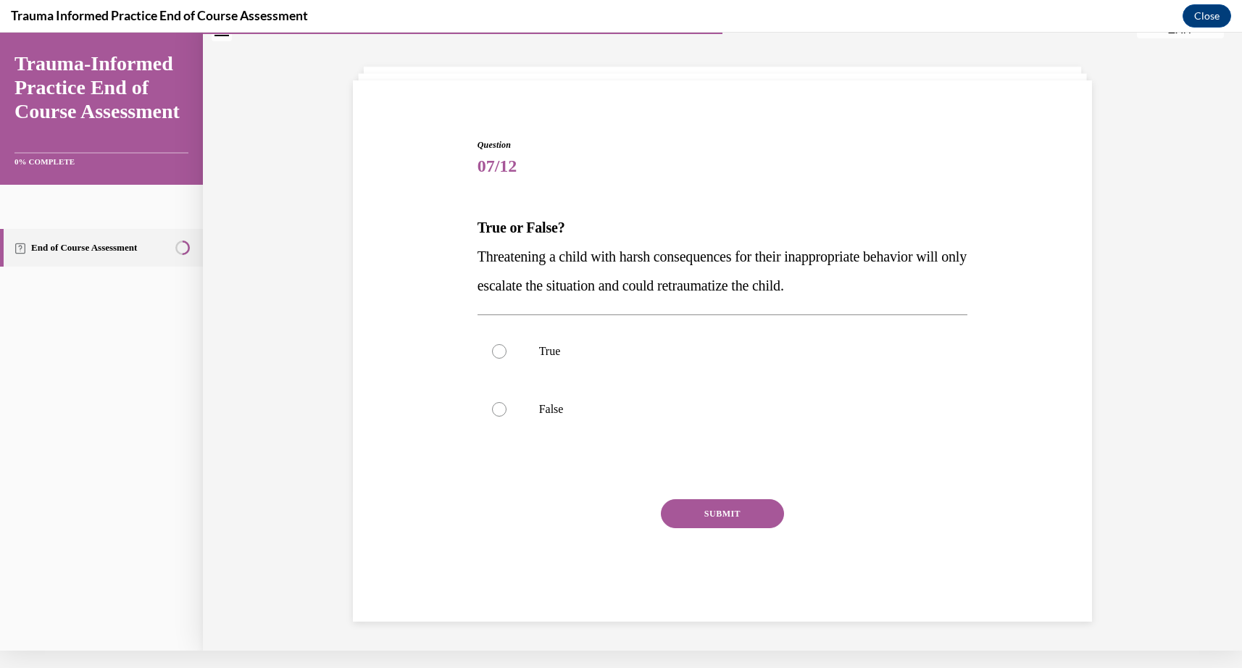
click at [499, 170] on span "07/12" at bounding box center [723, 165] width 491 height 29
click at [498, 171] on span "07/12" at bounding box center [723, 165] width 491 height 29
click at [499, 167] on span "07/12" at bounding box center [723, 165] width 491 height 29
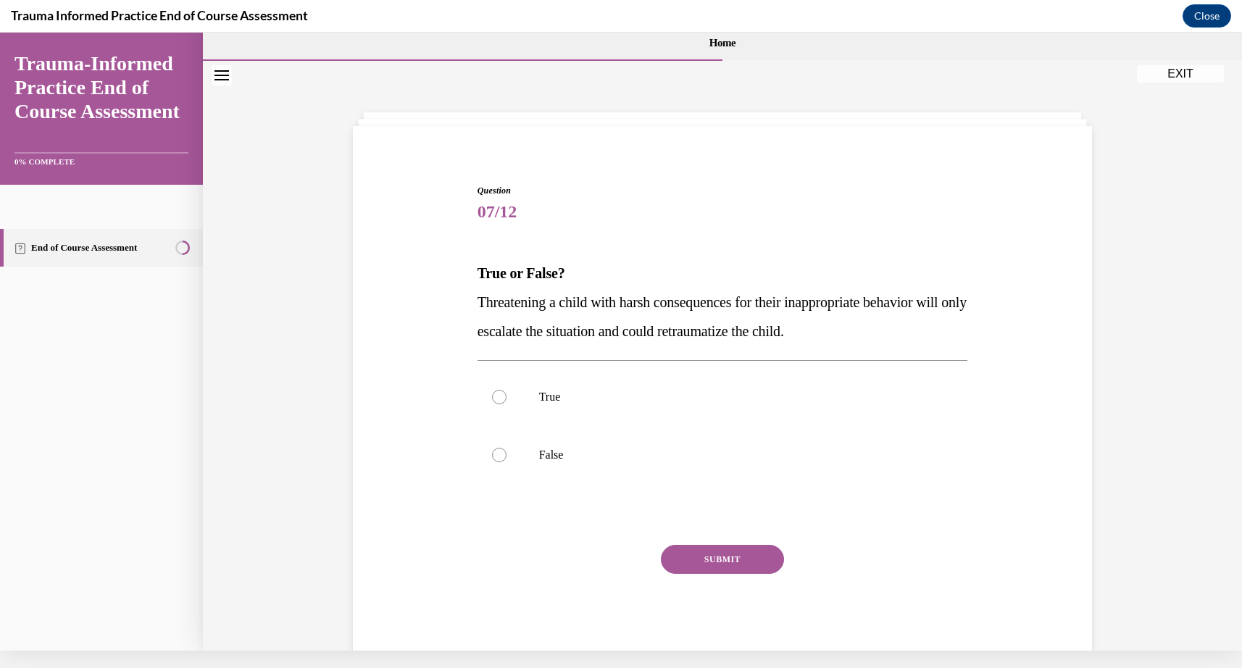
scroll to position [0, 0]
click at [500, 397] on div at bounding box center [499, 397] width 14 height 14
click at [500, 397] on input "True" at bounding box center [499, 397] width 14 height 14
radio input "true"
click at [717, 564] on button "SUBMIT" at bounding box center [722, 559] width 123 height 29
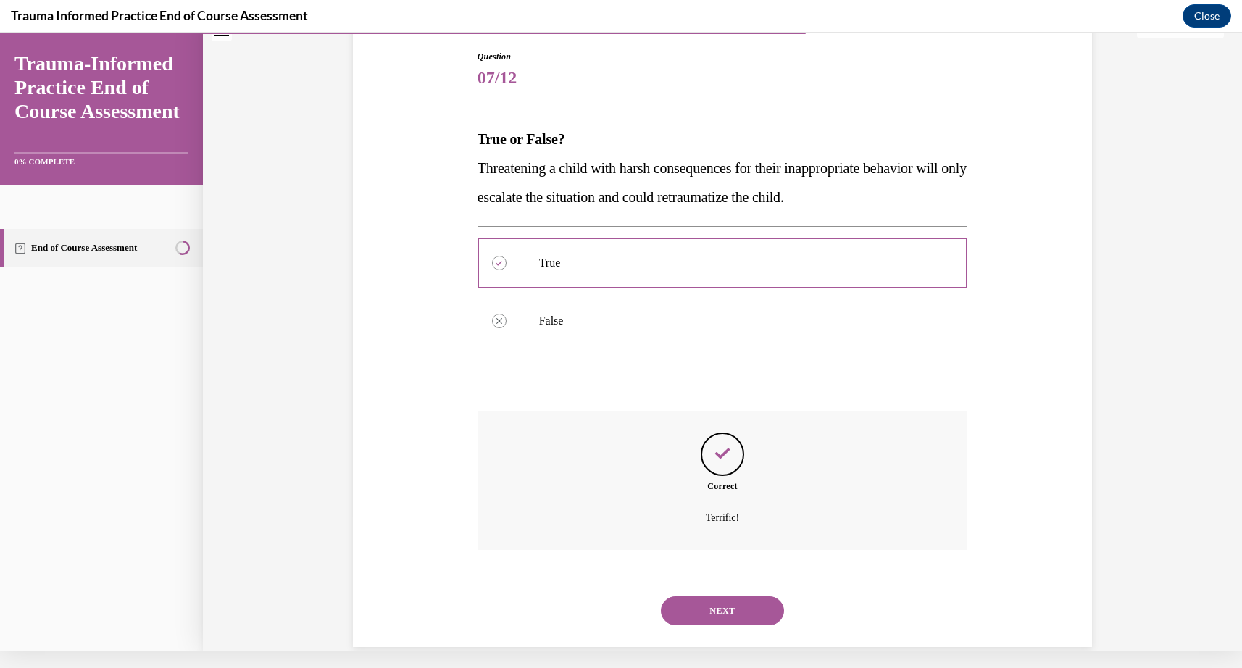
scroll to position [141, 0]
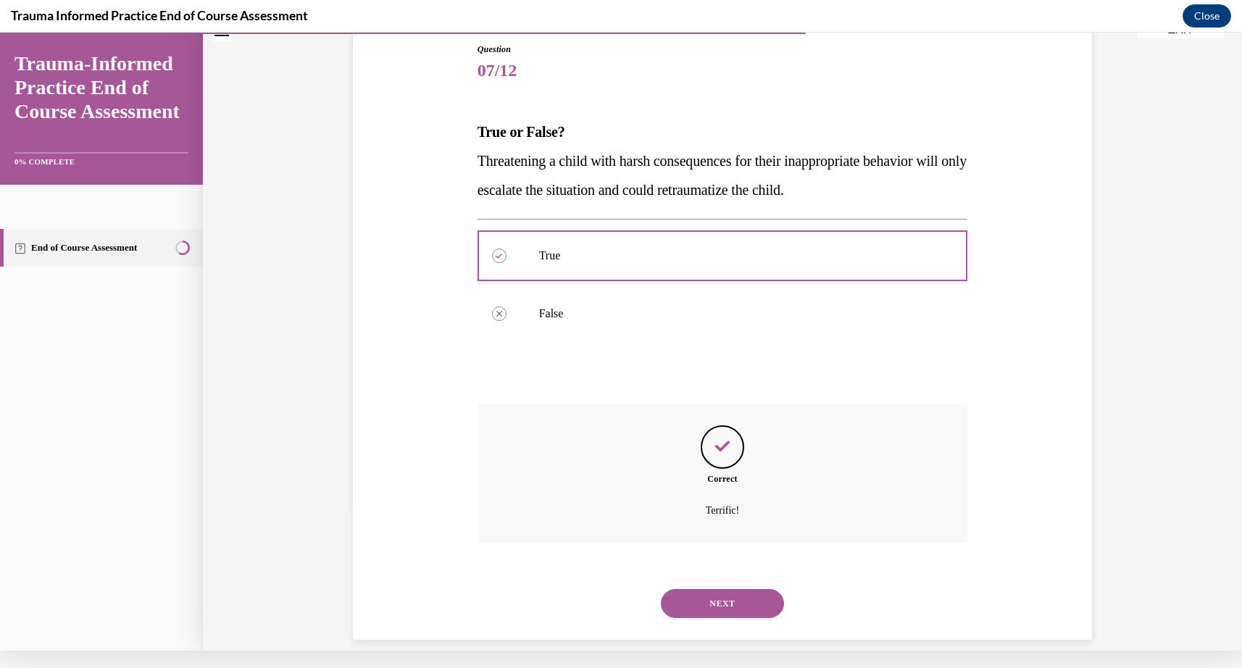
click at [722, 589] on button "NEXT" at bounding box center [722, 603] width 123 height 29
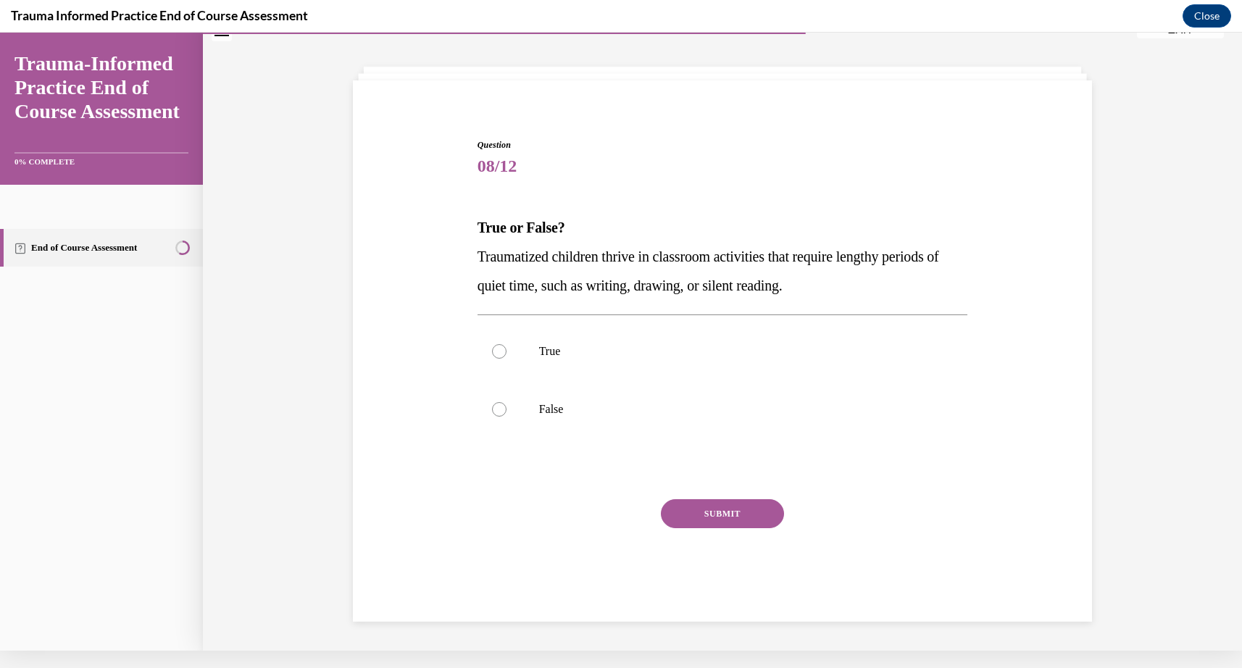
scroll to position [46, 0]
click at [500, 312] on div "Question 08/12 True or False? Traumatized children thrive in classroom activiti…" at bounding box center [723, 378] width 491 height 480
click at [504, 257] on span "Traumatized children thrive in classroom activities that require lengthy period…" at bounding box center [709, 271] width 462 height 45
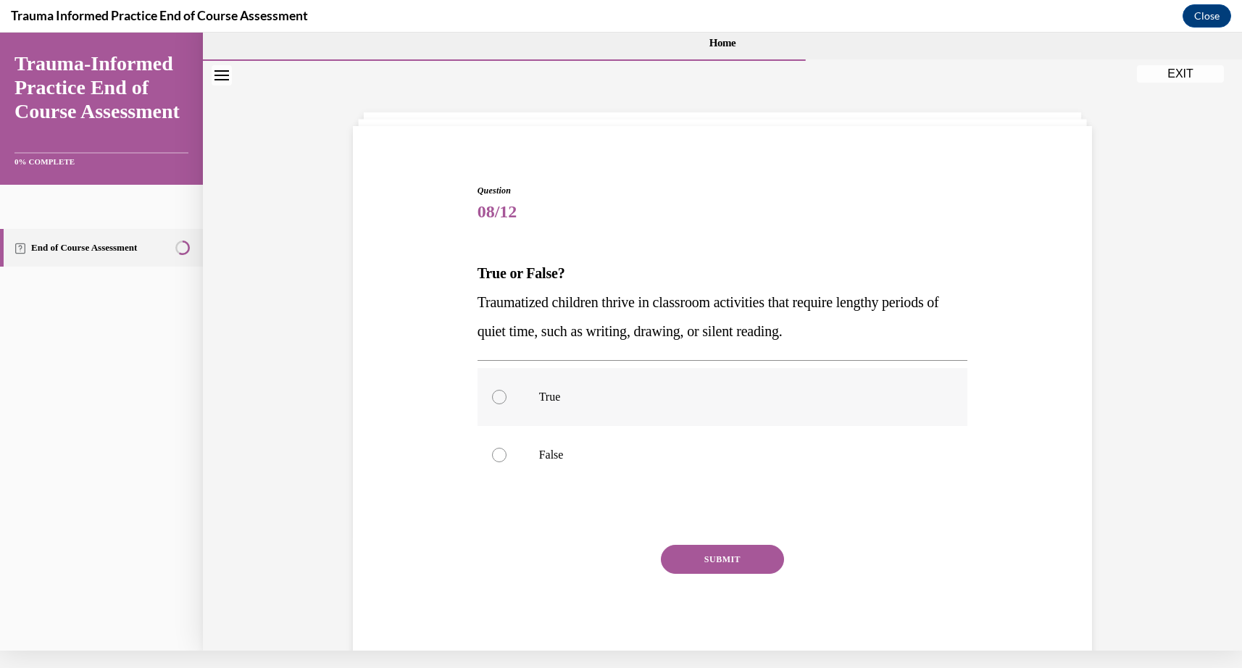
scroll to position [0, 0]
click at [501, 456] on div at bounding box center [499, 455] width 14 height 14
click at [501, 456] on input "False" at bounding box center [499, 455] width 14 height 14
radio input "true"
click at [721, 561] on button "SUBMIT" at bounding box center [722, 559] width 123 height 29
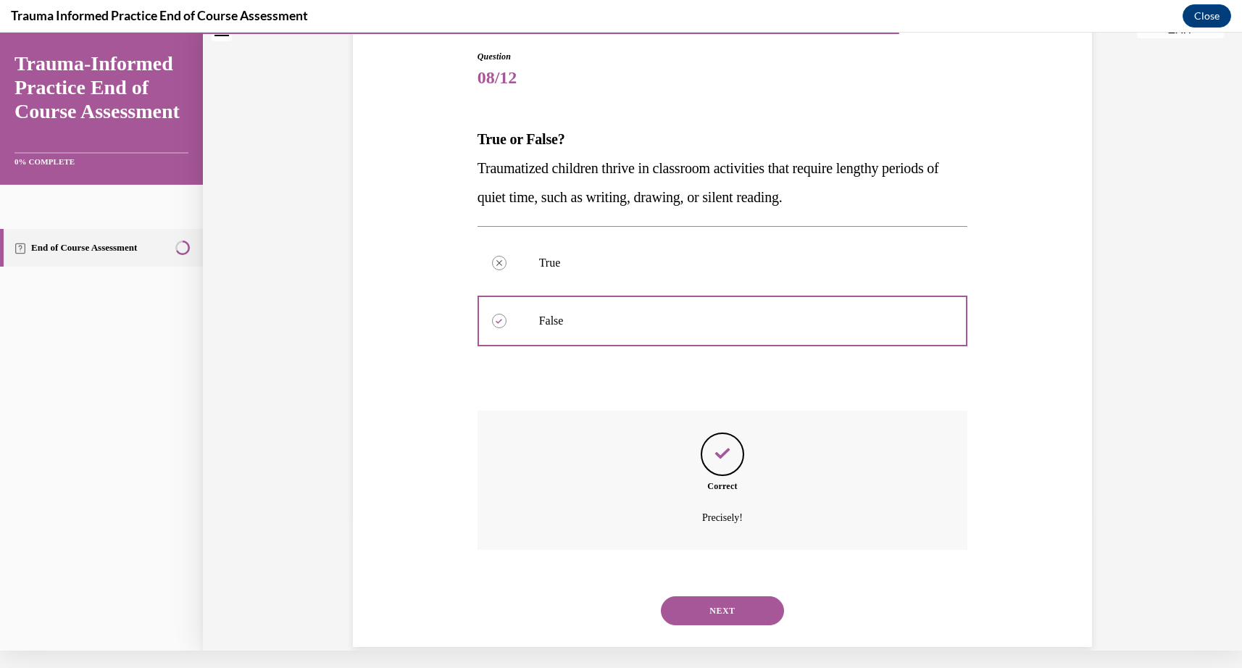
scroll to position [141, 0]
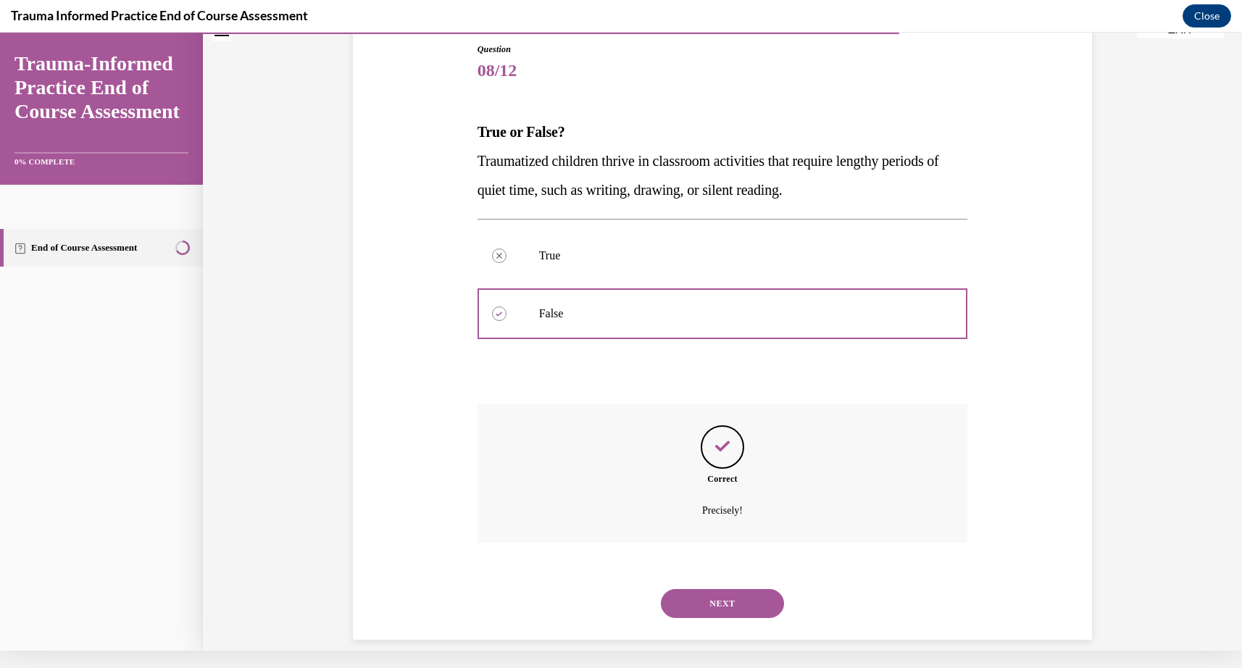
click at [722, 589] on button "NEXT" at bounding box center [722, 603] width 123 height 29
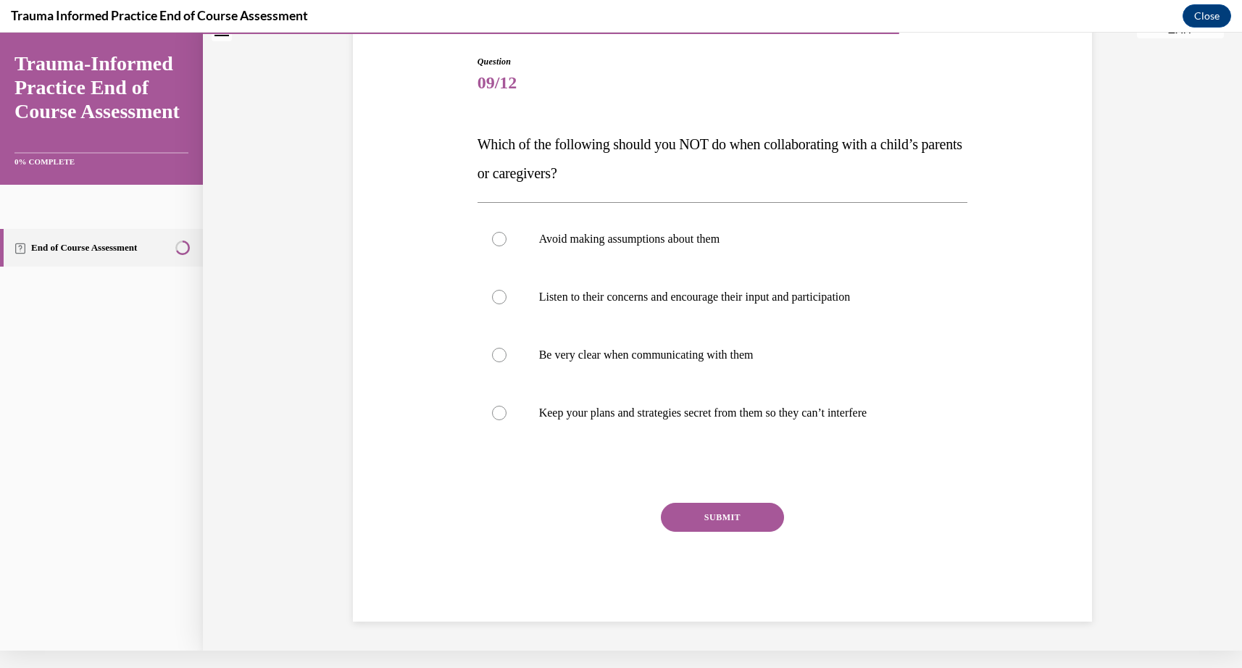
scroll to position [112, 0]
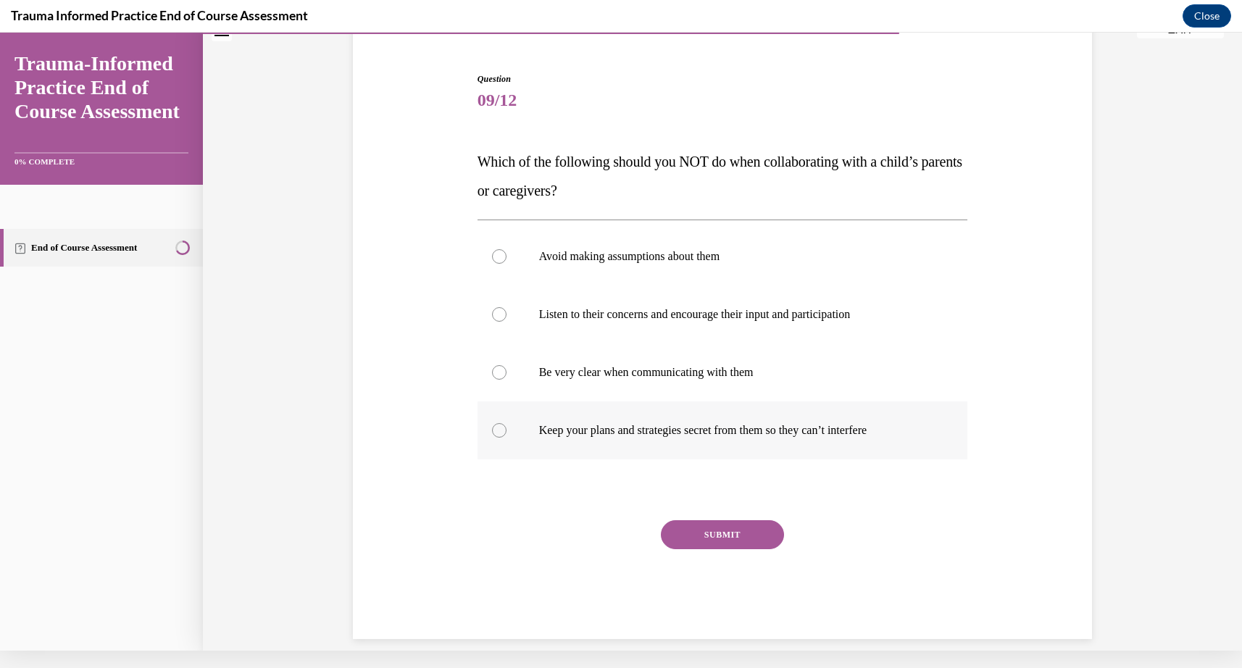
click at [499, 405] on label "Keep your plans and strategies secret from them so they can’t interfere" at bounding box center [723, 430] width 491 height 58
click at [499, 423] on input "Keep your plans and strategies secret from them so they can’t interfere" at bounding box center [499, 430] width 14 height 14
radio input "true"
click at [725, 501] on div "Question 09/12 Which of the following should you NOT do when collaborating with…" at bounding box center [723, 355] width 491 height 567
click at [717, 509] on div "Question 09/12 Which of the following should you NOT do when collaborating with…" at bounding box center [723, 355] width 491 height 567
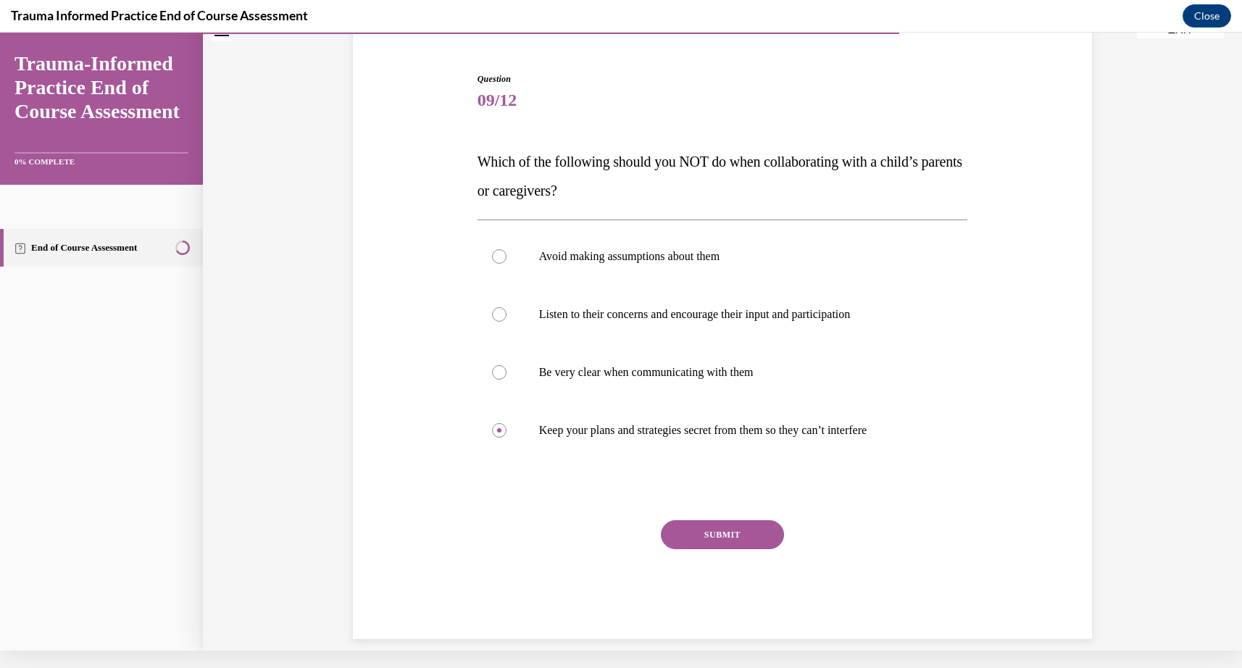
click at [714, 504] on div "Question 09/12 Which of the following should you NOT do when collaborating with…" at bounding box center [723, 355] width 491 height 567
click at [701, 503] on div "Question 09/12 Which of the following should you NOT do when collaborating with…" at bounding box center [723, 355] width 491 height 567
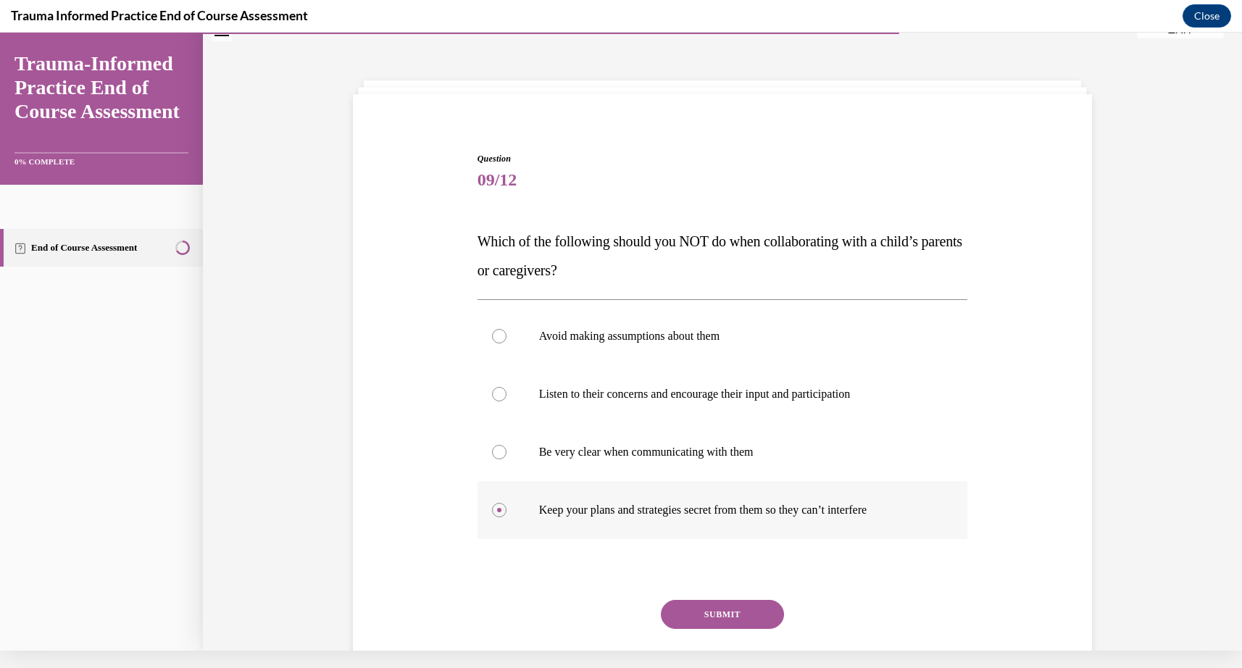
scroll to position [30, 0]
click at [725, 614] on button "SUBMIT" at bounding box center [722, 615] width 123 height 29
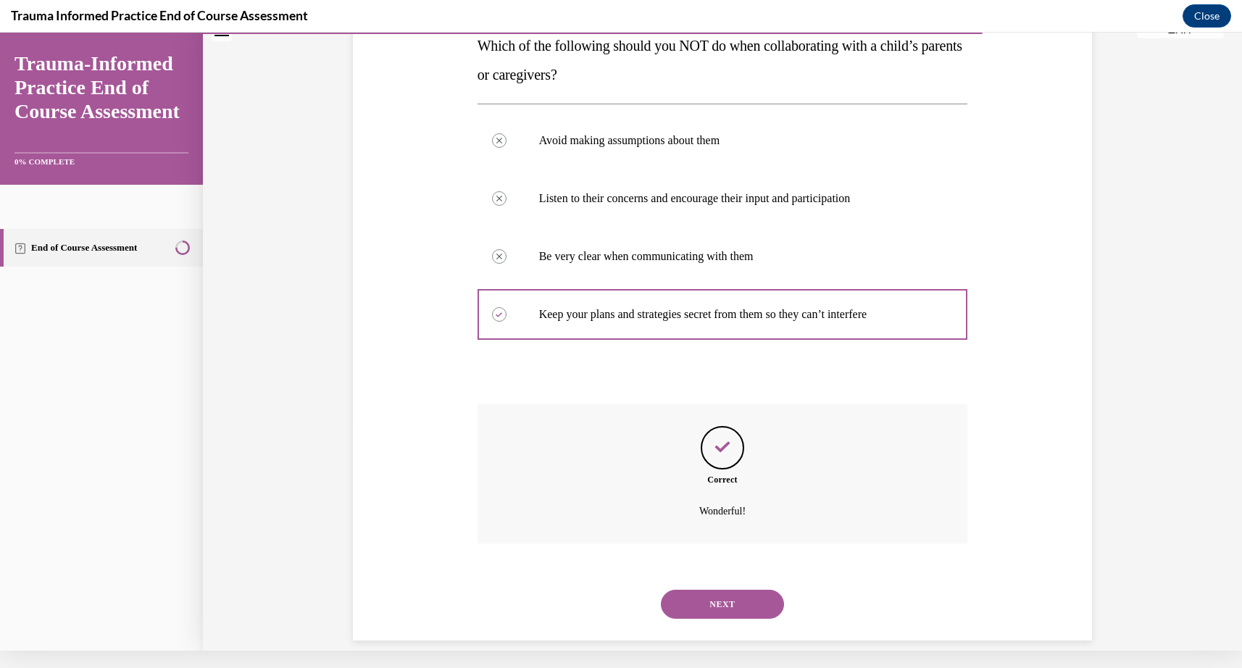
scroll to position [228, 0]
click at [731, 589] on button "NEXT" at bounding box center [722, 603] width 123 height 29
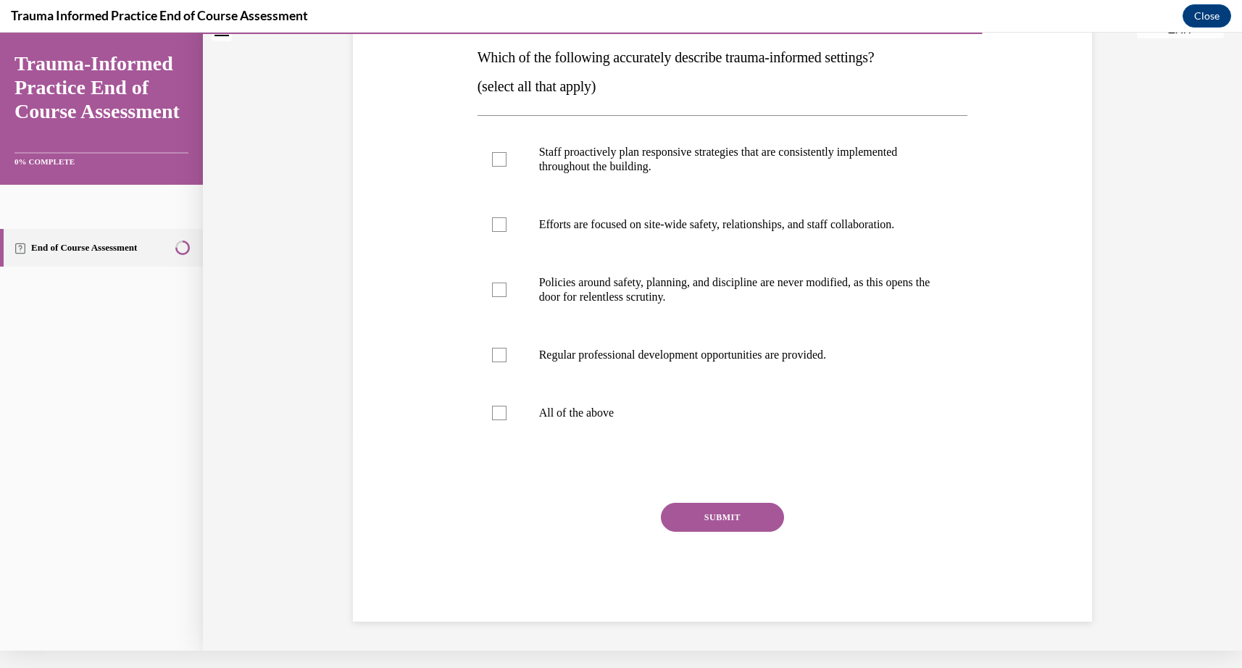
scroll to position [0, 0]
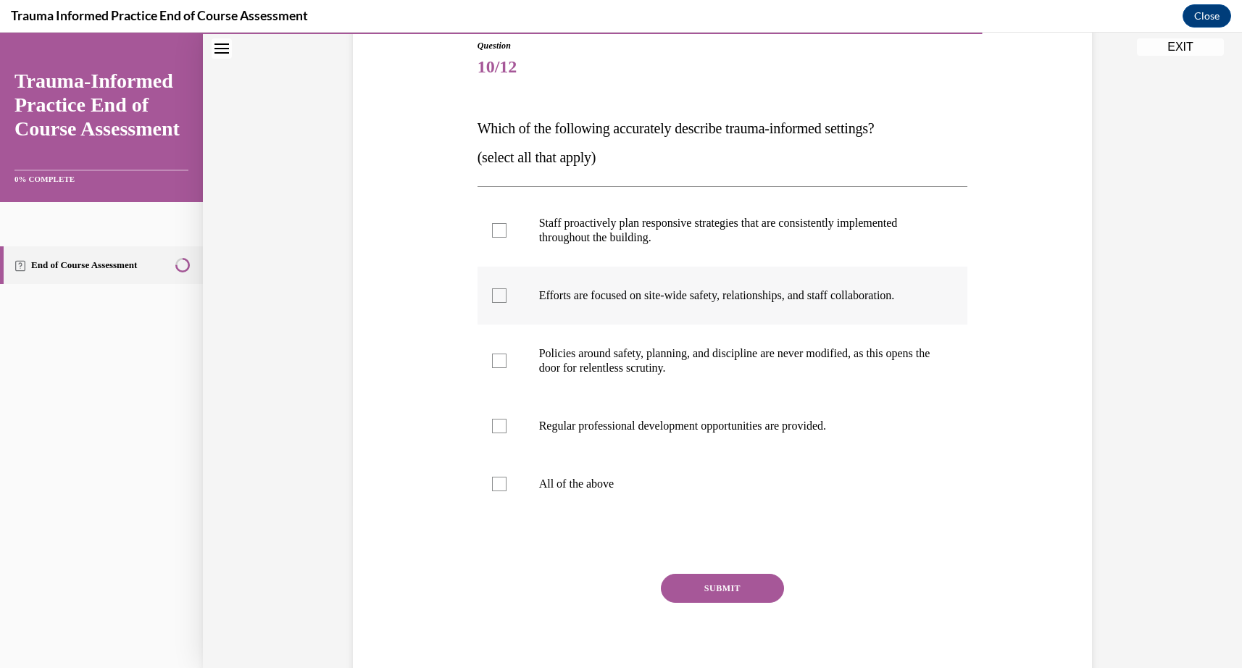
click at [497, 296] on div at bounding box center [499, 295] width 14 height 14
click at [497, 296] on input "Efforts are focused on site-wide safety, relationships, and staff collaboration." at bounding box center [499, 295] width 14 height 14
checkbox input "true"
click at [503, 233] on div at bounding box center [499, 230] width 14 height 14
click at [503, 233] on input "Staff proactively plan responsive strategies that are consistently implemented …" at bounding box center [499, 230] width 14 height 14
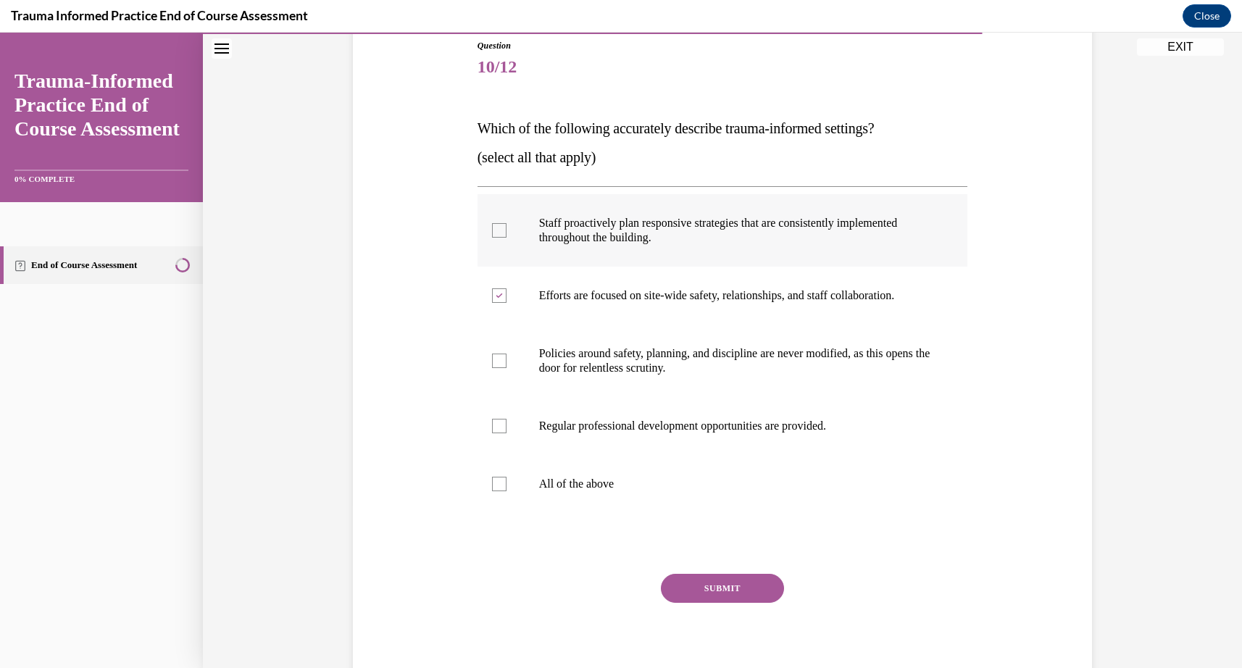
checkbox input "true"
click at [498, 425] on div at bounding box center [499, 426] width 14 height 14
click at [498, 425] on input "Regular professional development opportunities are provided." at bounding box center [499, 426] width 14 height 14
checkbox input "true"
click at [723, 586] on button "SUBMIT" at bounding box center [722, 588] width 123 height 29
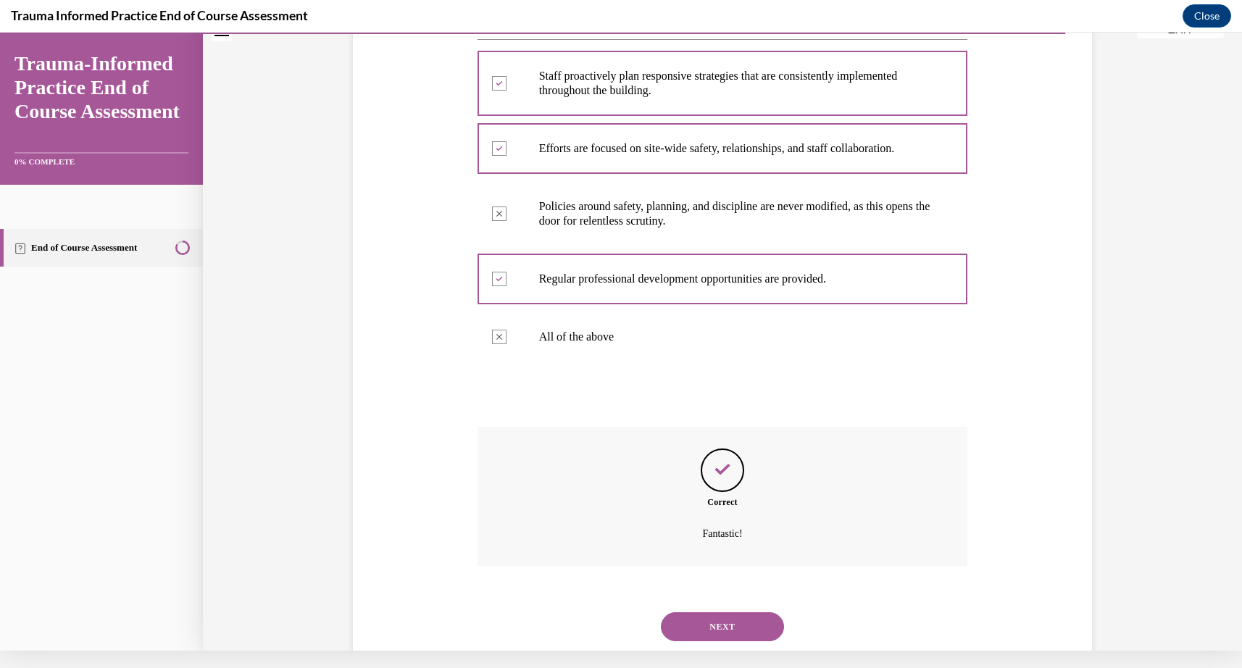
scroll to position [315, 0]
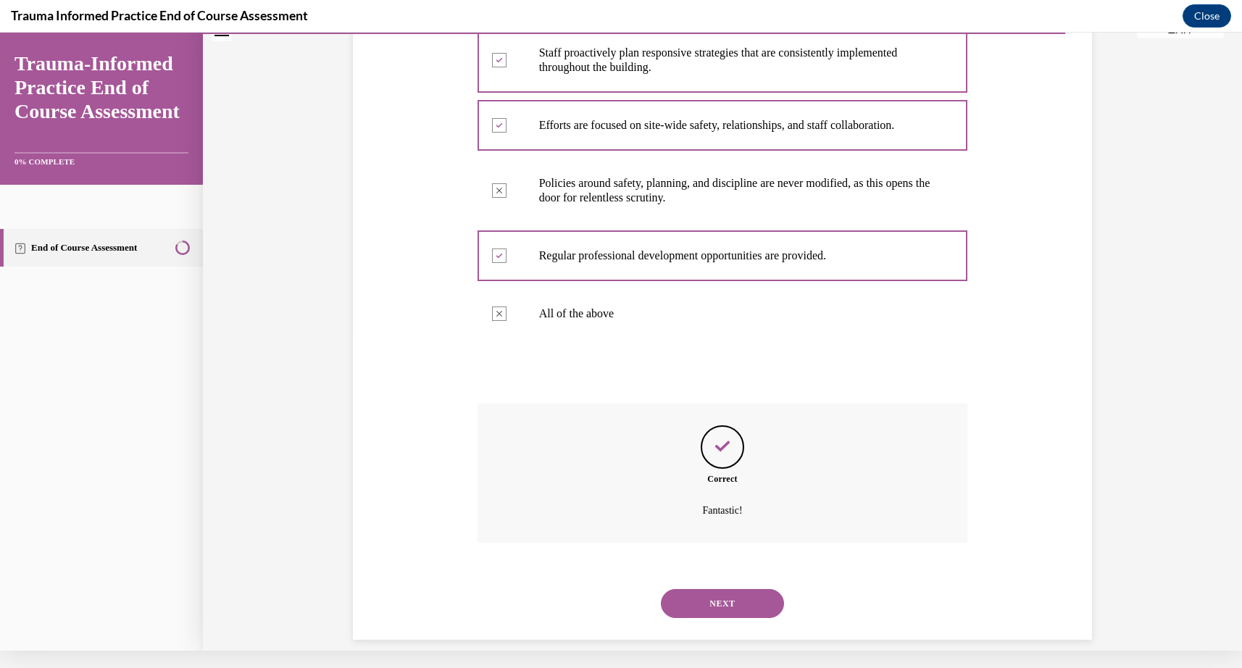
click at [723, 589] on button "NEXT" at bounding box center [722, 603] width 123 height 29
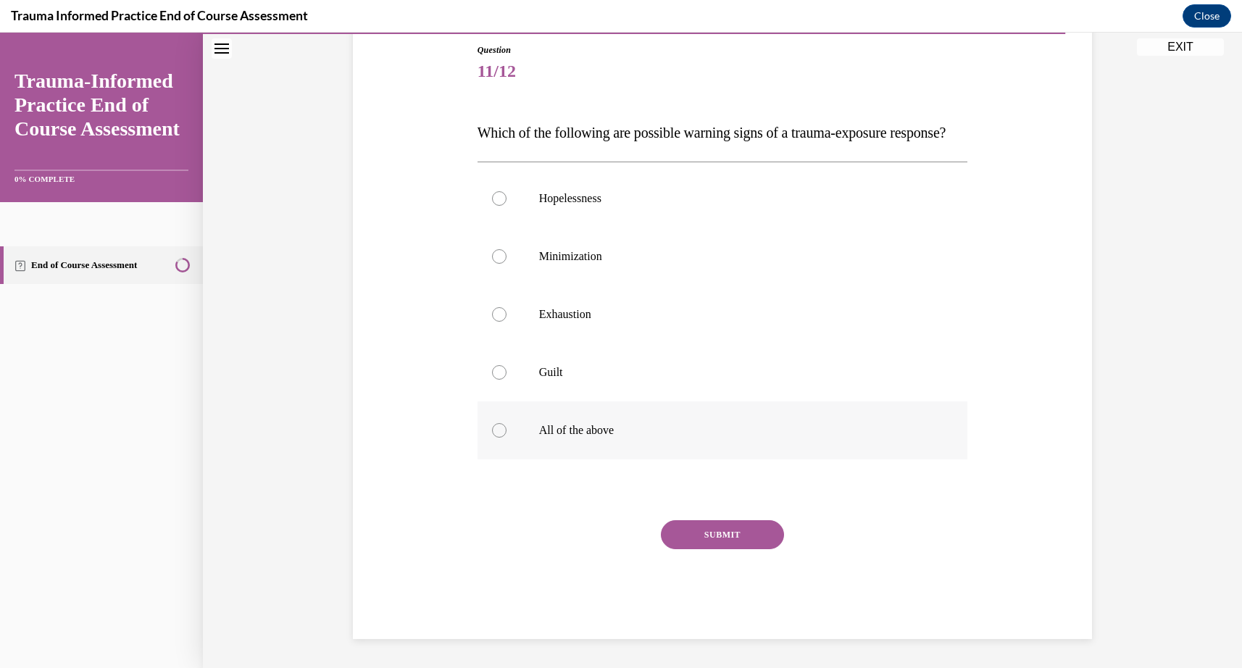
click at [497, 438] on div at bounding box center [499, 430] width 14 height 14
click at [497, 438] on input "All of the above" at bounding box center [499, 430] width 14 height 14
radio input "true"
click at [714, 549] on button "SUBMIT" at bounding box center [722, 534] width 123 height 29
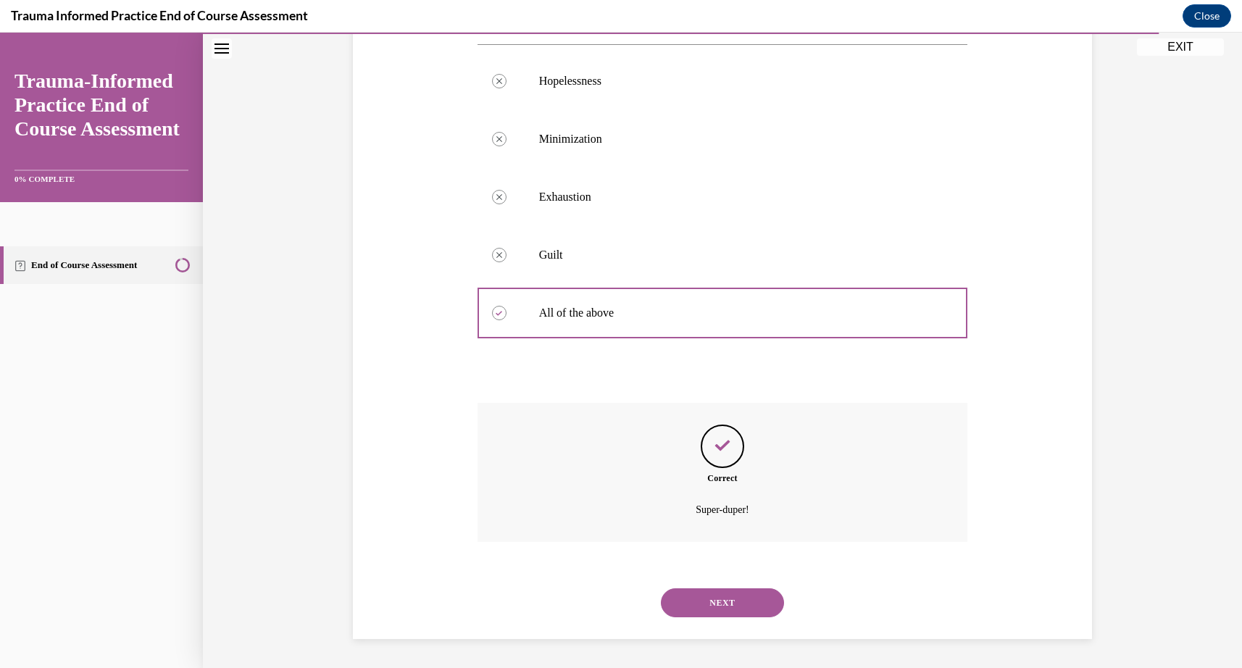
scroll to position [286, 0]
click at [728, 605] on button "NEXT" at bounding box center [722, 602] width 123 height 29
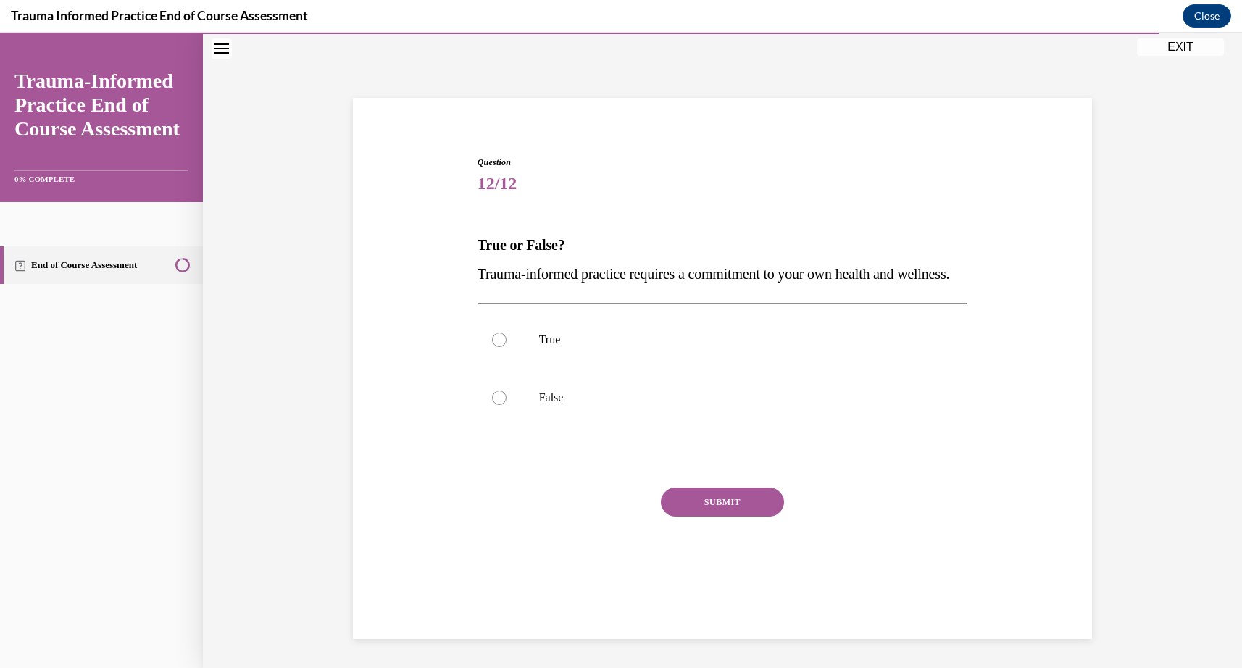
scroll to position [46, 0]
click at [501, 347] on div at bounding box center [499, 340] width 14 height 14
click at [501, 347] on input "True" at bounding box center [499, 340] width 14 height 14
radio input "true"
click at [763, 517] on button "SUBMIT" at bounding box center [722, 502] width 123 height 29
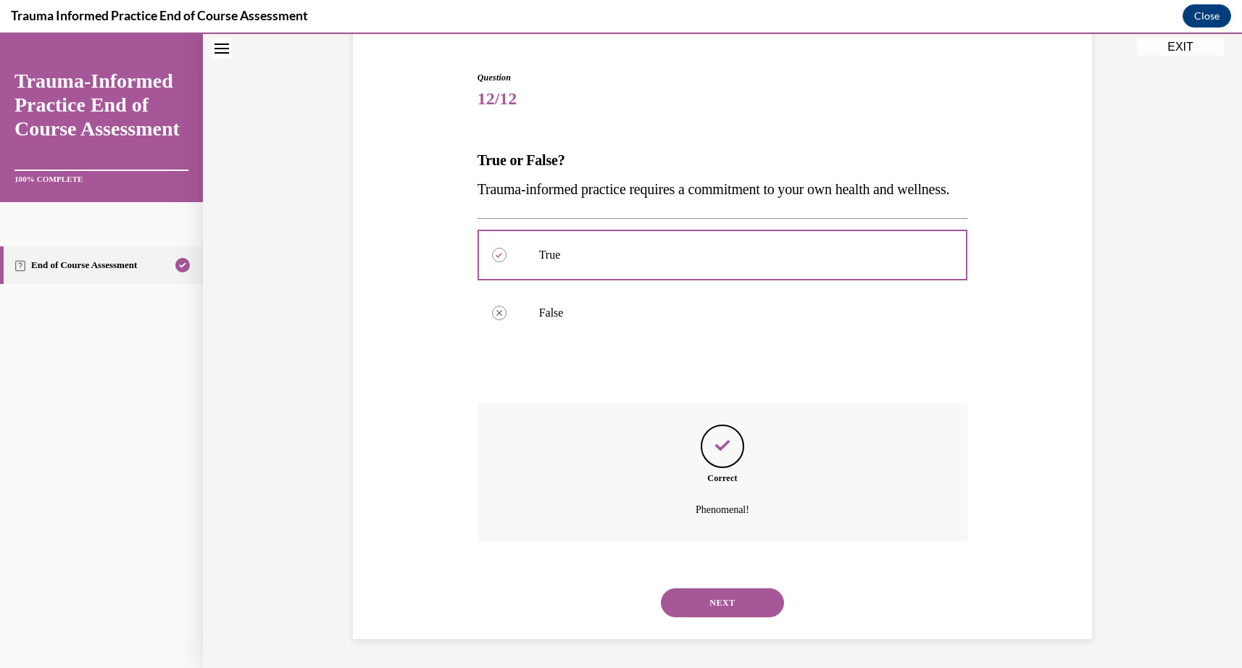
scroll to position [141, 0]
click at [736, 599] on button "NEXT" at bounding box center [722, 602] width 123 height 29
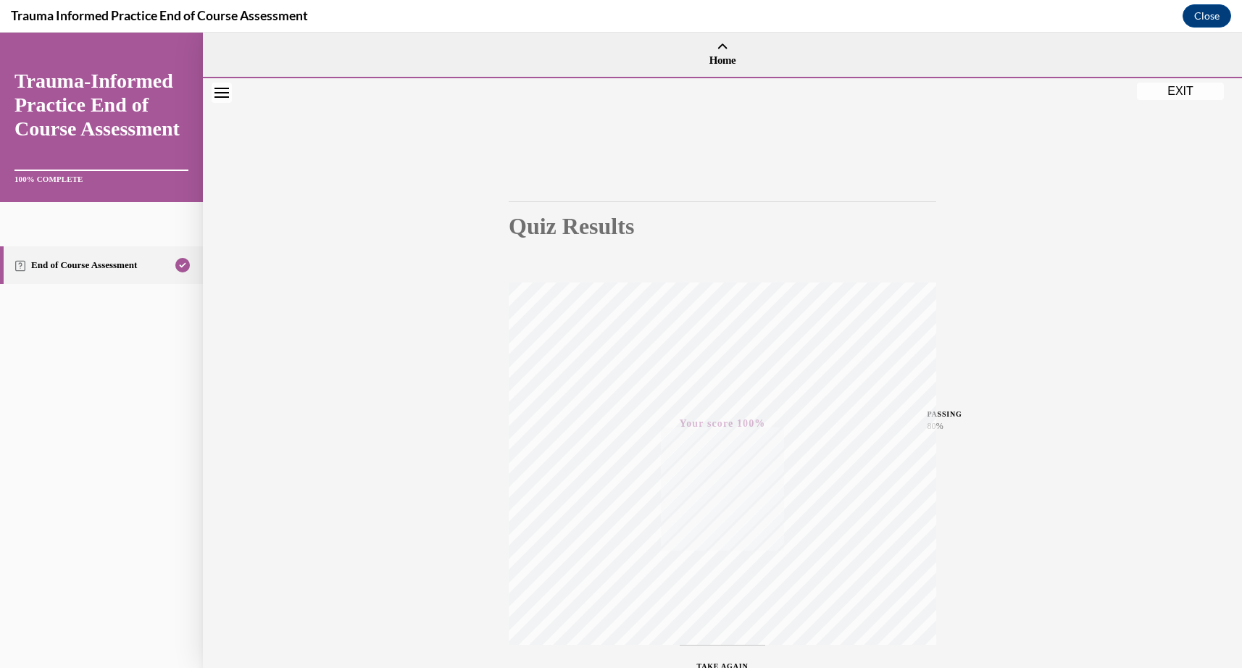
scroll to position [0, 0]
click at [1173, 91] on button "EXIT" at bounding box center [1180, 91] width 87 height 17
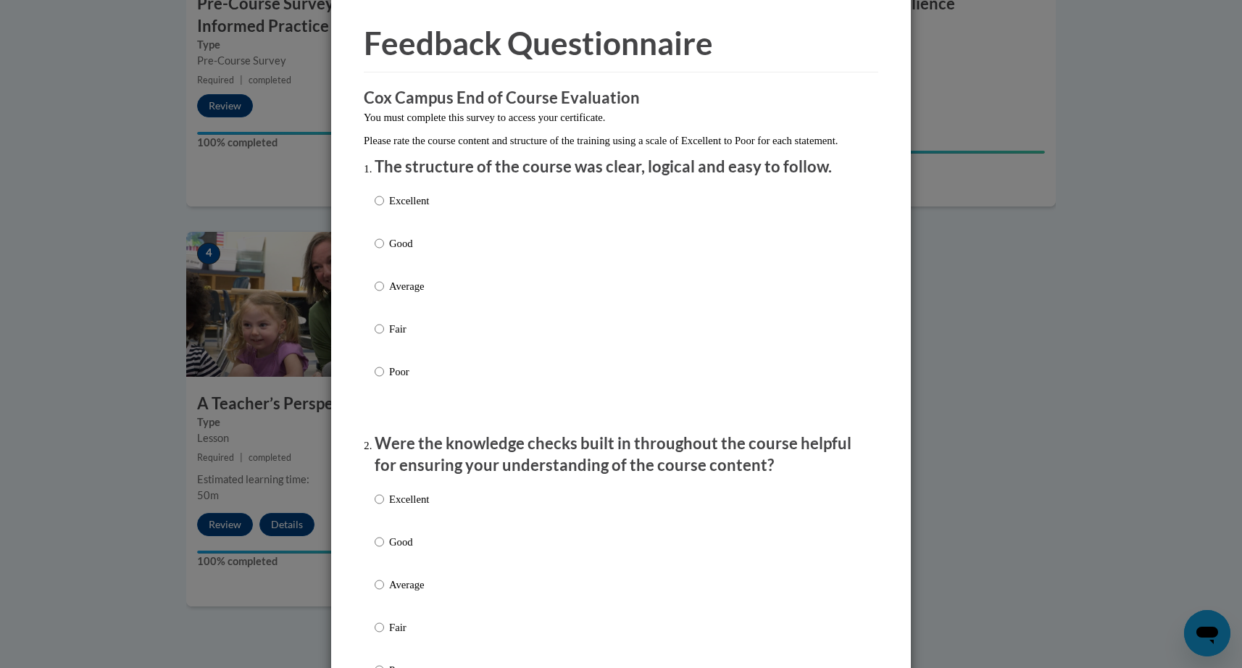
scroll to position [57, 0]
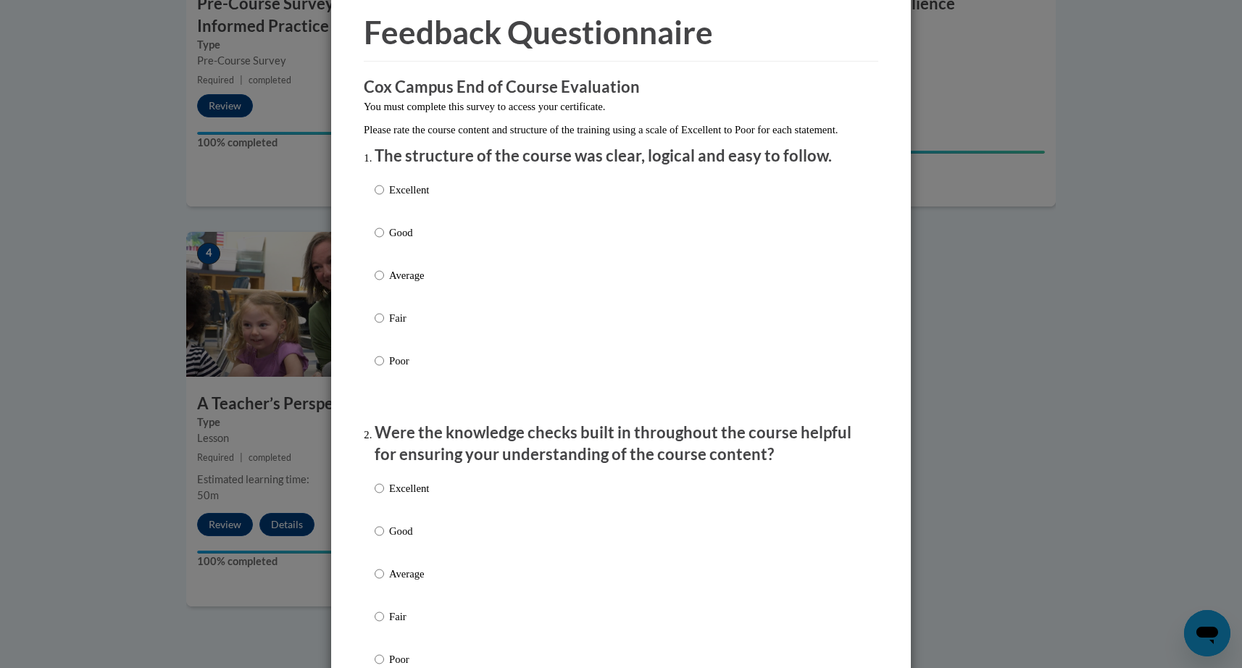
click at [382, 198] on input "Excellent" at bounding box center [379, 190] width 9 height 16
radio input "true"
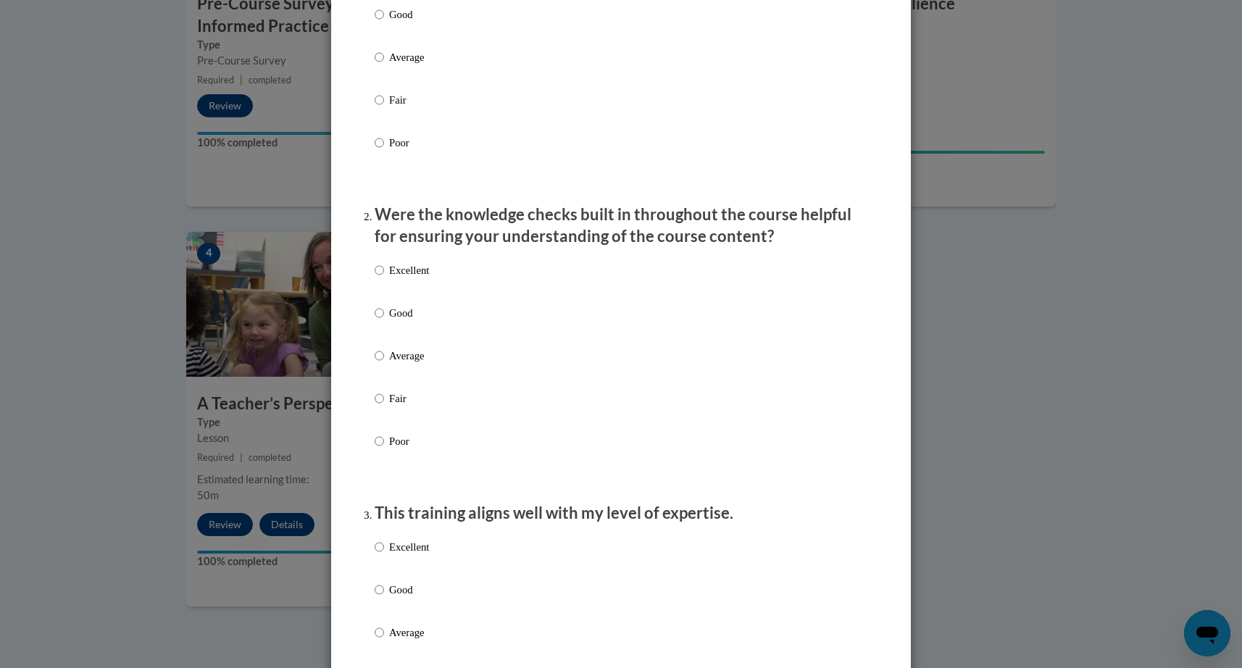
scroll to position [278, 0]
click at [382, 276] on input "Excellent" at bounding box center [379, 268] width 9 height 16
radio input "true"
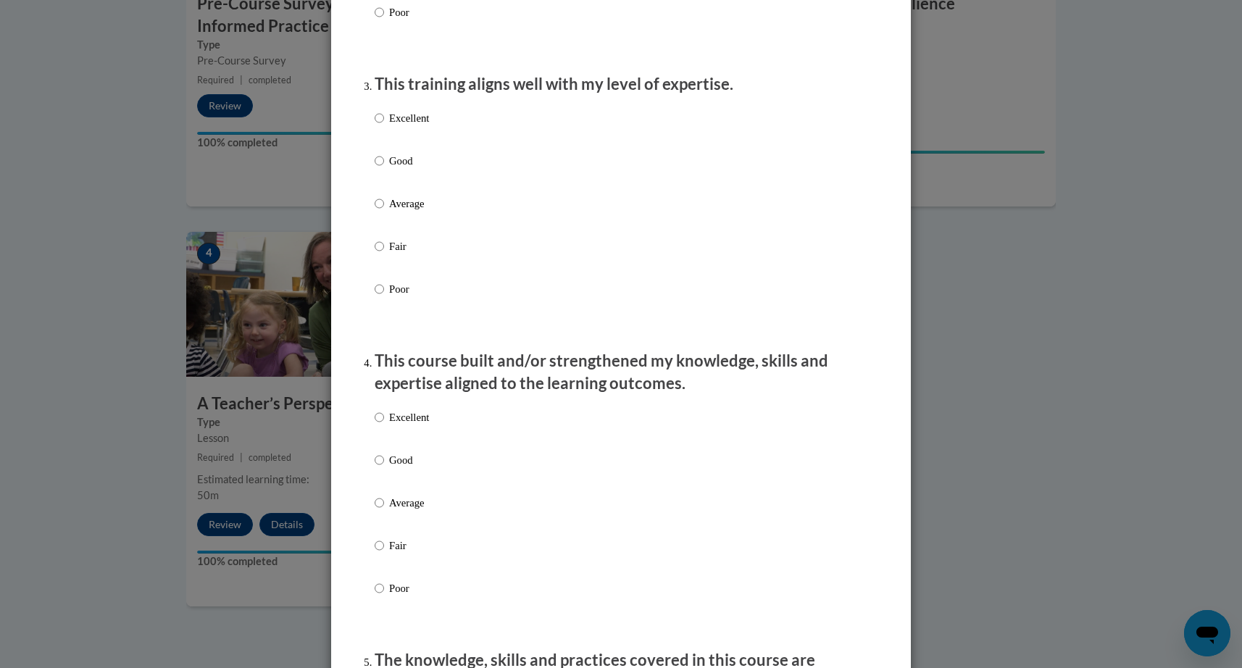
scroll to position [712, 0]
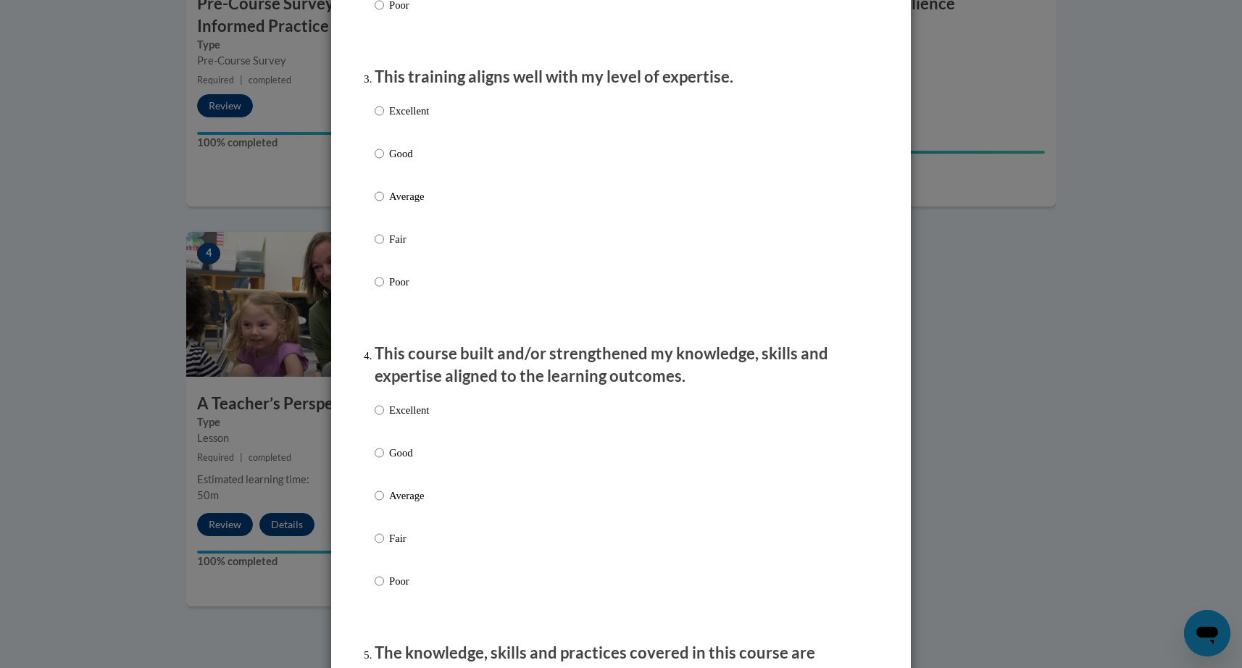
click at [380, 119] on input "Excellent" at bounding box center [379, 111] width 9 height 16
radio input "true"
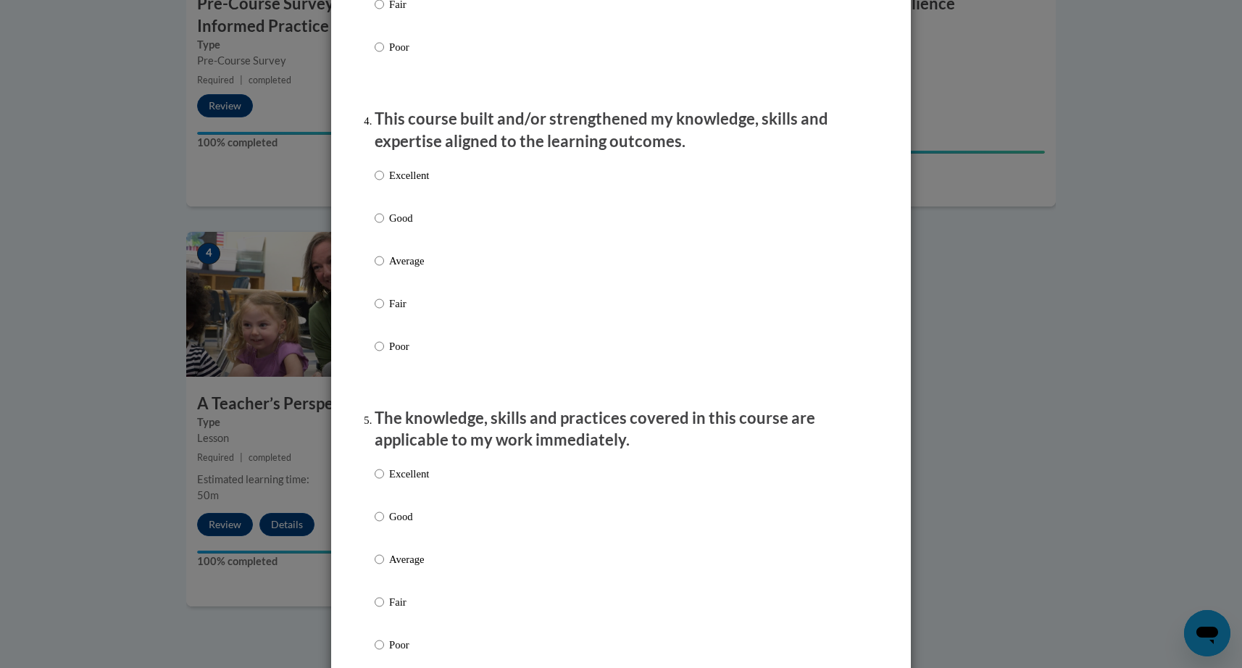
scroll to position [949, 0]
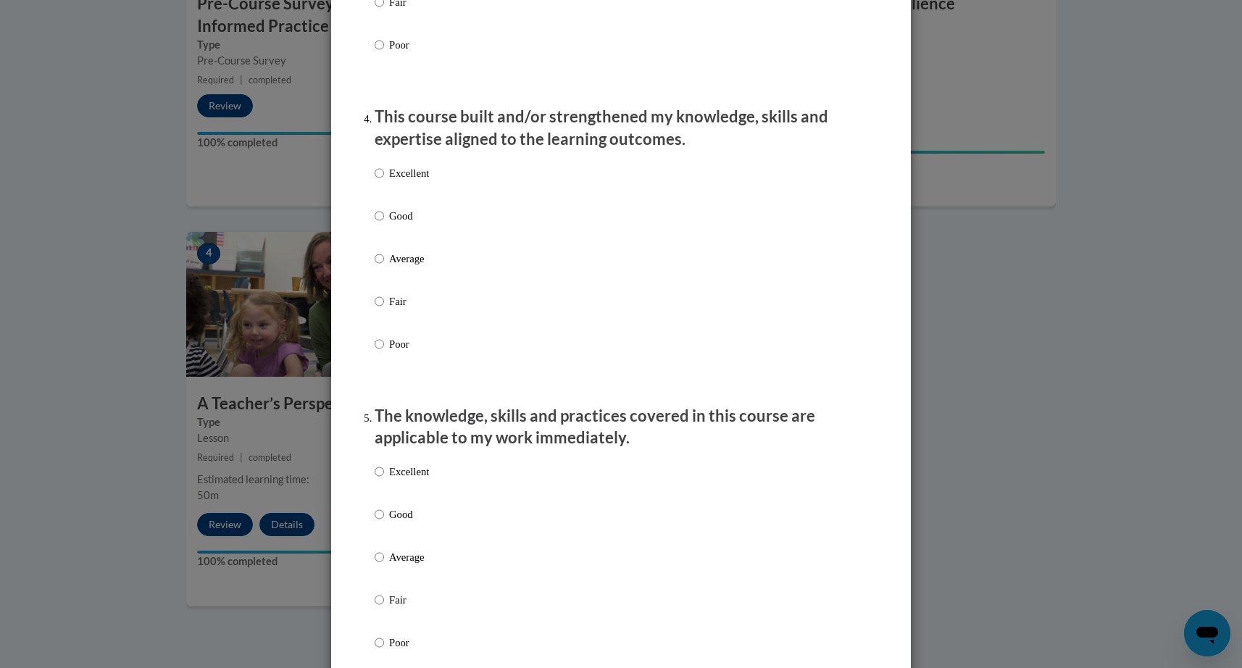
click at [382, 181] on input "Excellent" at bounding box center [379, 173] width 9 height 16
radio input "true"
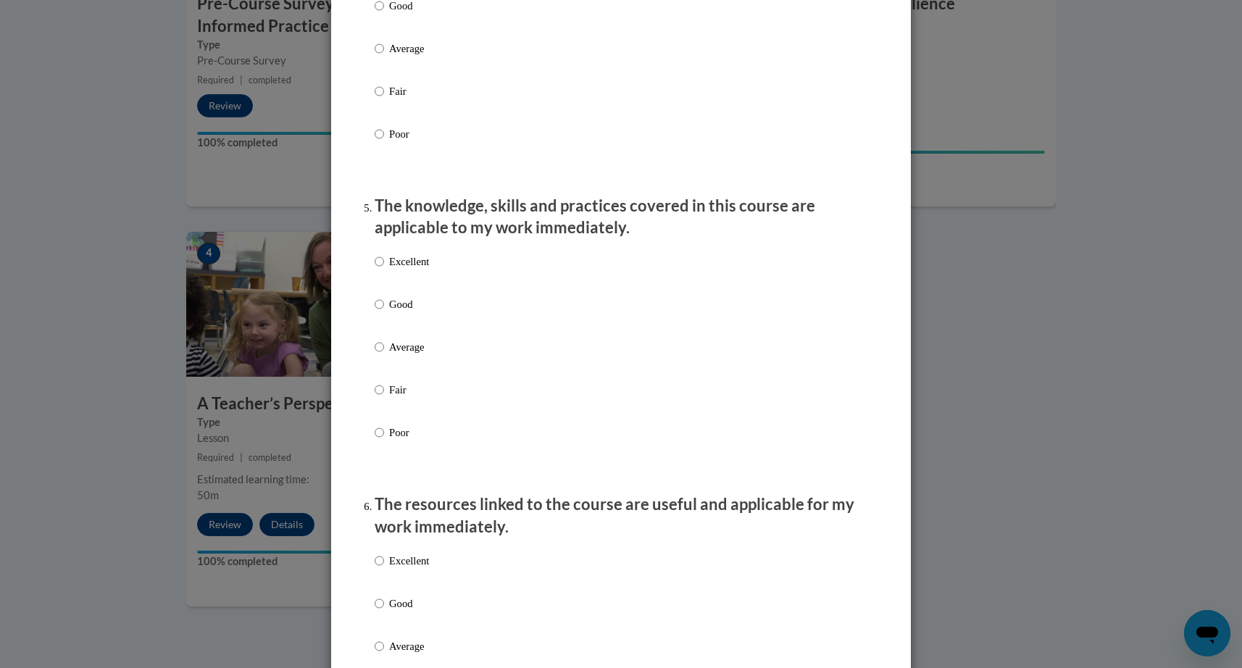
scroll to position [1164, 0]
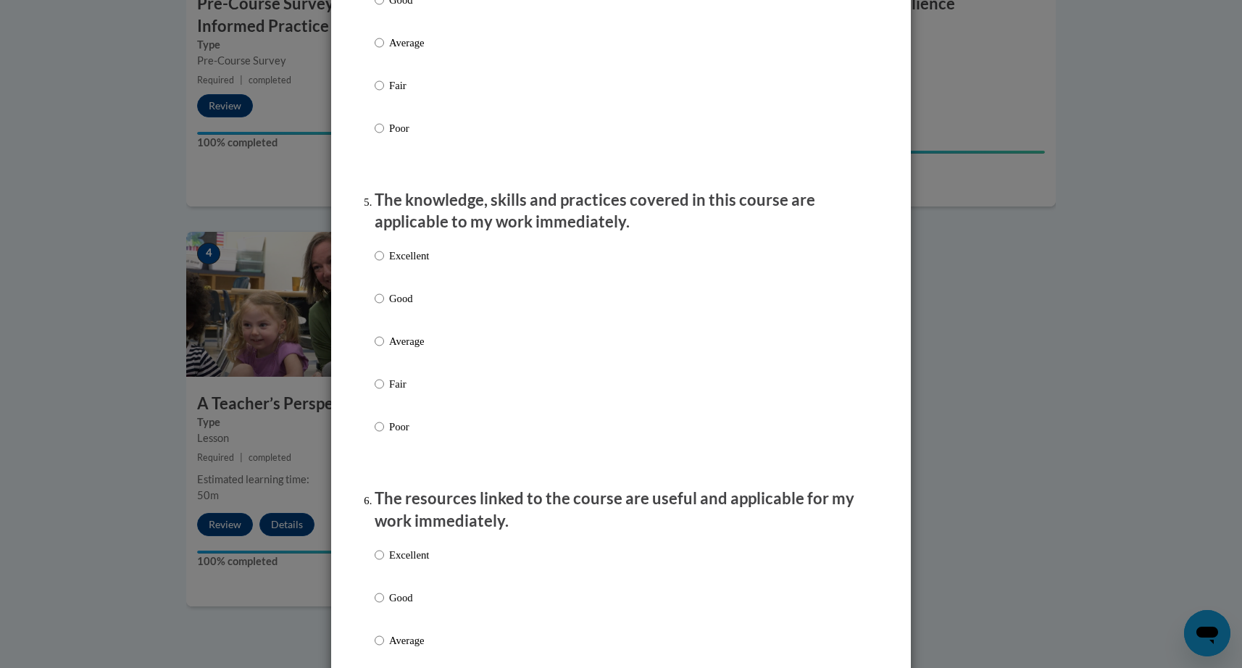
click at [381, 306] on input "Good" at bounding box center [379, 299] width 9 height 16
radio input "true"
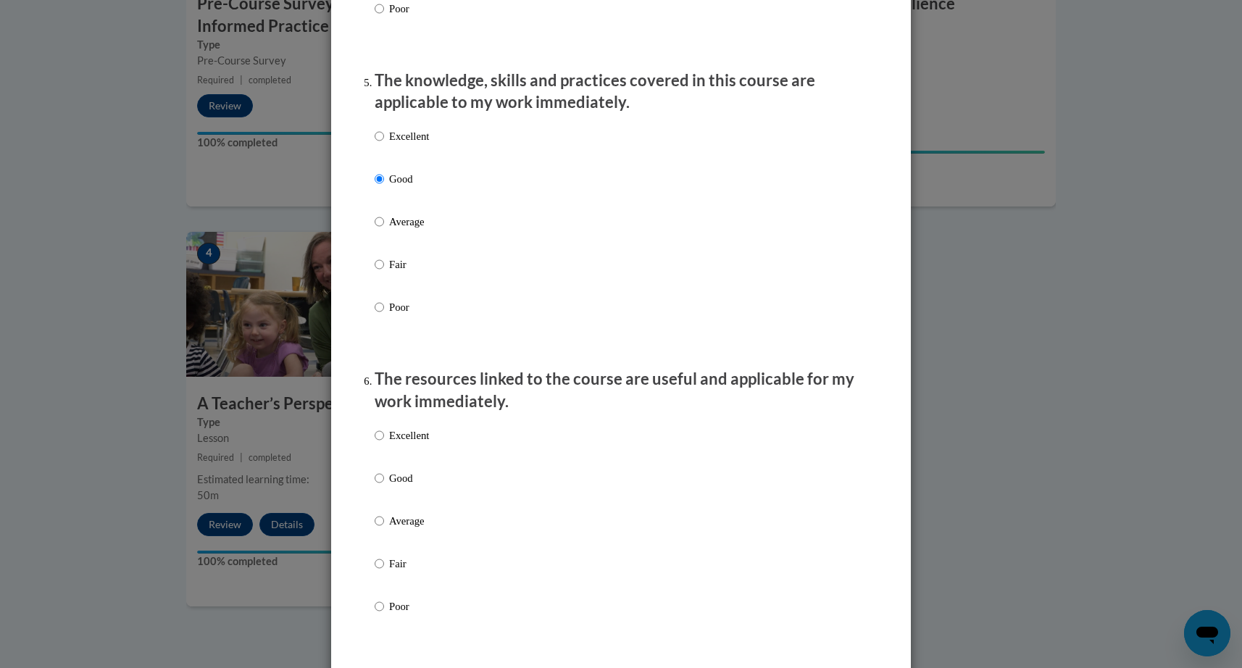
scroll to position [1301, 0]
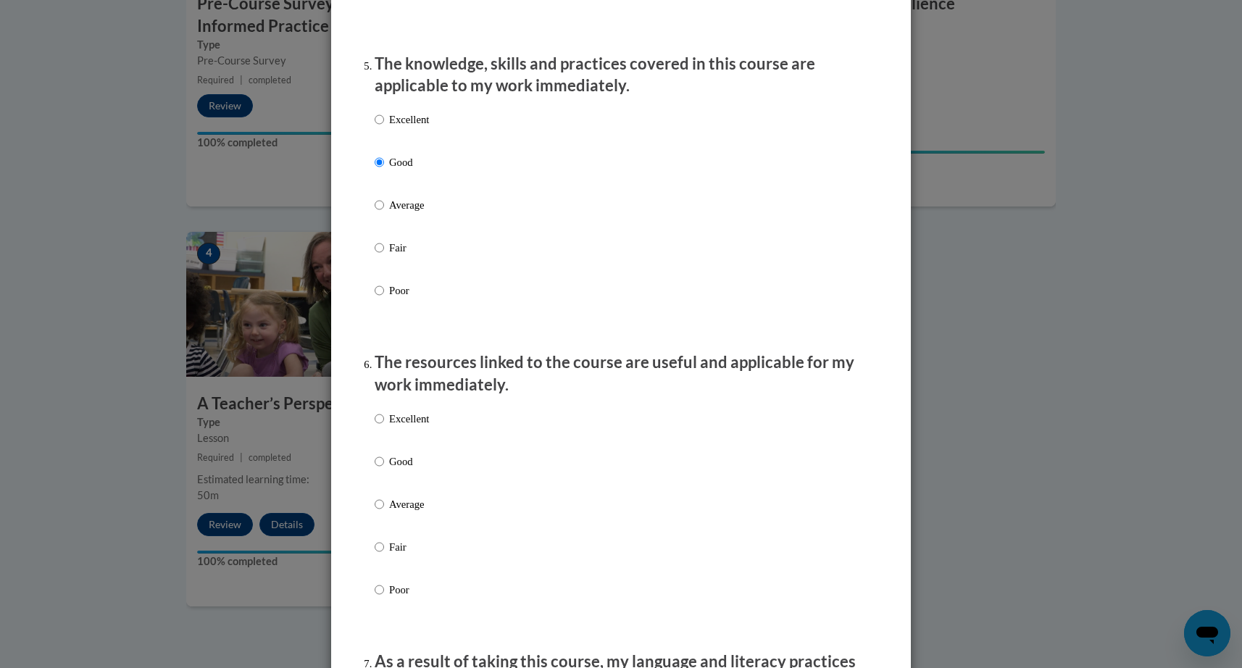
click at [378, 124] on input "Excellent" at bounding box center [379, 120] width 9 height 16
radio input "true"
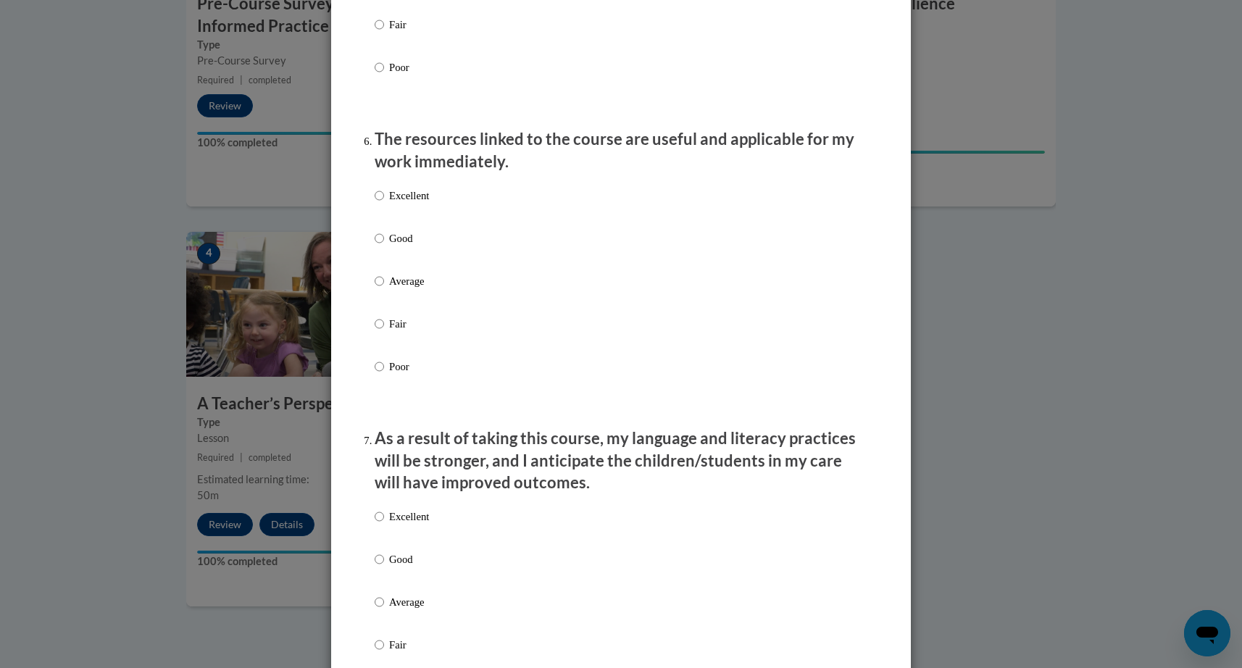
scroll to position [1525, 0]
click at [376, 196] on input "Excellent" at bounding box center [379, 194] width 9 height 16
radio input "true"
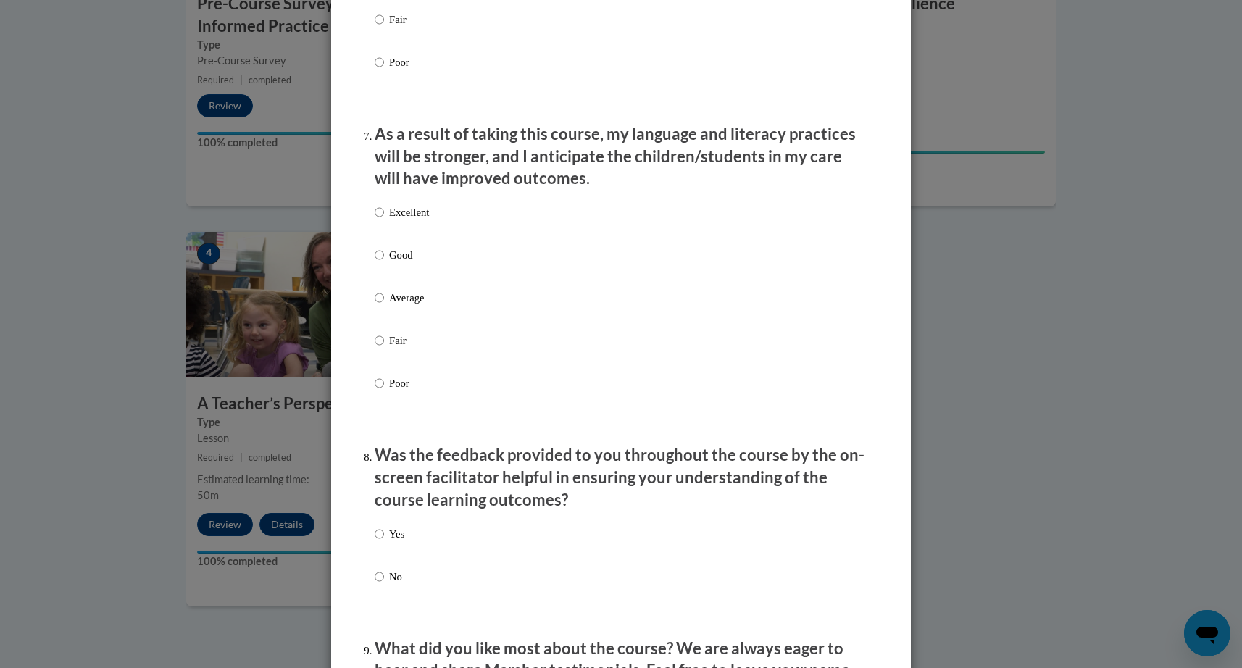
scroll to position [1833, 0]
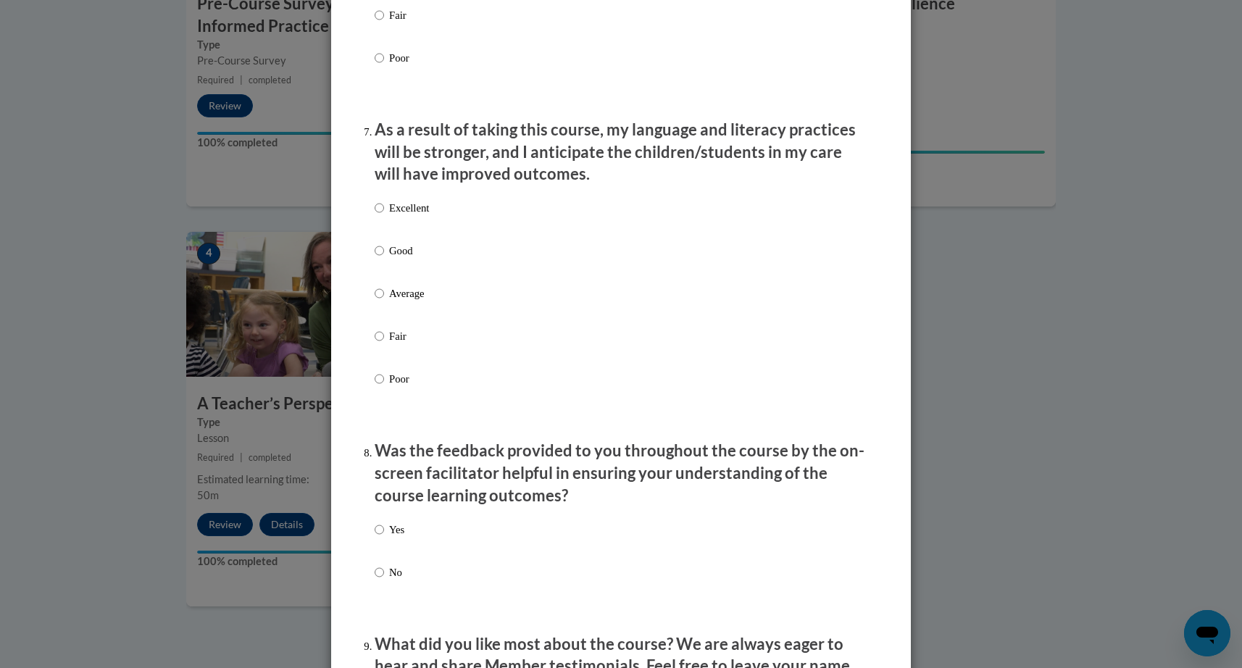
click at [380, 210] on input "Excellent" at bounding box center [379, 208] width 9 height 16
radio input "true"
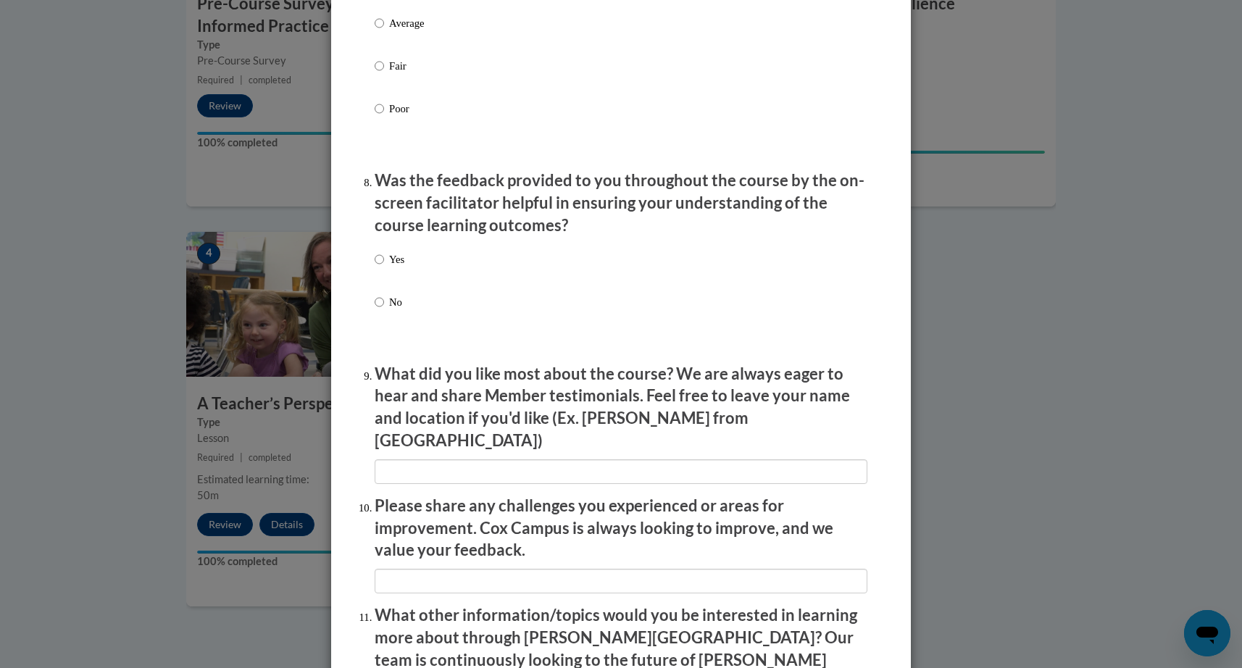
scroll to position [2105, 0]
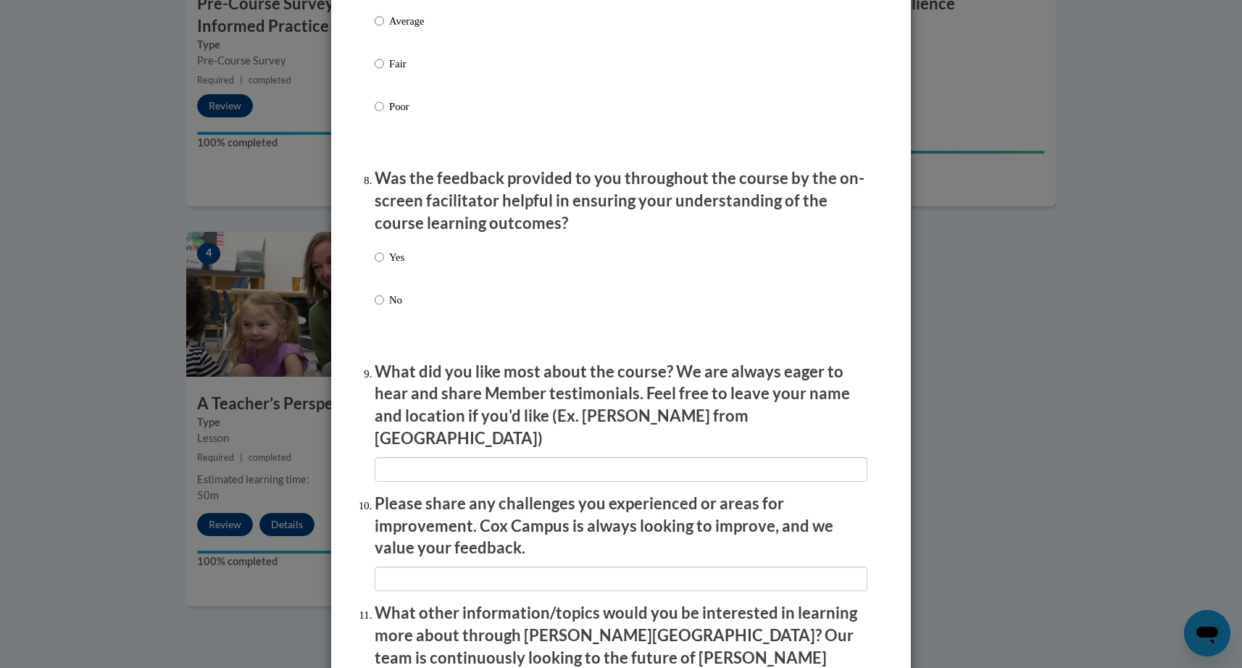
click at [378, 257] on input "Yes" at bounding box center [379, 257] width 9 height 16
radio input "true"
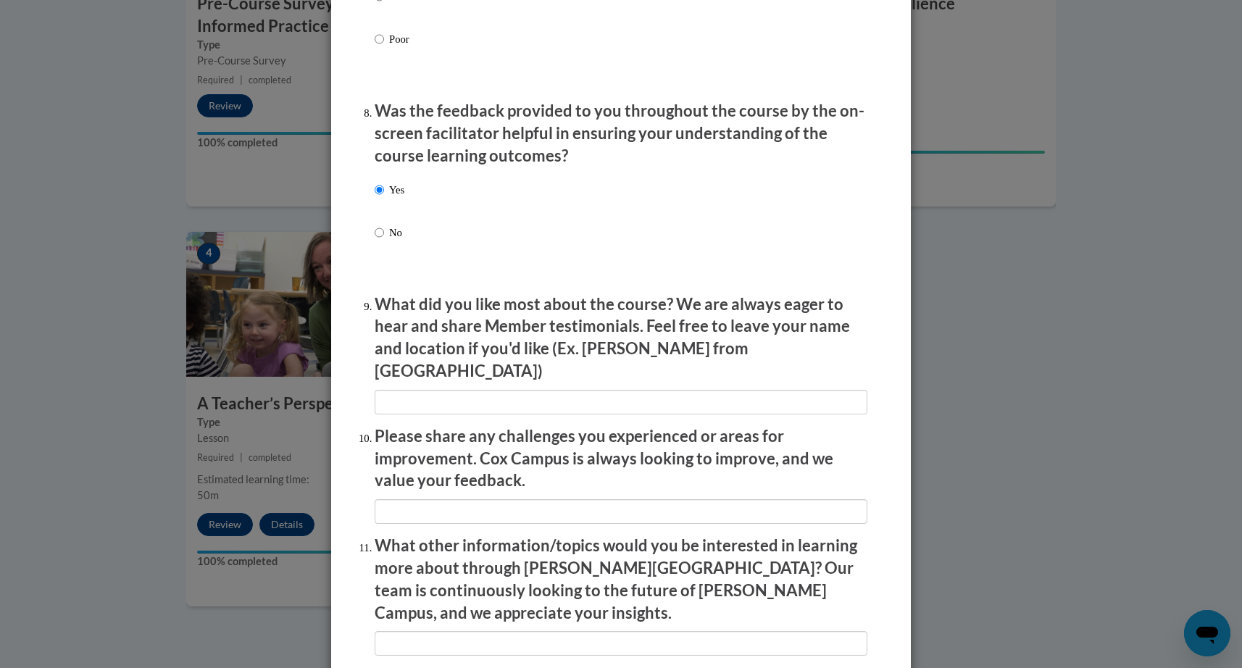
scroll to position [2202, 0]
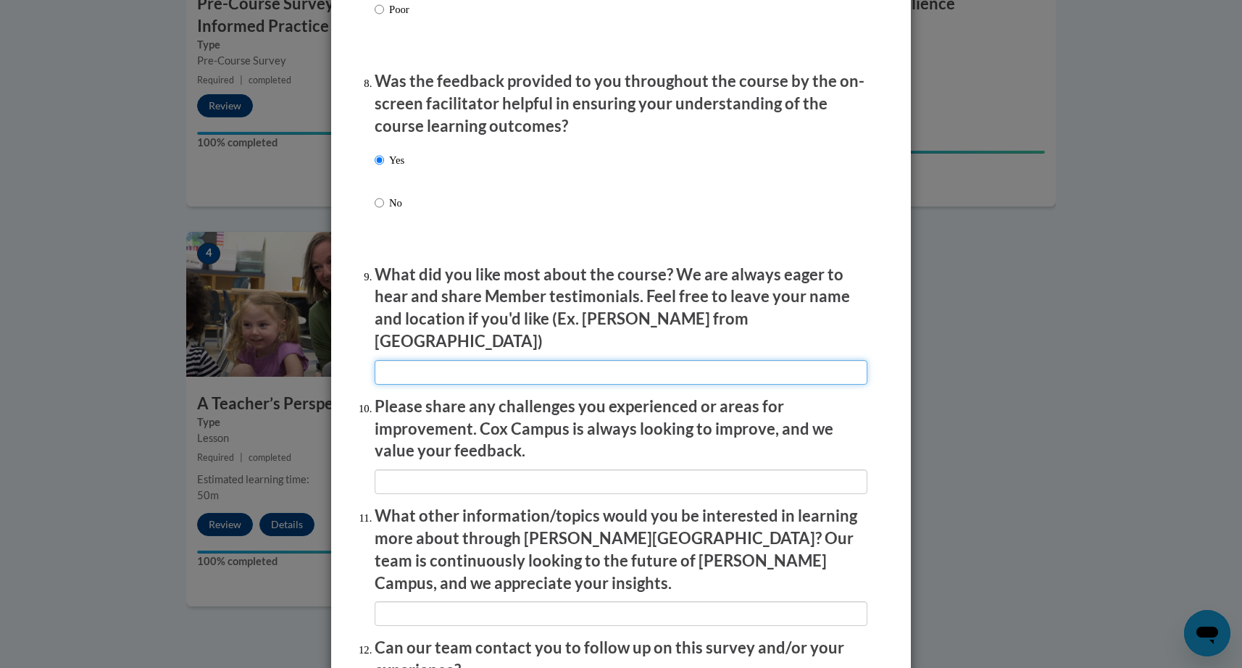
click at [461, 360] on input "textbox" at bounding box center [621, 372] width 493 height 25
type input "I liked the "real" exercise on what to do in the classroom(the green paint scen…"
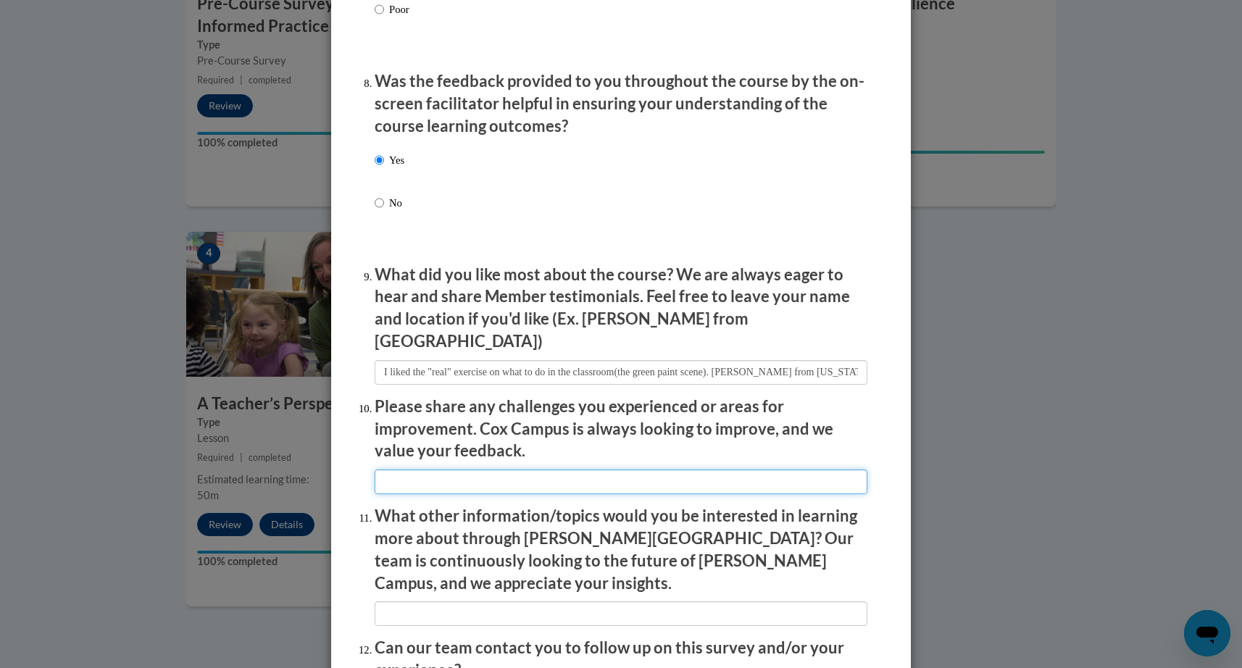
click at [417, 470] on input "textbox" at bounding box center [621, 482] width 493 height 25
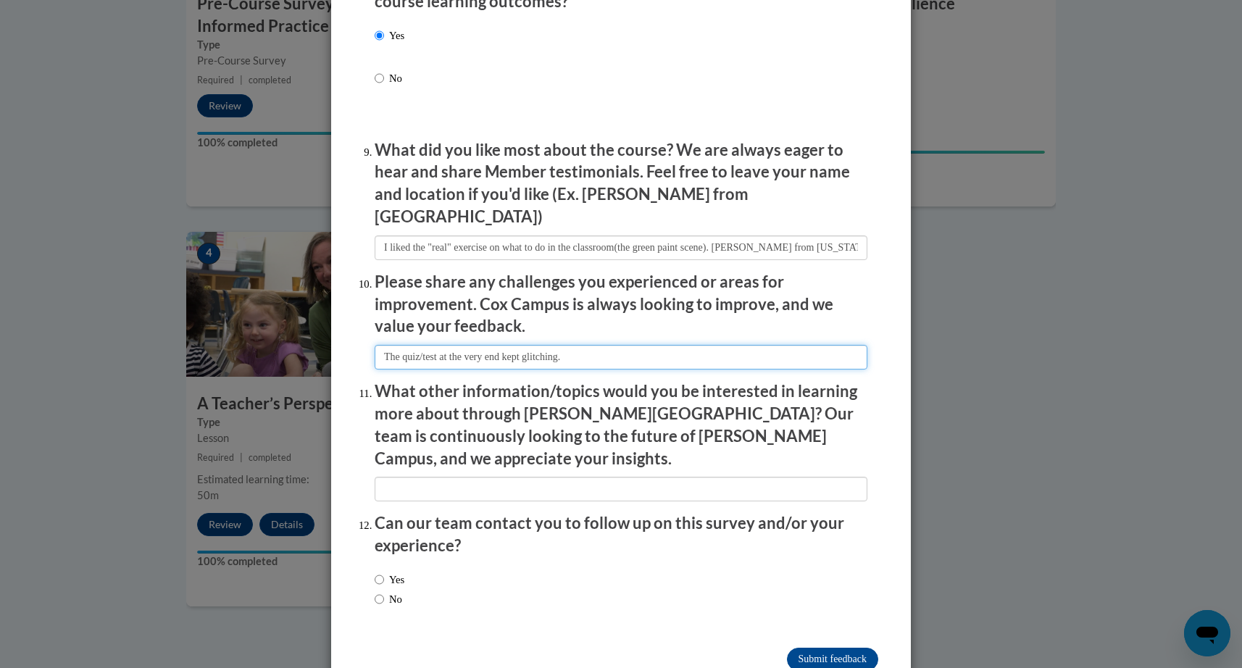
scroll to position [2326, 0]
type input "The quiz/test at the very end kept glitching."
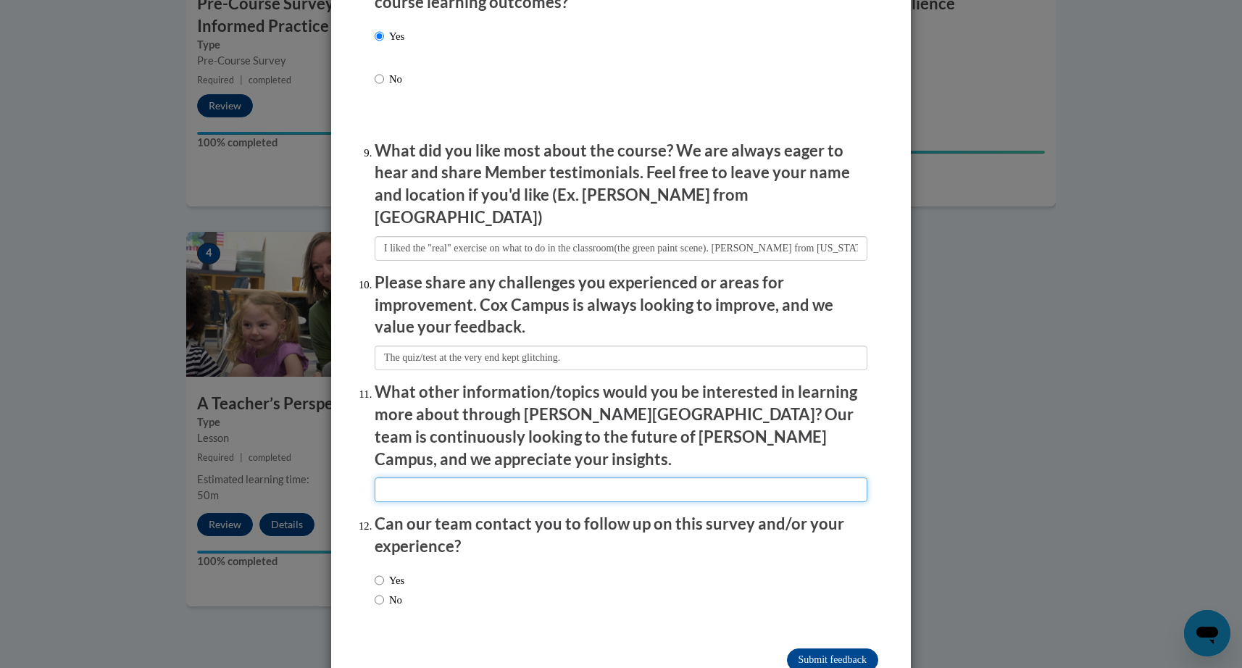
click at [420, 478] on input "textbox" at bounding box center [621, 490] width 493 height 25
type input "I really enjoy data charts and statistics."
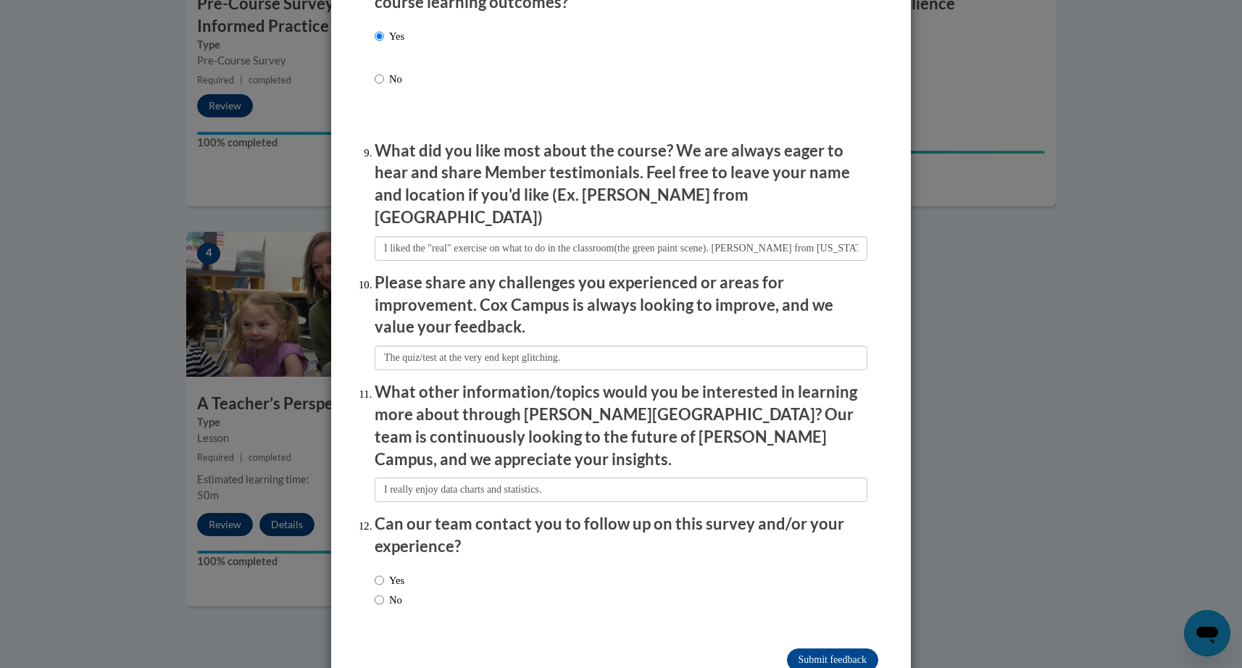
click at [379, 572] on input "Yes" at bounding box center [379, 580] width 9 height 16
radio input "true"
click at [804, 649] on input "Submit feedback" at bounding box center [832, 660] width 91 height 23
